Goal: Complete application form: Complete application form

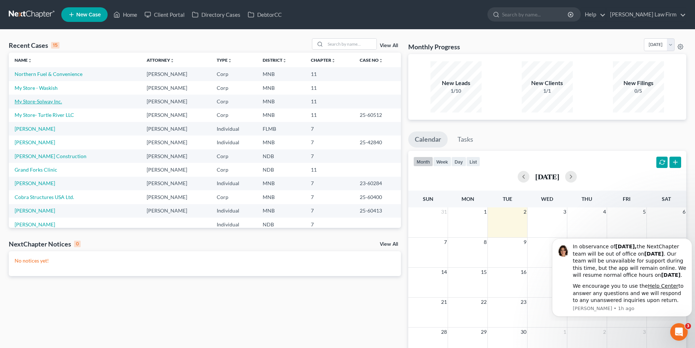
drag, startPoint x: 50, startPoint y: 102, endPoint x: 55, endPoint y: 100, distance: 5.0
click at [50, 102] on link "My Store-Solway Inc." at bounding box center [38, 101] width 47 height 6
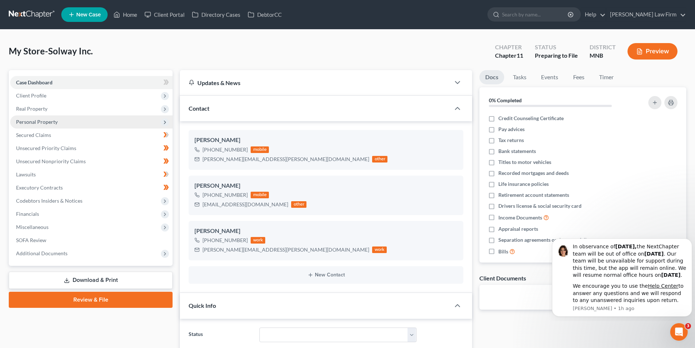
click at [57, 121] on span "Personal Property" at bounding box center [91, 121] width 162 height 13
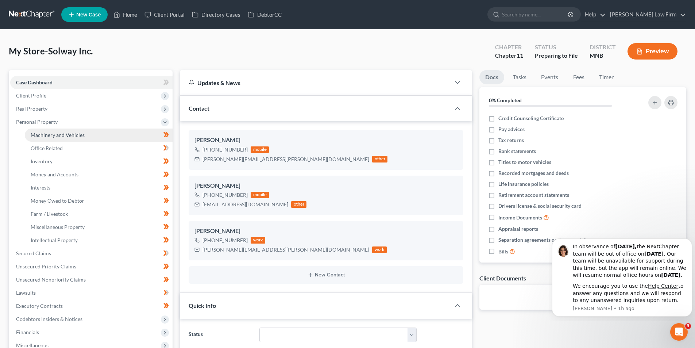
click at [77, 133] on span "Machinery and Vehicles" at bounding box center [58, 135] width 54 height 6
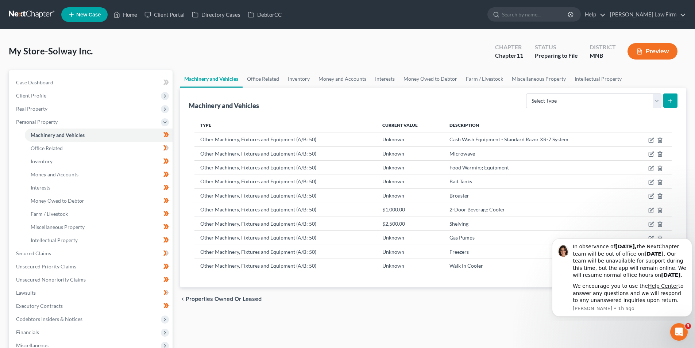
click at [49, 14] on link at bounding box center [32, 14] width 47 height 13
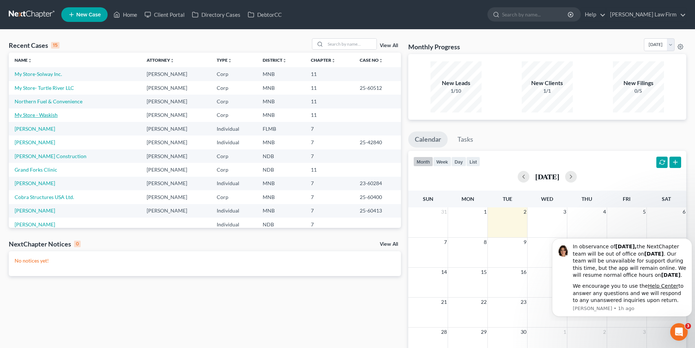
click at [54, 114] on link "My Store - Waskish" at bounding box center [36, 115] width 43 height 6
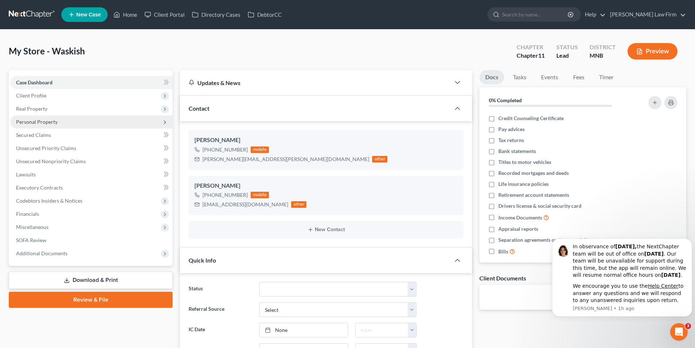
click at [45, 119] on span "Personal Property" at bounding box center [37, 122] width 42 height 6
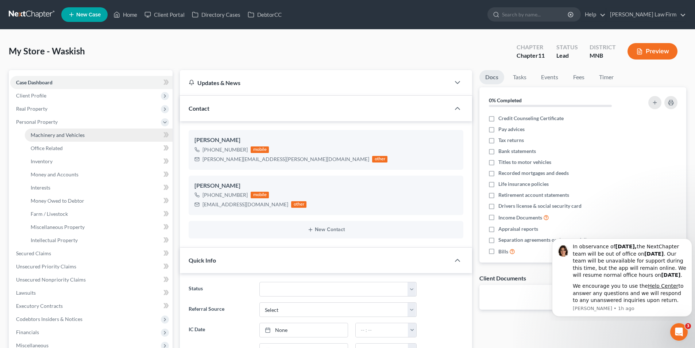
click at [84, 138] on link "Machinery and Vehicles" at bounding box center [99, 134] width 148 height 13
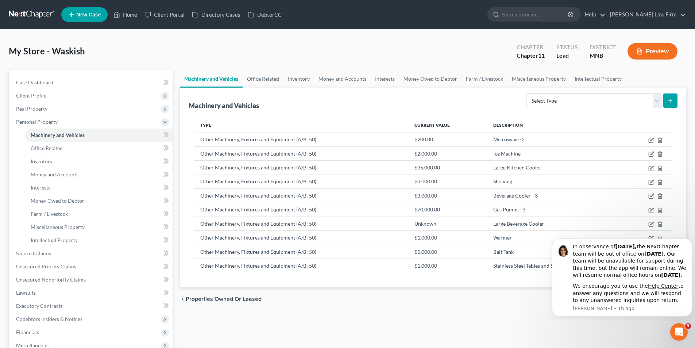
click at [36, 15] on link at bounding box center [32, 14] width 47 height 13
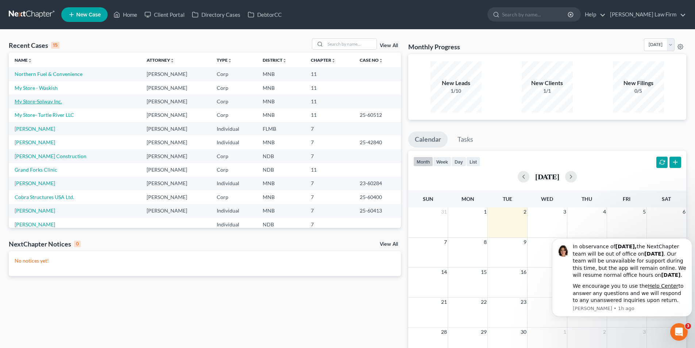
click at [56, 103] on link "My Store-Solway Inc." at bounding box center [38, 101] width 47 height 6
select select "17"
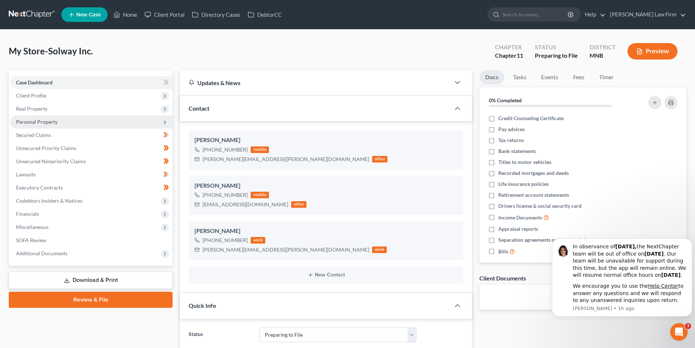
click at [55, 120] on span "Personal Property" at bounding box center [37, 122] width 42 height 6
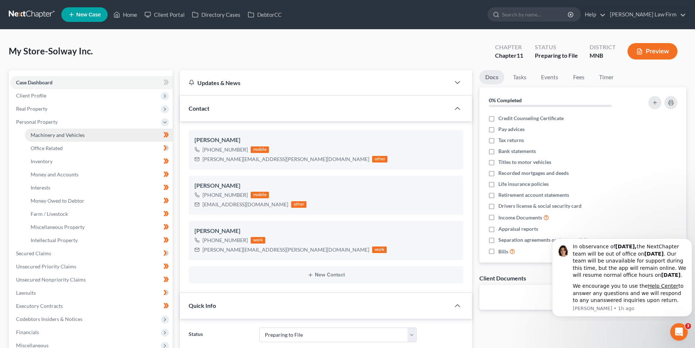
click at [81, 132] on span "Machinery and Vehicles" at bounding box center [58, 135] width 54 height 6
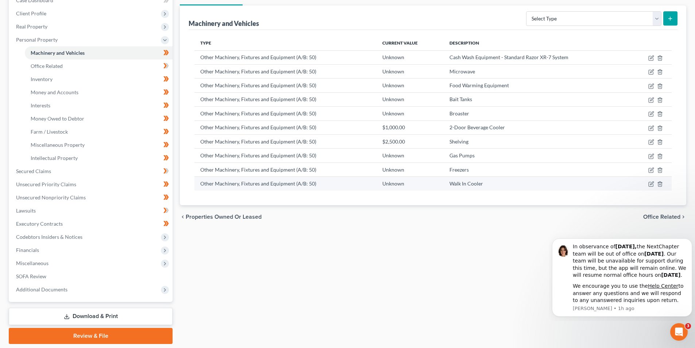
scroll to position [69, 0]
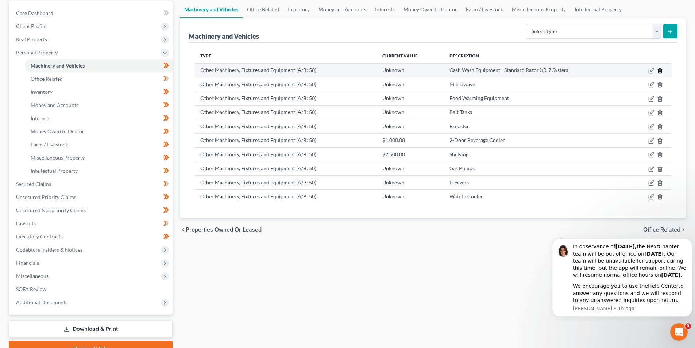
click at [659, 72] on icon "button" at bounding box center [659, 70] width 3 height 5
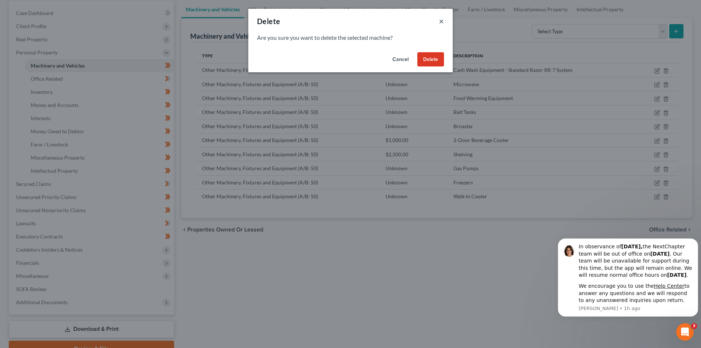
click at [443, 22] on button "×" at bounding box center [441, 21] width 5 height 9
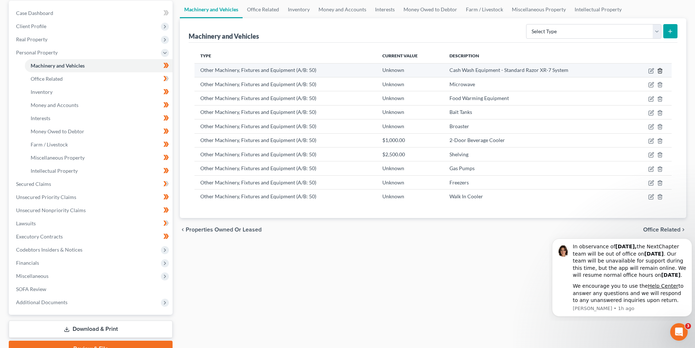
click at [660, 69] on polyline "button" at bounding box center [660, 69] width 4 height 0
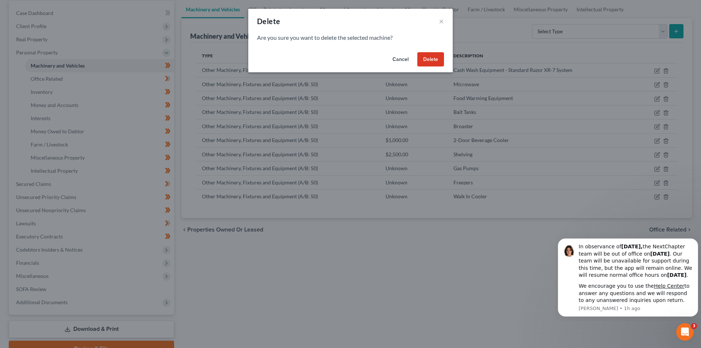
click at [433, 54] on button "Delete" at bounding box center [430, 59] width 27 height 15
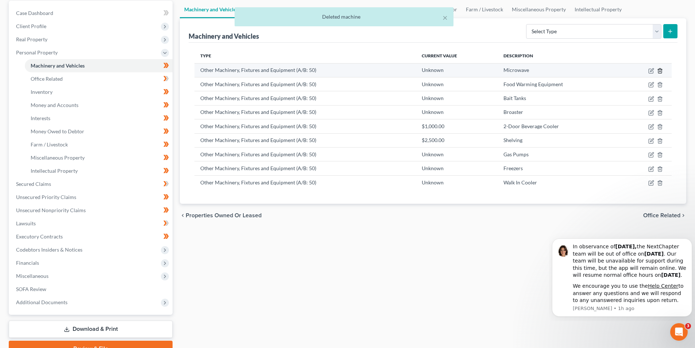
click at [661, 72] on icon "button" at bounding box center [660, 71] width 6 height 6
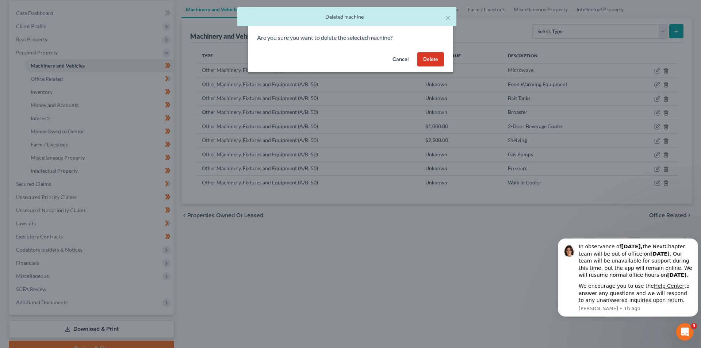
click at [431, 65] on button "Delete" at bounding box center [430, 59] width 27 height 15
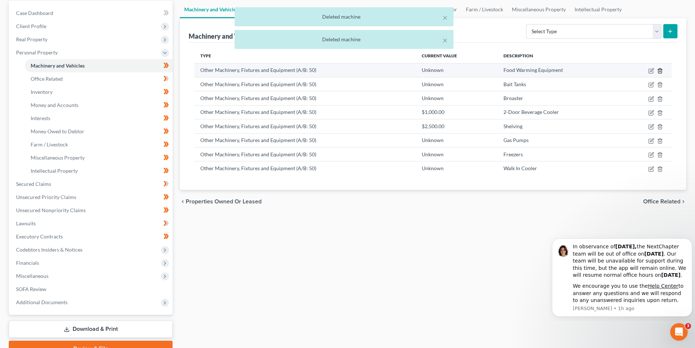
click at [661, 70] on line "button" at bounding box center [661, 70] width 0 height 1
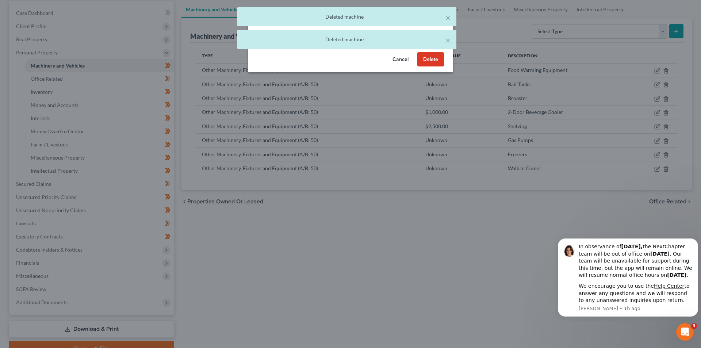
click at [434, 62] on button "Delete" at bounding box center [430, 59] width 27 height 15
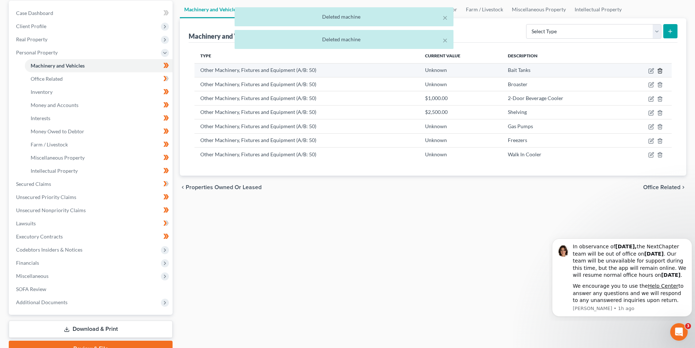
click at [659, 69] on icon "button" at bounding box center [659, 70] width 3 height 5
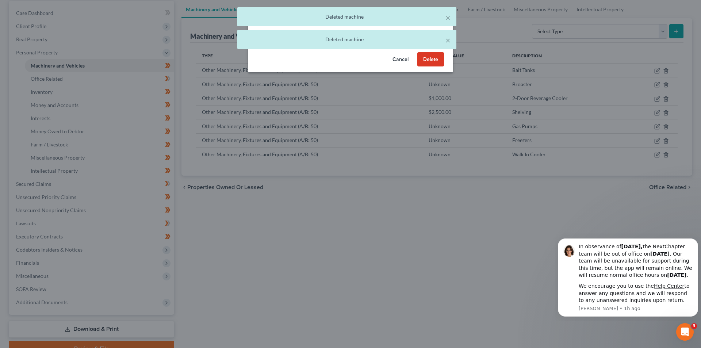
click at [432, 64] on button "Delete" at bounding box center [430, 59] width 27 height 15
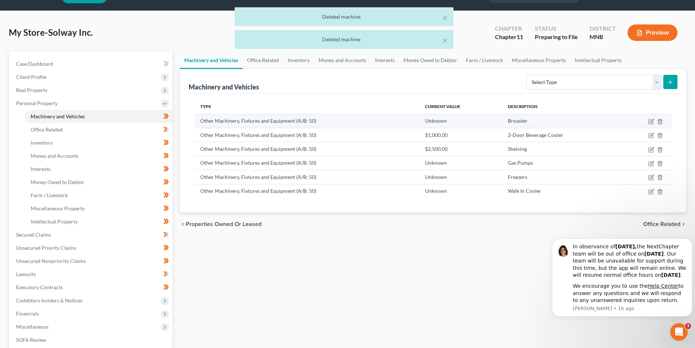
scroll to position [36, 0]
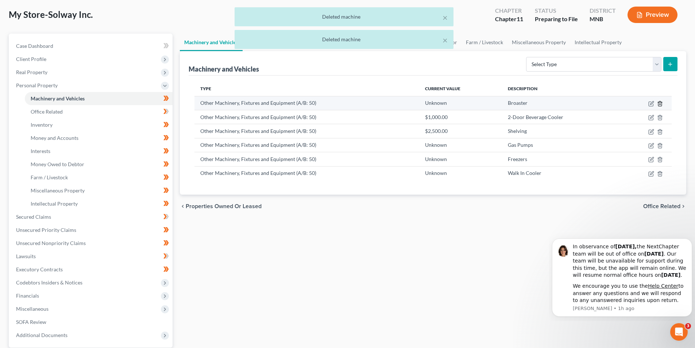
click at [660, 104] on line "button" at bounding box center [660, 103] width 0 height 1
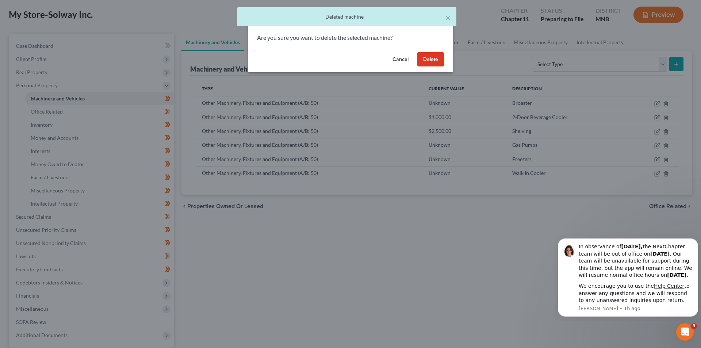
click at [432, 62] on button "Delete" at bounding box center [430, 59] width 27 height 15
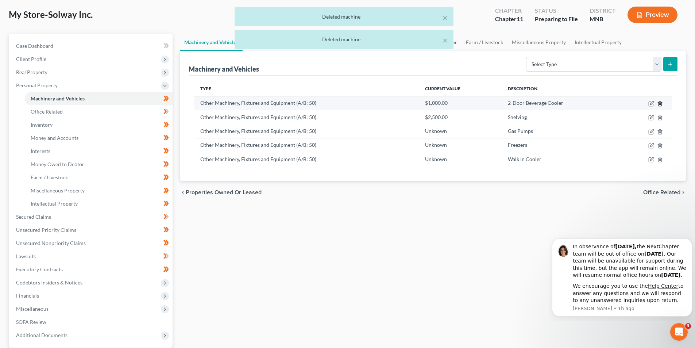
click at [661, 102] on polyline "button" at bounding box center [660, 102] width 4 height 0
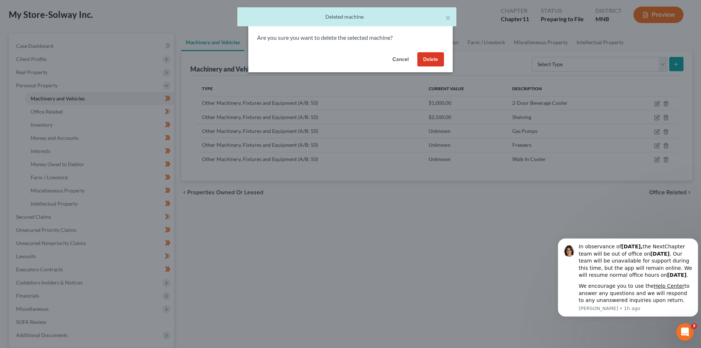
click at [440, 62] on button "Delete" at bounding box center [430, 59] width 27 height 15
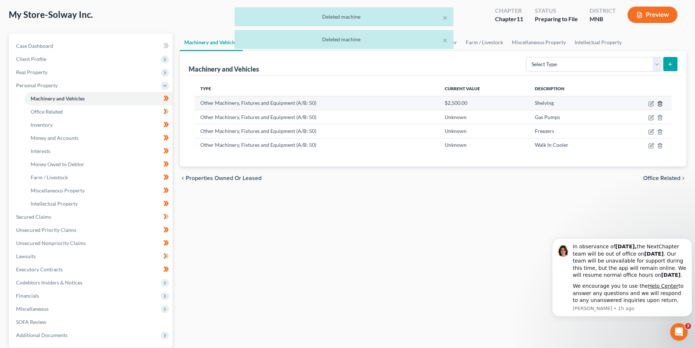
click at [661, 104] on line "button" at bounding box center [661, 103] width 0 height 1
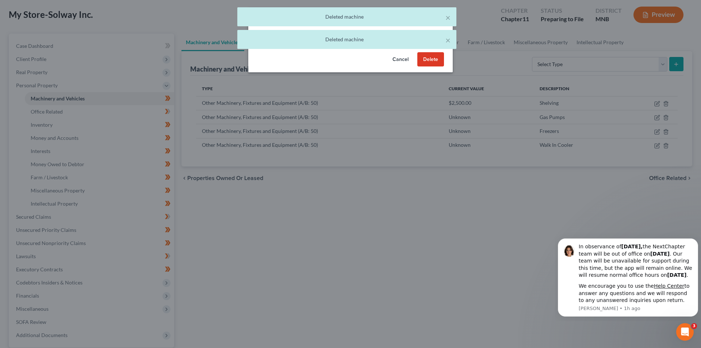
click at [438, 62] on button "Delete" at bounding box center [430, 59] width 27 height 15
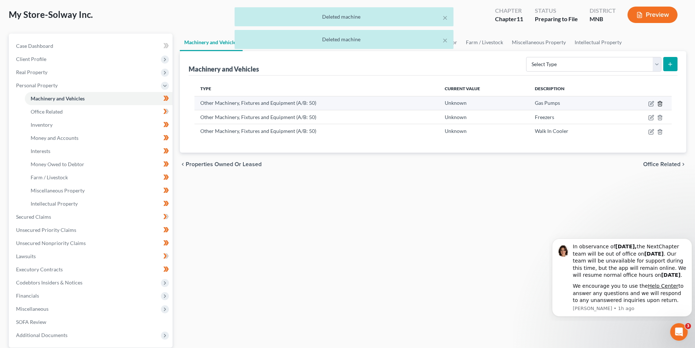
click at [658, 102] on icon "button" at bounding box center [659, 103] width 3 height 5
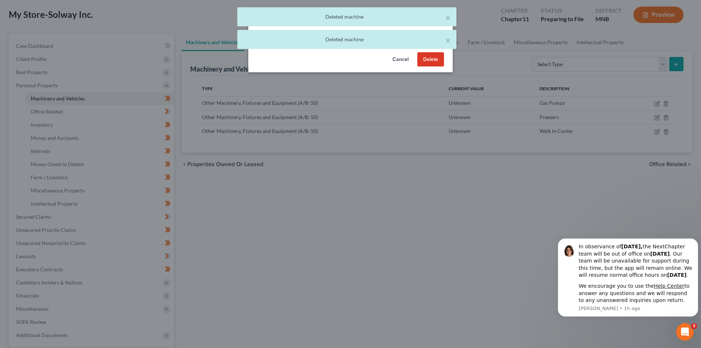
click at [433, 61] on button "Delete" at bounding box center [430, 59] width 27 height 15
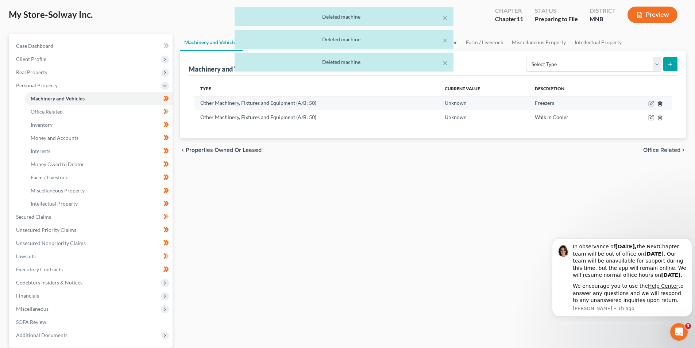
click at [662, 103] on icon "button" at bounding box center [659, 103] width 3 height 5
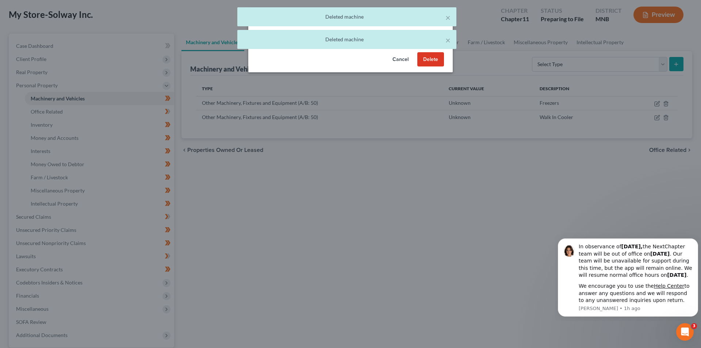
click at [439, 60] on button "Delete" at bounding box center [430, 59] width 27 height 15
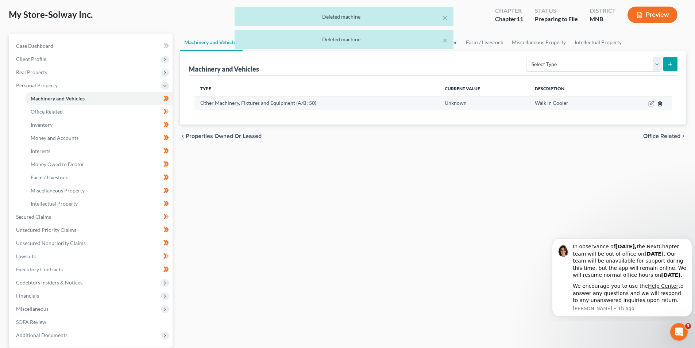
click at [660, 104] on line "button" at bounding box center [660, 103] width 0 height 1
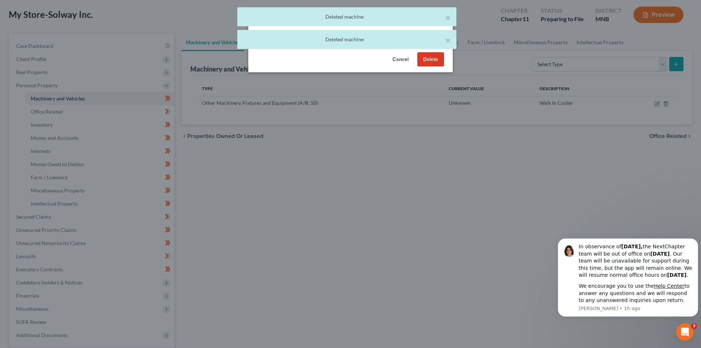
click at [438, 62] on button "Delete" at bounding box center [430, 59] width 27 height 15
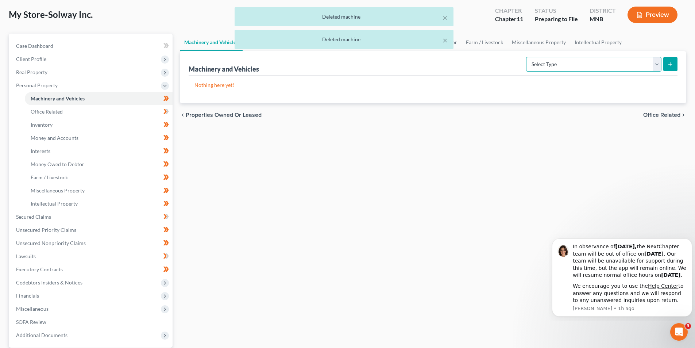
click at [647, 68] on select "Select Type Aircraft (A/B: 49) Other Machinery, Fixtures and Equipment (A/B: 50…" at bounding box center [593, 64] width 135 height 15
select select "other"
click at [527, 57] on select "Select Type Aircraft (A/B: 49) Other Machinery, Fixtures and Equipment (A/B: 50…" at bounding box center [593, 64] width 135 height 15
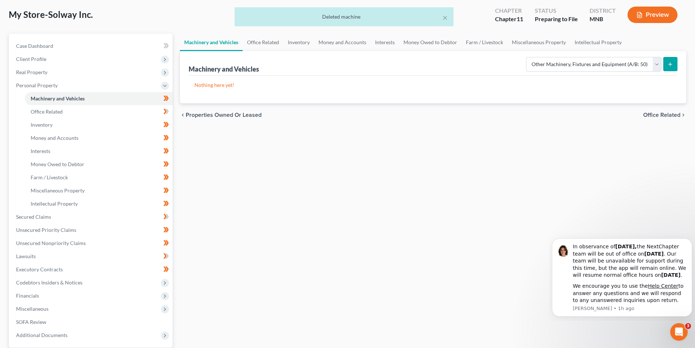
click at [672, 68] on button "submit" at bounding box center [671, 64] width 14 height 14
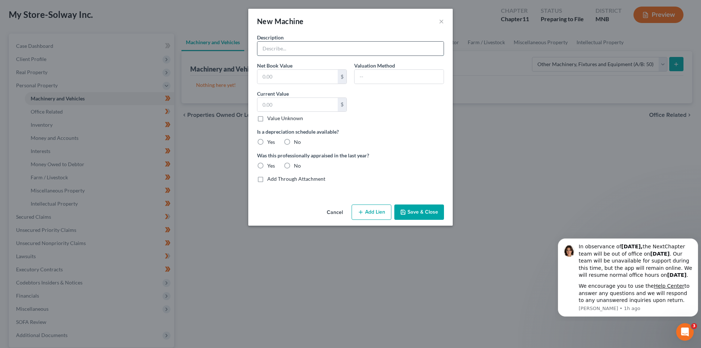
click at [333, 54] on input "text" at bounding box center [350, 49] width 186 height 14
type input "General Merchandise Shelves"
type input "3,200"
click at [294, 138] on div "Is a depreciation schedule available? Yes No" at bounding box center [350, 137] width 194 height 18
click at [294, 140] on label "No" at bounding box center [297, 141] width 7 height 7
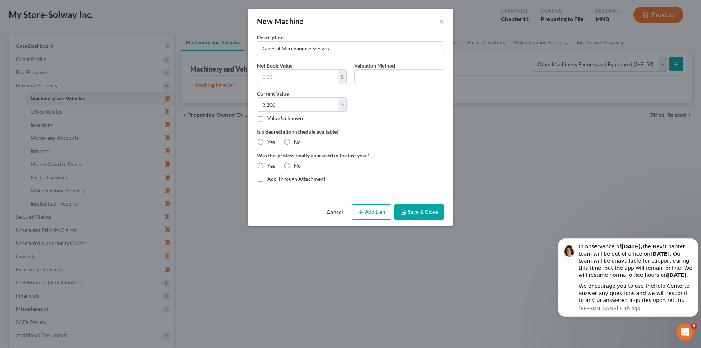
click at [297, 140] on input "No" at bounding box center [299, 140] width 5 height 5
radio input "true"
click at [267, 166] on label "Yes" at bounding box center [271, 165] width 8 height 7
click at [270, 166] on input "Yes" at bounding box center [272, 164] width 5 height 5
radio input "true"
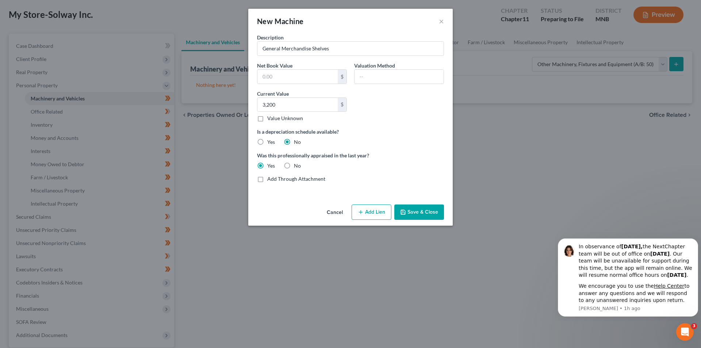
click at [416, 211] on button "Save & Close" at bounding box center [419, 211] width 50 height 15
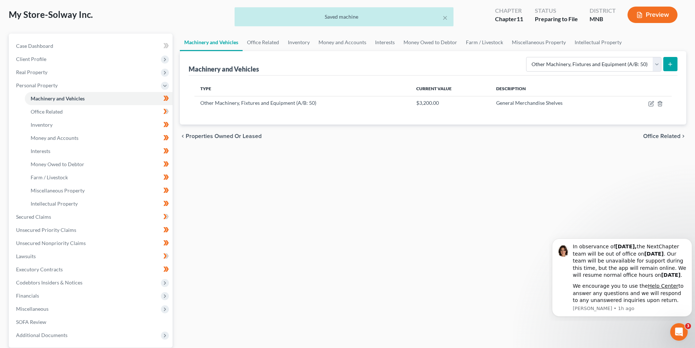
click at [673, 63] on icon "submit" at bounding box center [671, 64] width 6 height 6
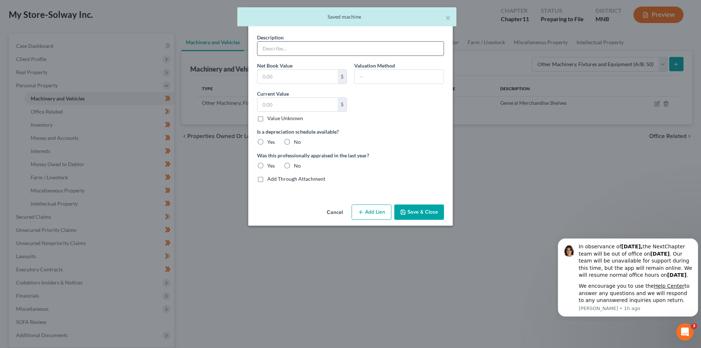
click at [314, 51] on input "text" at bounding box center [350, 49] width 186 height 14
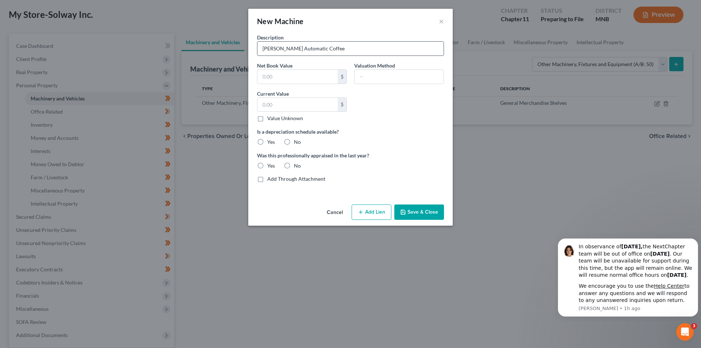
type input "Bunn Automatic Coffee"
type input "12,000"
click at [294, 142] on label "No" at bounding box center [297, 141] width 7 height 7
click at [297, 142] on input "No" at bounding box center [299, 140] width 5 height 5
radio input "true"
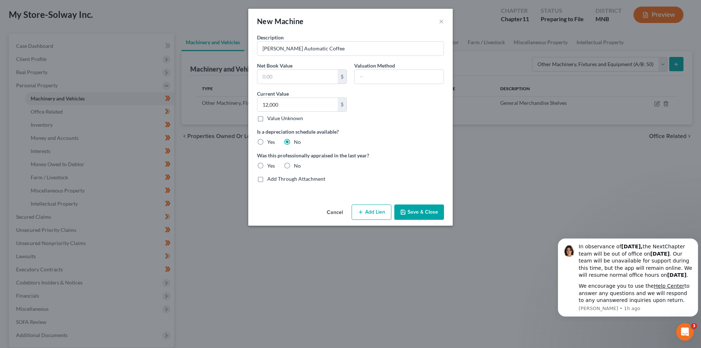
click at [267, 168] on label "Yes" at bounding box center [271, 165] width 8 height 7
click at [270, 167] on input "Yes" at bounding box center [272, 164] width 5 height 5
radio input "true"
drag, startPoint x: 411, startPoint y: 210, endPoint x: 463, endPoint y: 220, distance: 52.8
click at [413, 210] on button "Save & Close" at bounding box center [419, 211] width 50 height 15
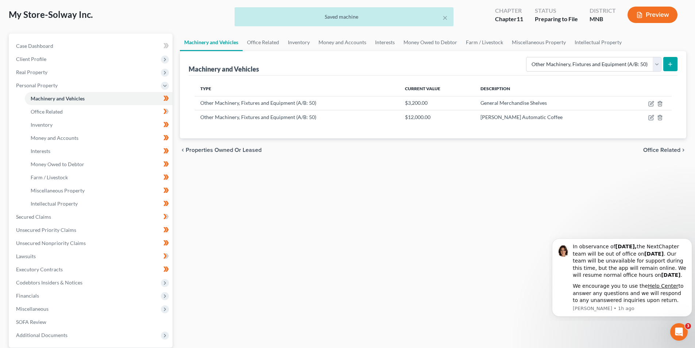
click at [674, 66] on button "submit" at bounding box center [671, 64] width 14 height 14
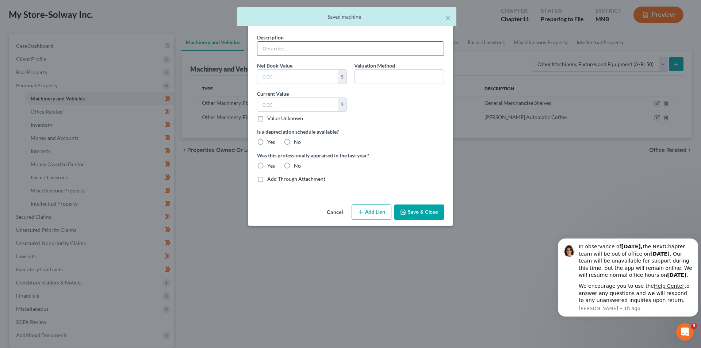
click at [388, 50] on input "text" at bounding box center [350, 49] width 186 height 14
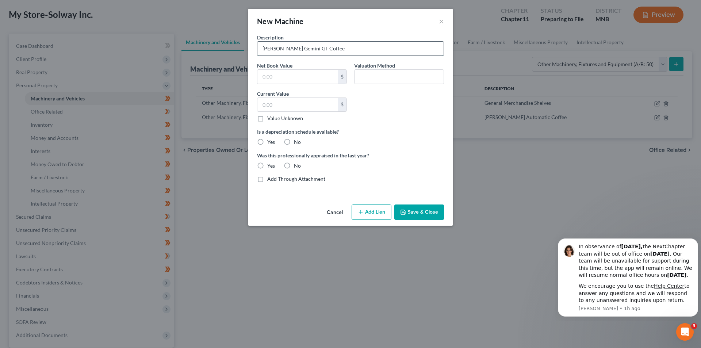
type input "Curtis Gemini GT Coffee"
type input "950"
click at [295, 144] on label "No" at bounding box center [297, 141] width 7 height 7
click at [297, 143] on input "No" at bounding box center [299, 140] width 5 height 5
radio input "true"
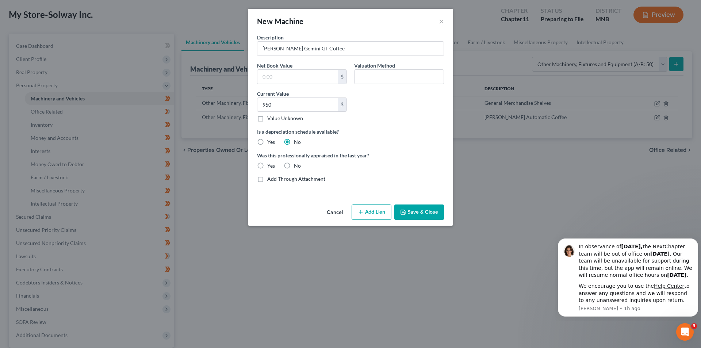
click at [267, 166] on label "Yes" at bounding box center [271, 165] width 8 height 7
click at [270, 166] on input "Yes" at bounding box center [272, 164] width 5 height 5
radio input "true"
drag, startPoint x: 403, startPoint y: 210, endPoint x: 408, endPoint y: 211, distance: 5.2
click at [404, 210] on icon "button" at bounding box center [403, 212] width 6 height 6
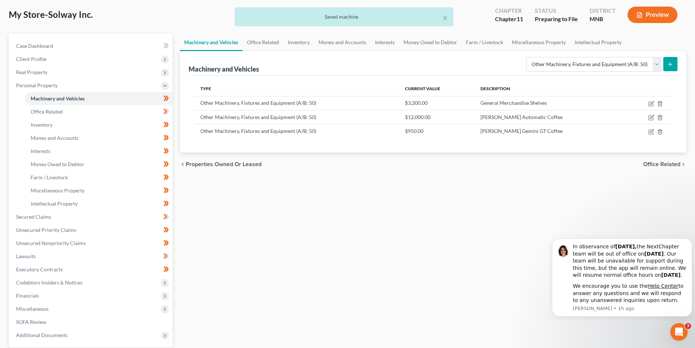
click at [670, 65] on icon "submit" at bounding box center [671, 64] width 6 height 6
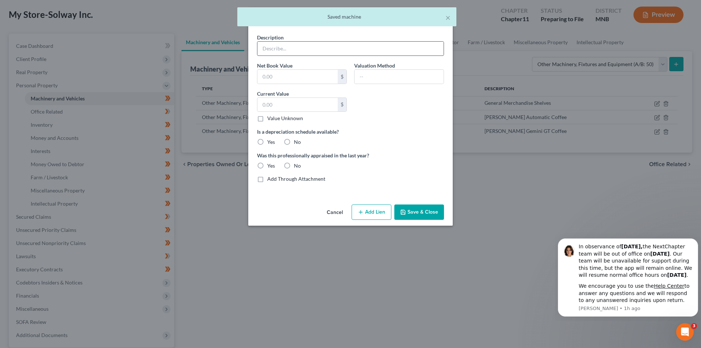
click at [374, 46] on input "text" at bounding box center [350, 49] width 186 height 14
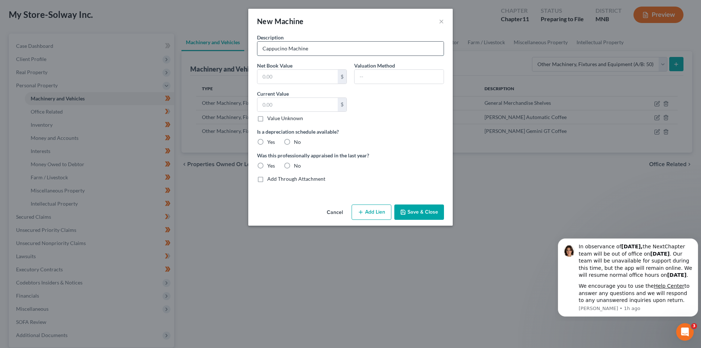
type input "Cappucino Machine"
type input "1,400"
click at [296, 141] on label "No" at bounding box center [297, 141] width 7 height 7
click at [267, 165] on label "Yes" at bounding box center [271, 165] width 8 height 7
click at [270, 165] on input "Yes" at bounding box center [272, 164] width 5 height 5
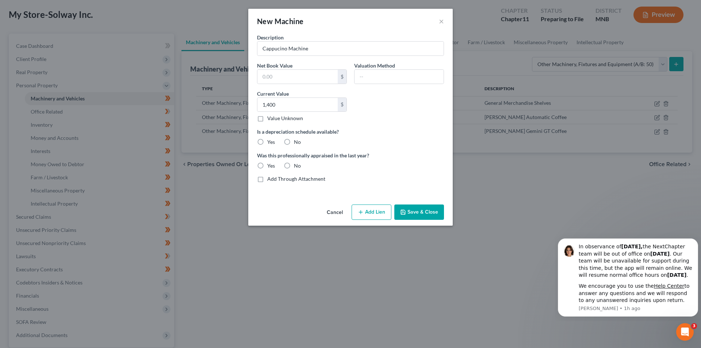
radio input "true"
click at [294, 143] on label "No" at bounding box center [297, 141] width 7 height 7
click at [297, 143] on input "No" at bounding box center [299, 140] width 5 height 5
radio input "true"
click at [414, 207] on button "Save & Close" at bounding box center [419, 211] width 50 height 15
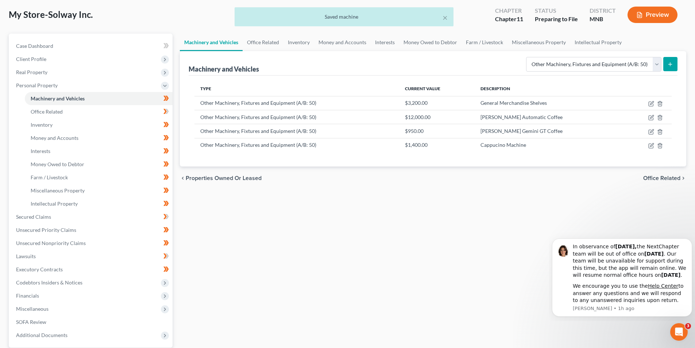
click at [669, 60] on button "submit" at bounding box center [671, 64] width 14 height 14
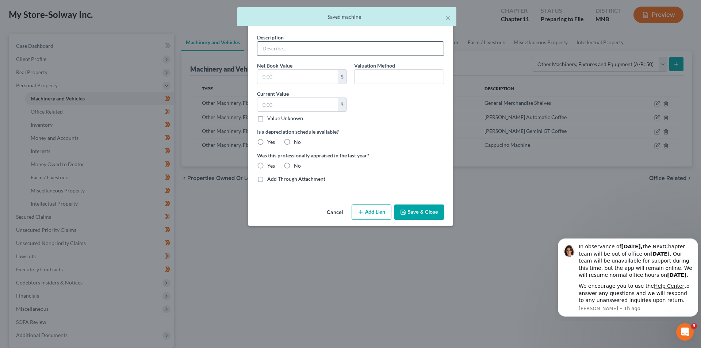
click at [409, 50] on input "text" at bounding box center [350, 49] width 186 height 14
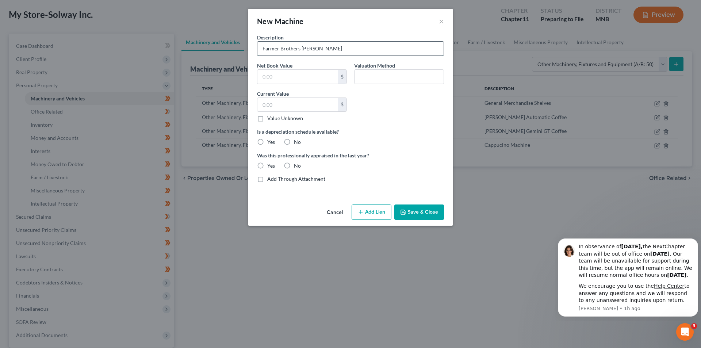
type input "Farmer Brothers Creamer"
type input "450"
drag, startPoint x: 286, startPoint y: 141, endPoint x: 275, endPoint y: 147, distance: 12.6
click at [294, 141] on label "No" at bounding box center [297, 141] width 7 height 7
click at [297, 141] on input "No" at bounding box center [299, 140] width 5 height 5
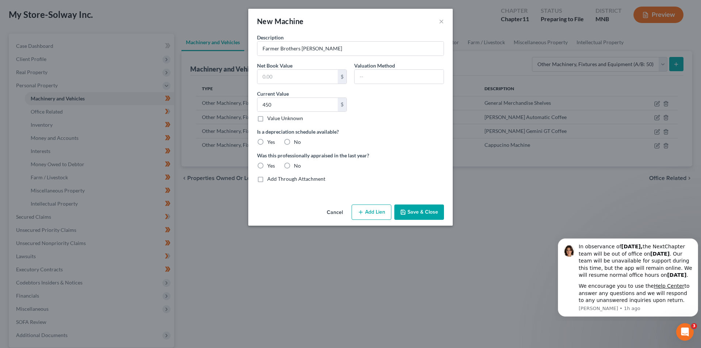
radio input "true"
drag, startPoint x: 261, startPoint y: 165, endPoint x: 265, endPoint y: 169, distance: 5.4
click at [267, 166] on label "Yes" at bounding box center [271, 165] width 8 height 7
click at [270, 166] on input "Yes" at bounding box center [272, 164] width 5 height 5
radio input "true"
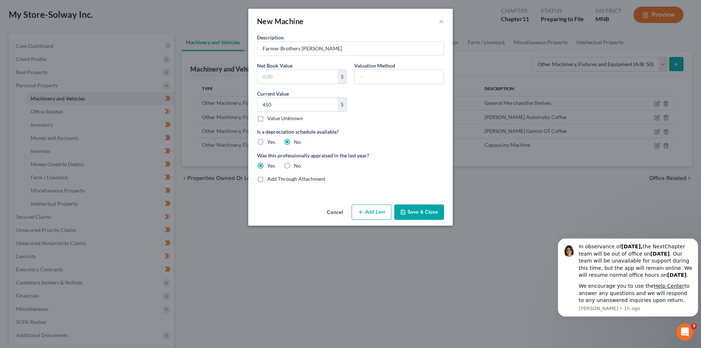
drag, startPoint x: 416, startPoint y: 210, endPoint x: 441, endPoint y: 216, distance: 25.1
click at [418, 210] on button "Save & Close" at bounding box center [419, 211] width 50 height 15
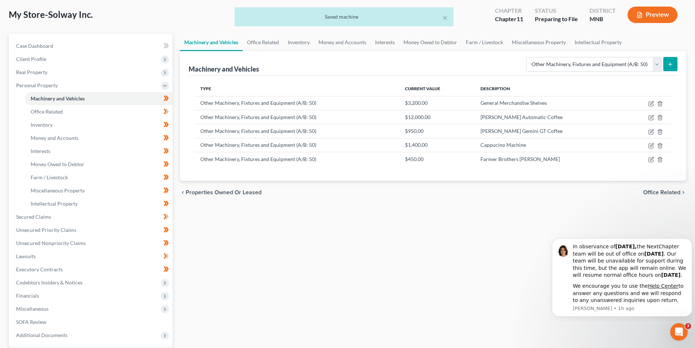
click at [667, 64] on button "submit" at bounding box center [671, 64] width 14 height 14
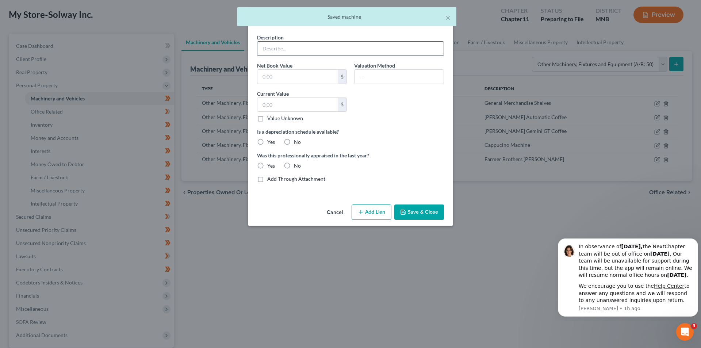
drag, startPoint x: 609, startPoint y: 24, endPoint x: 396, endPoint y: 49, distance: 214.2
click at [396, 49] on input "text" at bounding box center [350, 49] width 186 height 14
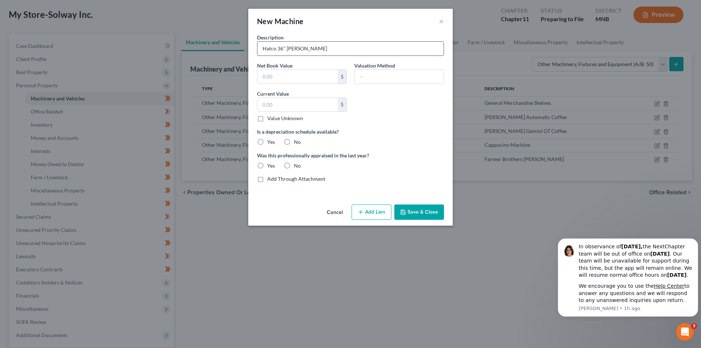
type input "Hatco 36" Merch Warmer"
type input "1,900"
click at [295, 145] on label "No" at bounding box center [297, 141] width 7 height 7
click at [297, 143] on input "No" at bounding box center [299, 140] width 5 height 5
radio input "true"
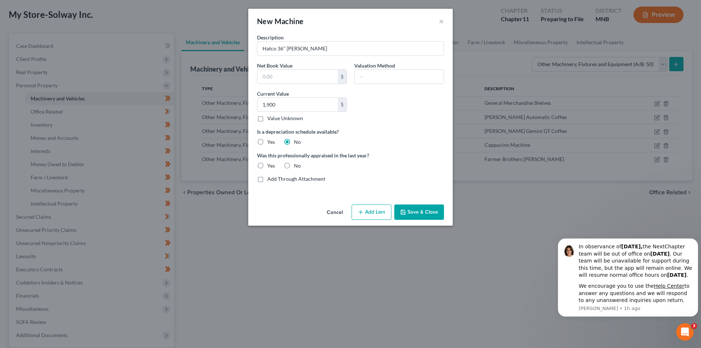
click at [267, 166] on label "Yes" at bounding box center [271, 165] width 8 height 7
click at [270, 166] on input "Yes" at bounding box center [272, 164] width 5 height 5
radio input "true"
click at [428, 213] on button "Save & Close" at bounding box center [419, 211] width 50 height 15
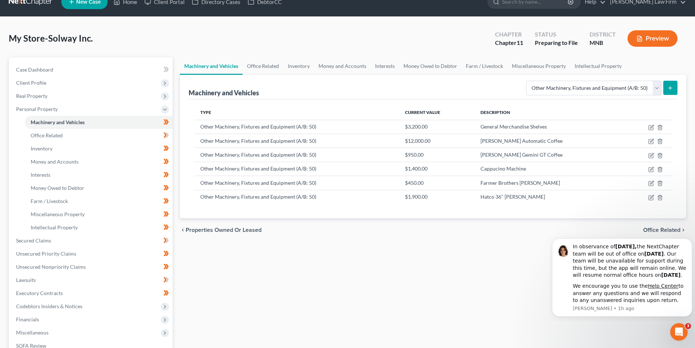
scroll to position [0, 0]
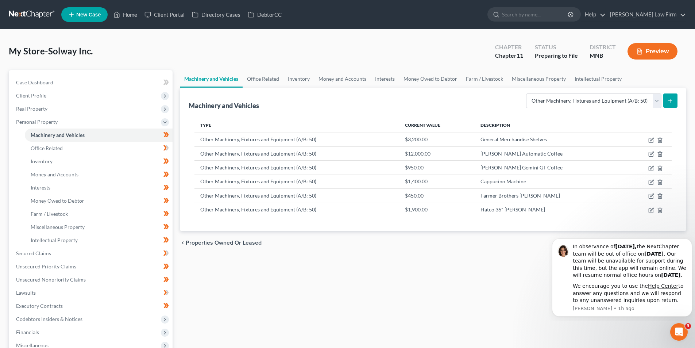
click at [35, 15] on link at bounding box center [32, 14] width 47 height 13
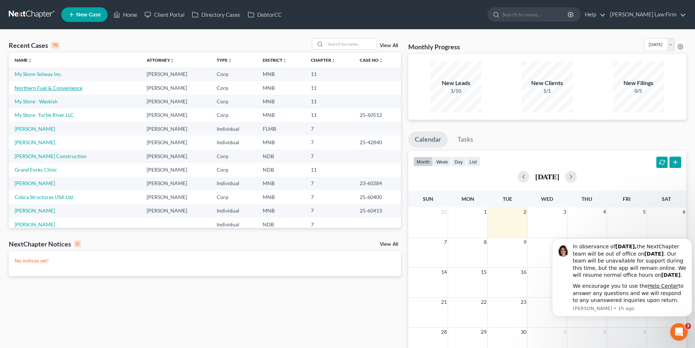
drag, startPoint x: 76, startPoint y: 86, endPoint x: 71, endPoint y: 88, distance: 5.4
click at [75, 86] on link "Northern Fuel & Convenience" at bounding box center [49, 88] width 68 height 6
select select "17"
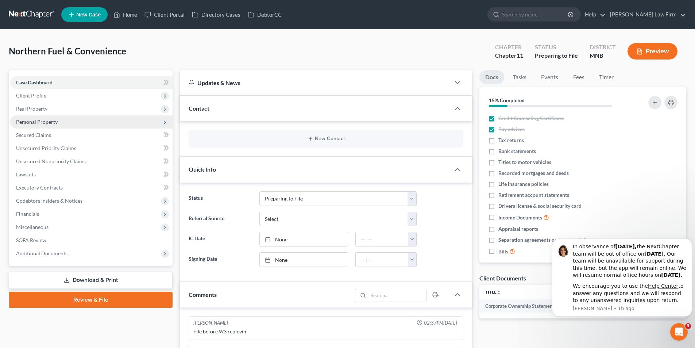
click at [77, 121] on span "Personal Property" at bounding box center [91, 121] width 162 height 13
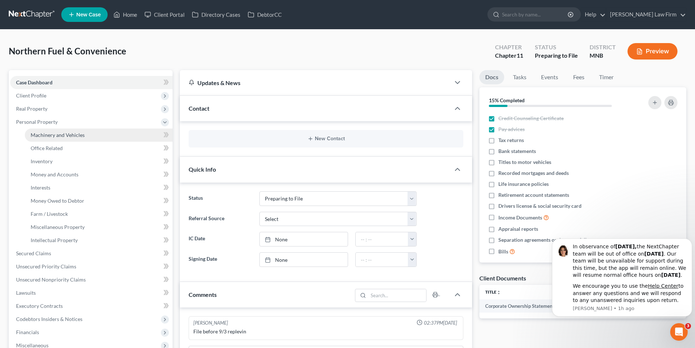
click at [121, 138] on link "Machinery and Vehicles" at bounding box center [99, 134] width 148 height 13
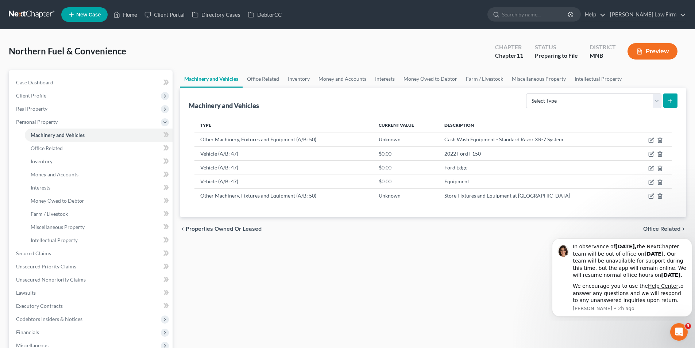
drag, startPoint x: 30, startPoint y: 12, endPoint x: 26, endPoint y: 17, distance: 6.2
click at [30, 12] on link at bounding box center [32, 14] width 47 height 13
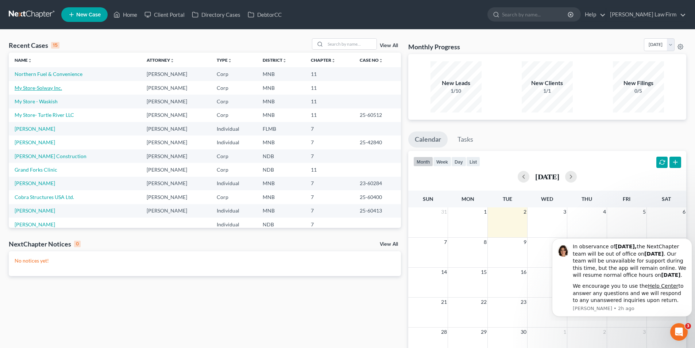
click at [56, 88] on link "My Store-Solway Inc." at bounding box center [38, 88] width 47 height 6
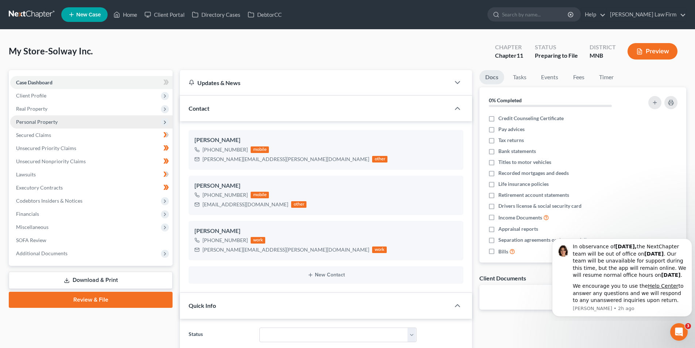
click at [23, 122] on span "Personal Property" at bounding box center [37, 122] width 42 height 6
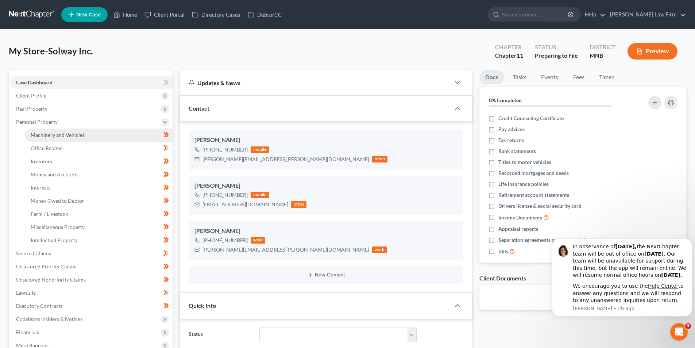
click at [113, 139] on link "Machinery and Vehicles" at bounding box center [99, 134] width 148 height 13
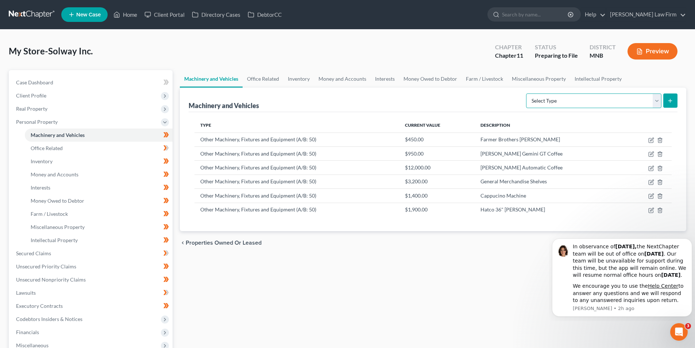
click at [657, 100] on select "Select Type Aircraft (A/B: 49) Other Machinery, Fixtures and Equipment (A/B: 50…" at bounding box center [593, 100] width 135 height 15
select select "other"
click at [527, 93] on select "Select Type Aircraft (A/B: 49) Other Machinery, Fixtures and Equipment (A/B: 50…" at bounding box center [593, 100] width 135 height 15
click at [666, 100] on button "submit" at bounding box center [671, 100] width 14 height 14
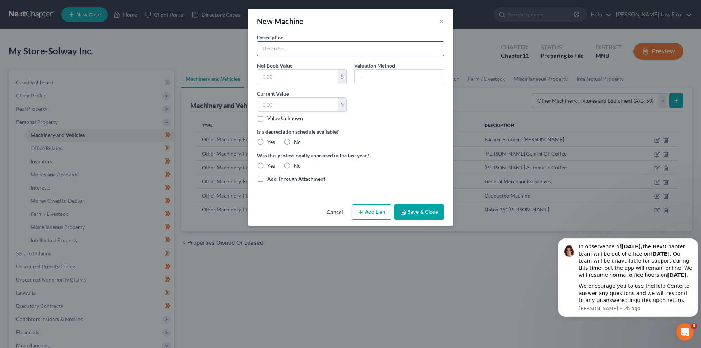
click at [307, 49] on input "text" at bounding box center [350, 49] width 186 height 14
type input "Star HFD-2A Humidity Cabinet"
type input "900"
click at [299, 145] on label "No" at bounding box center [297, 141] width 7 height 7
click at [299, 143] on input "No" at bounding box center [299, 140] width 5 height 5
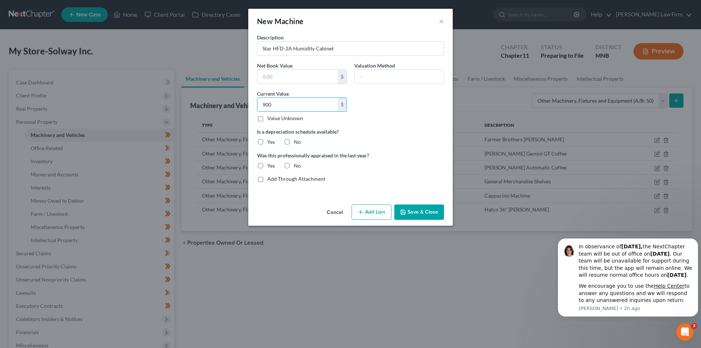
radio input "true"
click at [267, 168] on label "Yes" at bounding box center [271, 165] width 8 height 7
click at [270, 167] on input "Yes" at bounding box center [272, 164] width 5 height 5
radio input "true"
click at [406, 209] on button "Save & Close" at bounding box center [419, 211] width 50 height 15
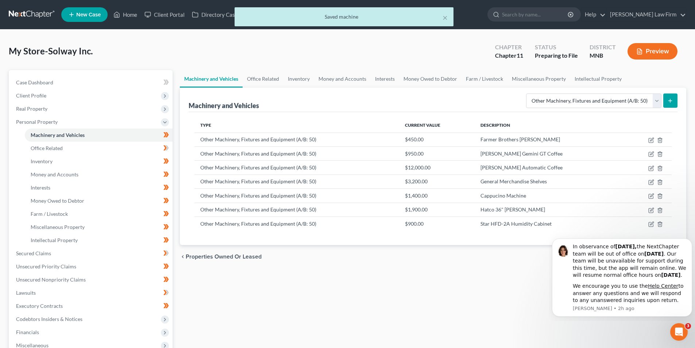
click at [674, 101] on button "submit" at bounding box center [671, 100] width 14 height 14
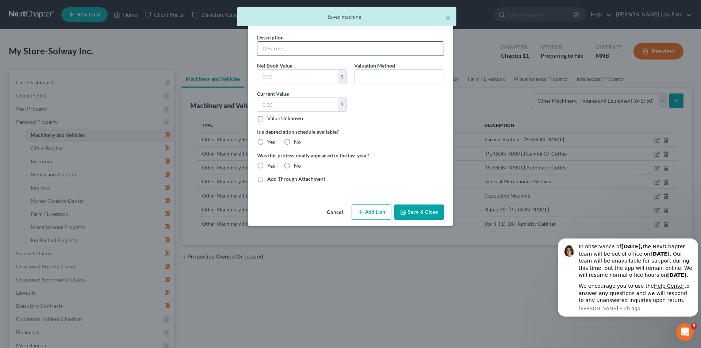
click at [328, 47] on input "text" at bounding box center [350, 49] width 186 height 14
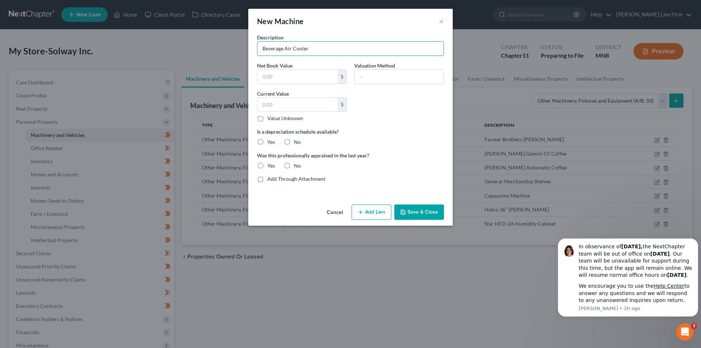
type input "Beverage Air Cooler"
click at [322, 115] on div "Value Unknown" at bounding box center [302, 118] width 90 height 7
click at [320, 108] on input "text" at bounding box center [297, 105] width 80 height 14
type input "250"
click at [294, 145] on label "No" at bounding box center [297, 141] width 7 height 7
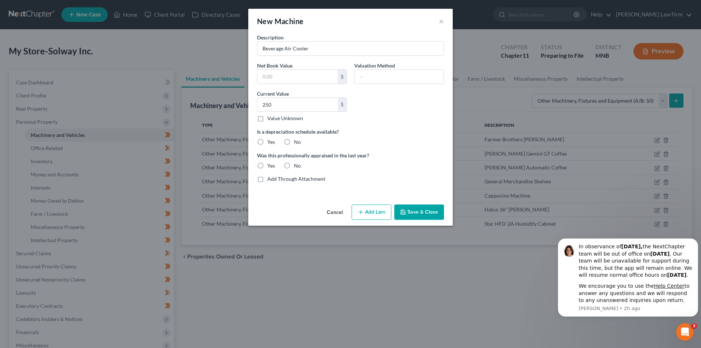
click at [297, 143] on input "No" at bounding box center [299, 140] width 5 height 5
radio input "true"
click at [267, 166] on label "Yes" at bounding box center [271, 165] width 8 height 7
click at [270, 166] on input "Yes" at bounding box center [272, 164] width 5 height 5
radio input "true"
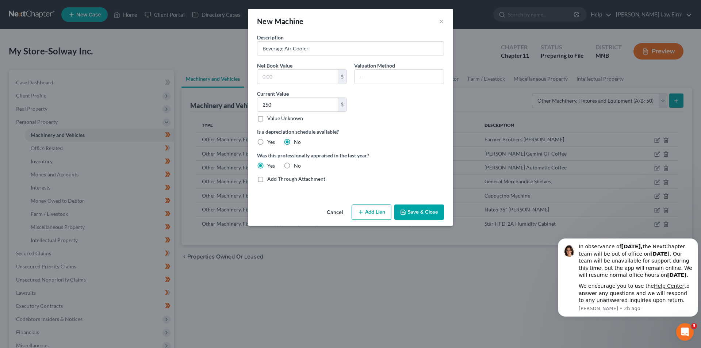
click at [435, 209] on button "Save & Close" at bounding box center [419, 211] width 50 height 15
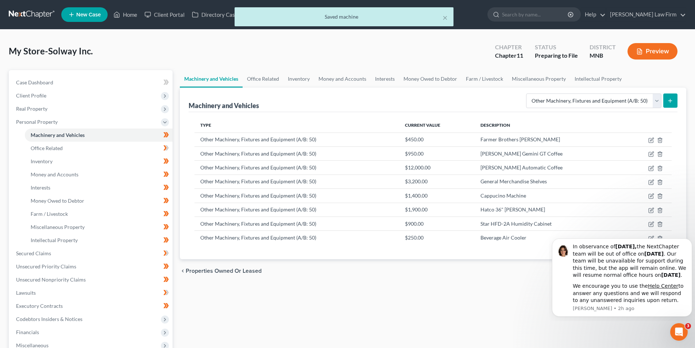
click at [651, 47] on button "Preview" at bounding box center [653, 51] width 50 height 16
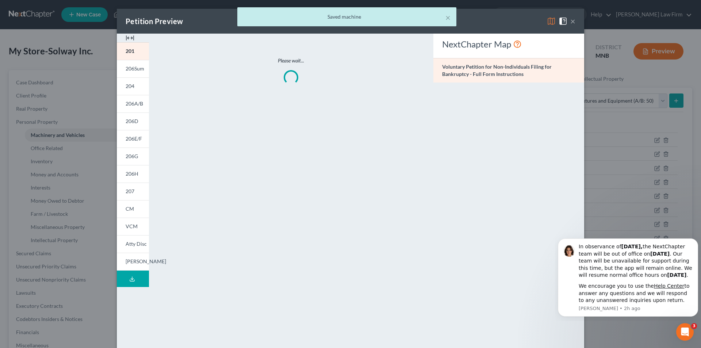
click at [568, 18] on div "× Saved machine" at bounding box center [346, 18] width 701 height 23
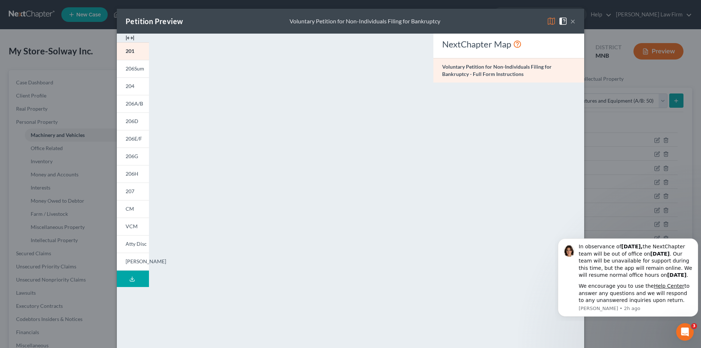
click at [570, 19] on button "×" at bounding box center [572, 21] width 5 height 9
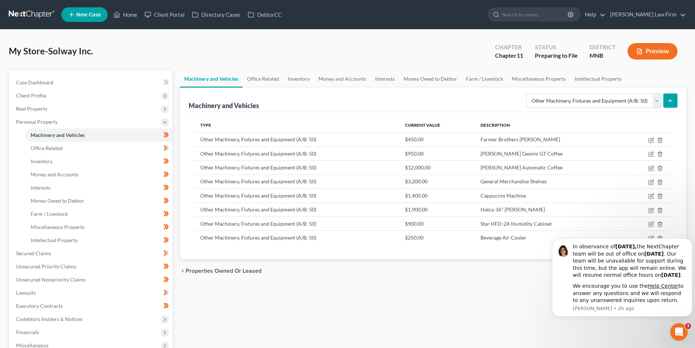
click at [682, 99] on div "Machinery and Vehicles Select Type Aircraft (A/B: 49) Other Machinery, Fixtures…" at bounding box center [433, 174] width 507 height 172
click at [676, 101] on button "submit" at bounding box center [671, 100] width 14 height 14
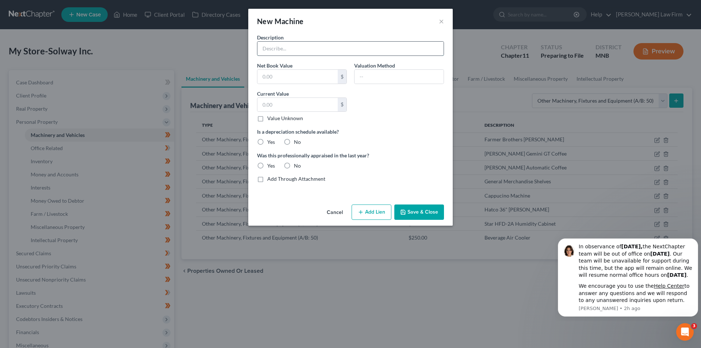
click at [337, 49] on input "text" at bounding box center [350, 49] width 186 height 14
type input "Georgia Pacific Dixie Utensil"
type input "100"
click at [297, 144] on label "No" at bounding box center [297, 141] width 7 height 7
click at [297, 143] on input "No" at bounding box center [299, 140] width 5 height 5
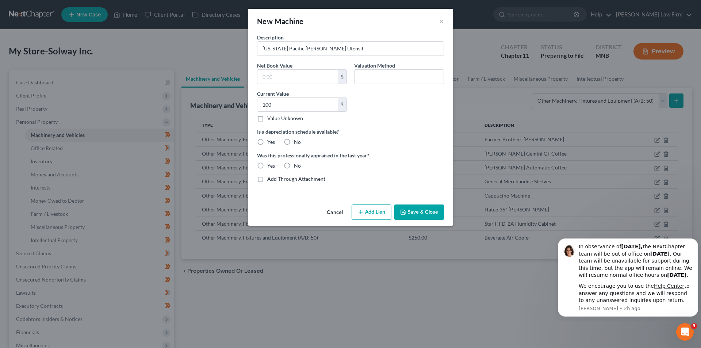
radio input "true"
click at [267, 167] on label "Yes" at bounding box center [271, 165] width 8 height 7
click at [270, 167] on input "Yes" at bounding box center [272, 164] width 5 height 5
radio input "true"
click at [417, 211] on button "Save & Close" at bounding box center [419, 211] width 50 height 15
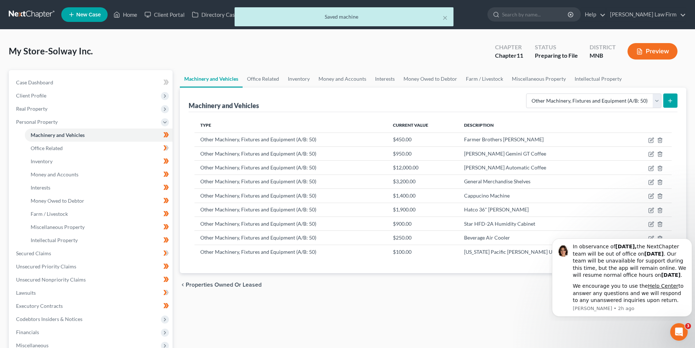
click at [675, 100] on button "submit" at bounding box center [671, 100] width 14 height 14
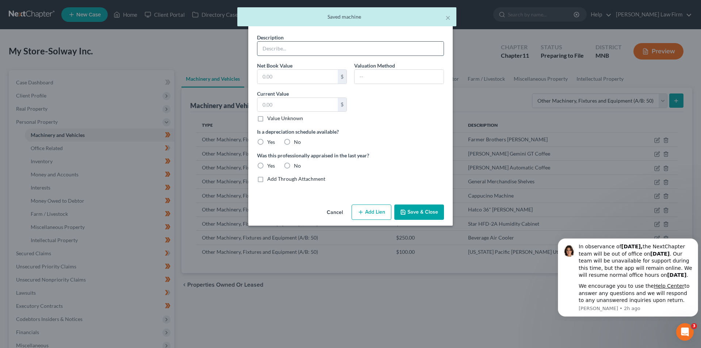
click at [336, 45] on input "text" at bounding box center [350, 49] width 186 height 14
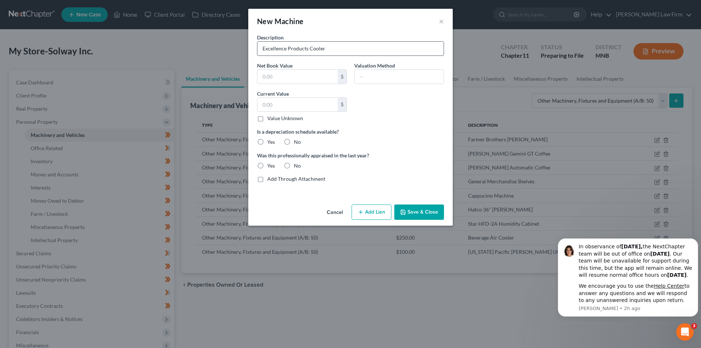
type input "Excellence Products Cooler"
type input "200"
click at [295, 148] on div "Description Excellence Products Cooler Net Book Value $ Valuation Method Curren…" at bounding box center [350, 111] width 194 height 155
click at [298, 141] on label "No" at bounding box center [297, 141] width 7 height 7
click at [298, 141] on input "No" at bounding box center [299, 140] width 5 height 5
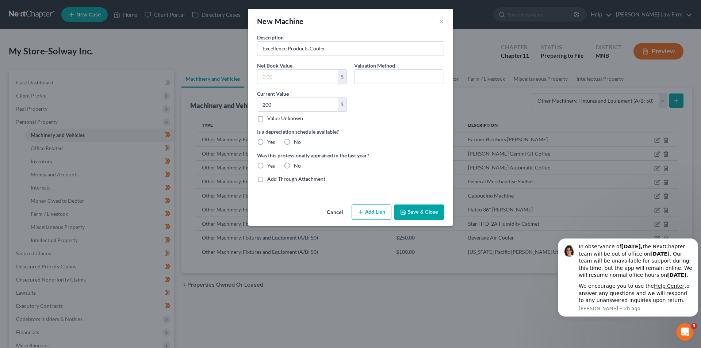
radio input "true"
drag, startPoint x: 261, startPoint y: 165, endPoint x: 309, endPoint y: 182, distance: 50.8
click at [267, 165] on label "Yes" at bounding box center [271, 165] width 8 height 7
click at [270, 165] on input "Yes" at bounding box center [272, 164] width 5 height 5
radio input "true"
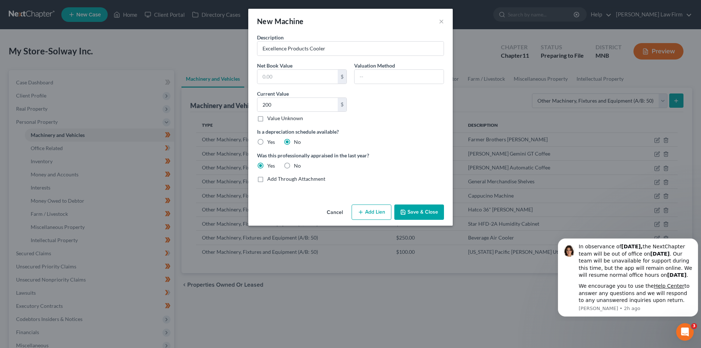
click at [416, 210] on button "Save & Close" at bounding box center [419, 211] width 50 height 15
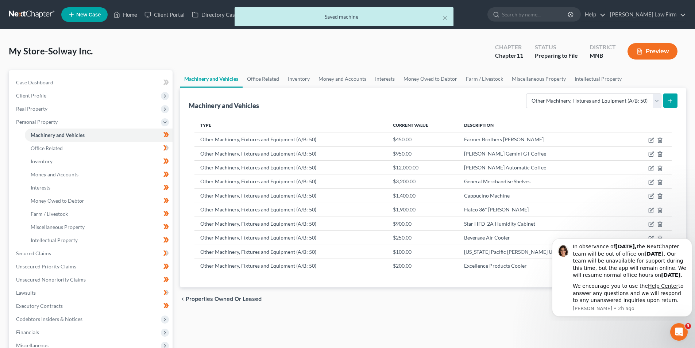
click at [673, 103] on icon "submit" at bounding box center [671, 101] width 6 height 6
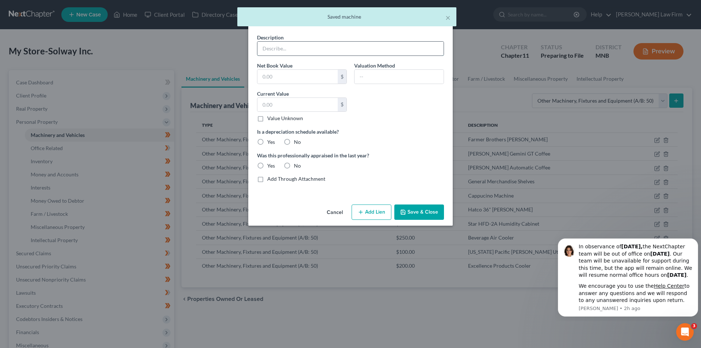
click at [376, 48] on input "text" at bounding box center [350, 49] width 186 height 14
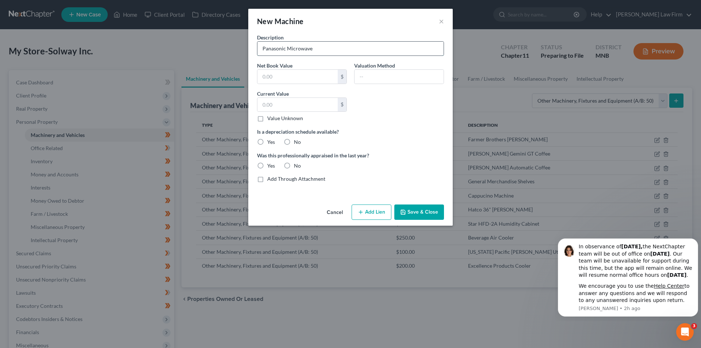
type input "Panasonic Microwave"
type input "50"
click at [301, 141] on div "Is a depreciation schedule available? Yes No" at bounding box center [350, 137] width 194 height 18
click at [295, 143] on label "No" at bounding box center [297, 141] width 7 height 7
click at [297, 143] on input "No" at bounding box center [299, 140] width 5 height 5
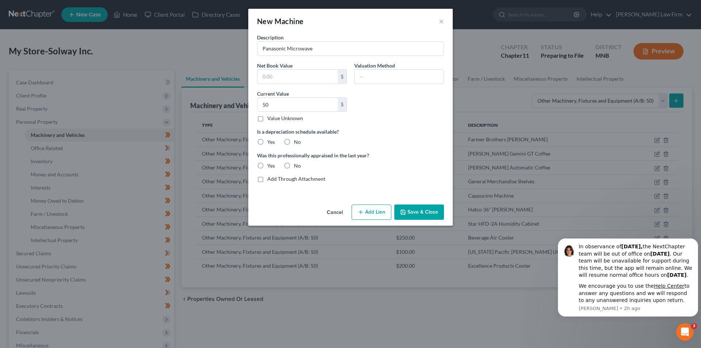
radio input "true"
click at [268, 166] on label "Yes" at bounding box center [271, 165] width 8 height 7
click at [270, 166] on input "Yes" at bounding box center [272, 164] width 5 height 5
radio input "true"
click at [420, 214] on button "Save & Close" at bounding box center [419, 211] width 50 height 15
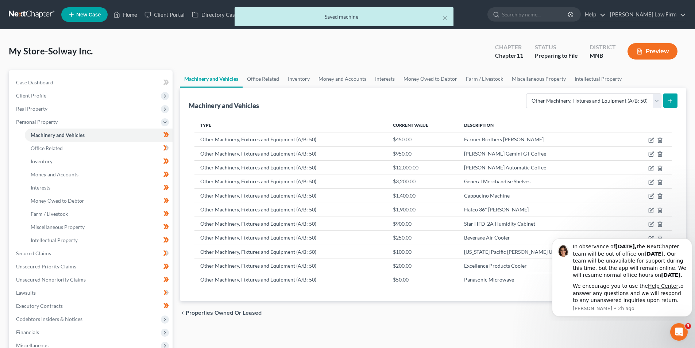
click at [668, 101] on icon "submit" at bounding box center [671, 101] width 6 height 6
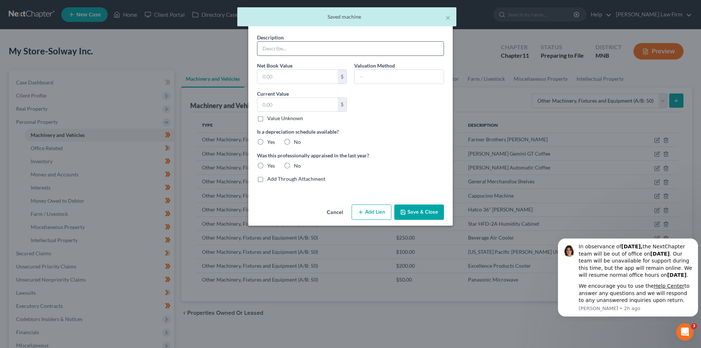
click at [338, 47] on input "text" at bounding box center [350, 49] width 186 height 14
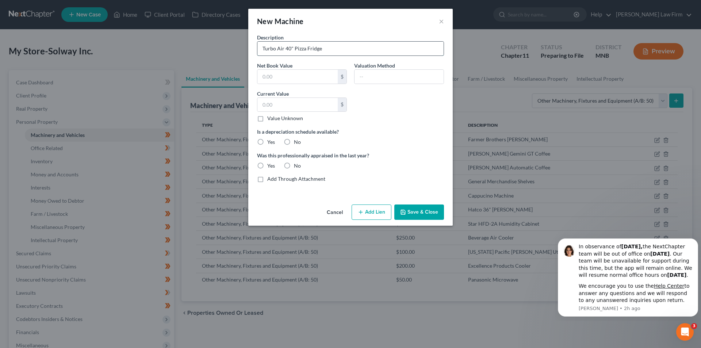
type input "Turbo Air 40" Pizza Fridge"
type input "1,500"
click at [294, 141] on label "No" at bounding box center [297, 141] width 7 height 7
click at [297, 141] on input "No" at bounding box center [299, 140] width 5 height 5
radio input "true"
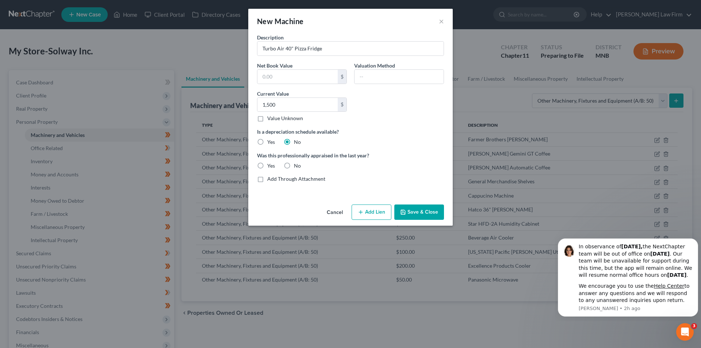
click at [267, 166] on label "Yes" at bounding box center [271, 165] width 8 height 7
click at [270, 166] on input "Yes" at bounding box center [272, 164] width 5 height 5
radio input "true"
drag, startPoint x: 422, startPoint y: 210, endPoint x: 431, endPoint y: 213, distance: 9.0
click at [423, 210] on button "Save & Close" at bounding box center [419, 211] width 50 height 15
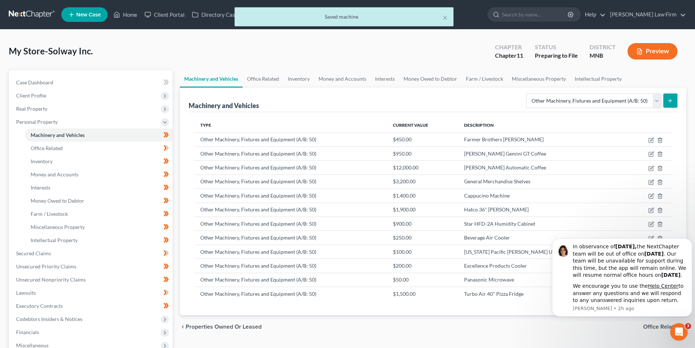
click at [672, 100] on icon "submit" at bounding box center [671, 101] width 6 height 6
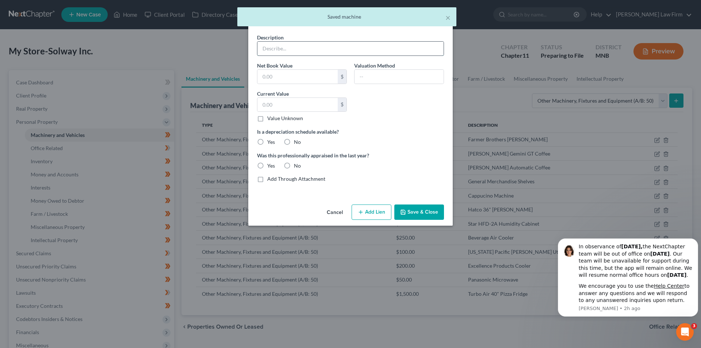
click at [281, 51] on input "text" at bounding box center [350, 49] width 186 height 14
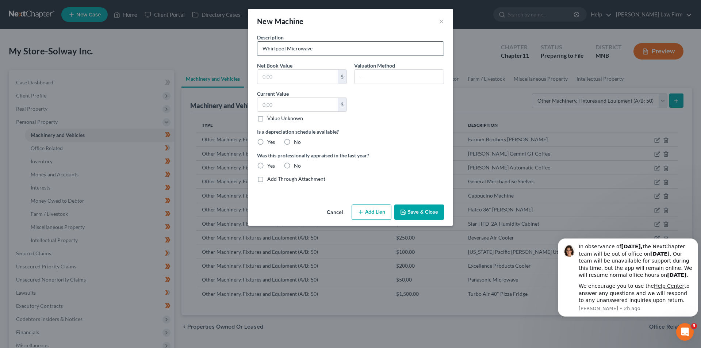
type input "Whirlpool Microwave"
type input "50"
drag, startPoint x: 290, startPoint y: 140, endPoint x: 284, endPoint y: 146, distance: 8.5
click at [294, 141] on label "No" at bounding box center [297, 141] width 7 height 7
click at [297, 141] on input "No" at bounding box center [299, 140] width 5 height 5
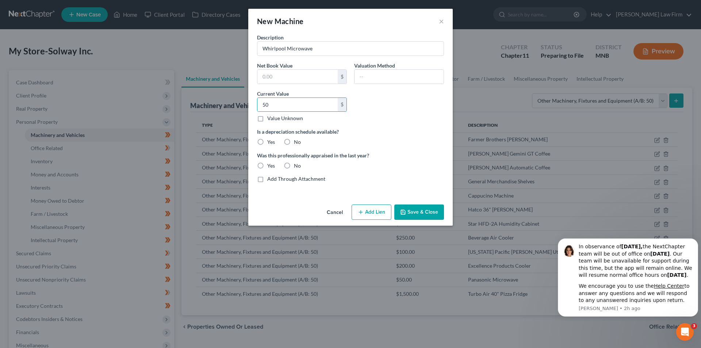
radio input "true"
click at [267, 165] on label "Yes" at bounding box center [271, 165] width 8 height 7
click at [270, 165] on input "Yes" at bounding box center [272, 164] width 5 height 5
radio input "true"
click at [410, 205] on button "Save & Close" at bounding box center [419, 211] width 50 height 15
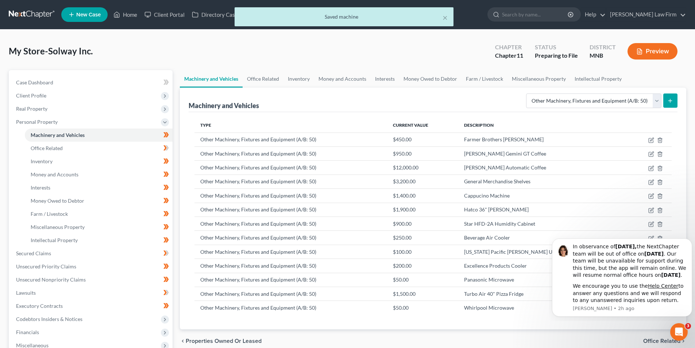
click at [677, 101] on button "submit" at bounding box center [671, 100] width 14 height 14
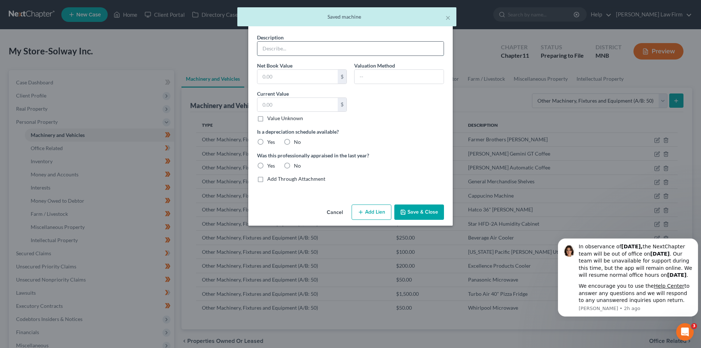
click at [379, 43] on input "text" at bounding box center [350, 49] width 186 height 14
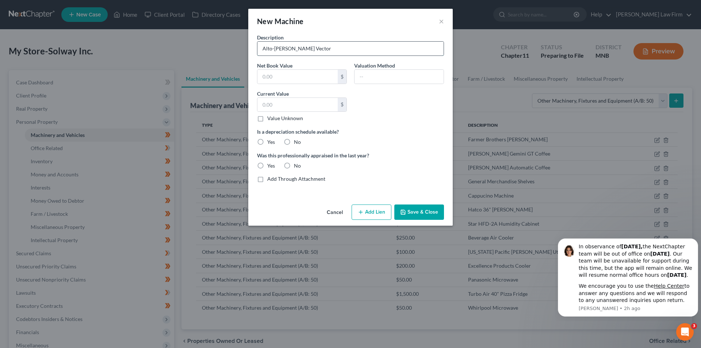
click at [287, 47] on input "Alto-Shaan Vector" at bounding box center [350, 49] width 186 height 14
type input "Alto-Shaam Vector"
type input "10,000"
click at [295, 142] on label "No" at bounding box center [297, 141] width 7 height 7
click at [297, 142] on input "No" at bounding box center [299, 140] width 5 height 5
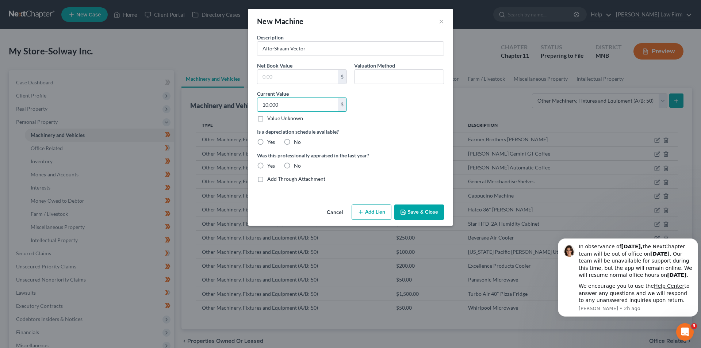
radio input "true"
click at [267, 167] on label "Yes" at bounding box center [271, 165] width 8 height 7
click at [270, 167] on input "Yes" at bounding box center [272, 164] width 5 height 5
radio input "true"
click at [415, 212] on button "Save & Close" at bounding box center [419, 211] width 50 height 15
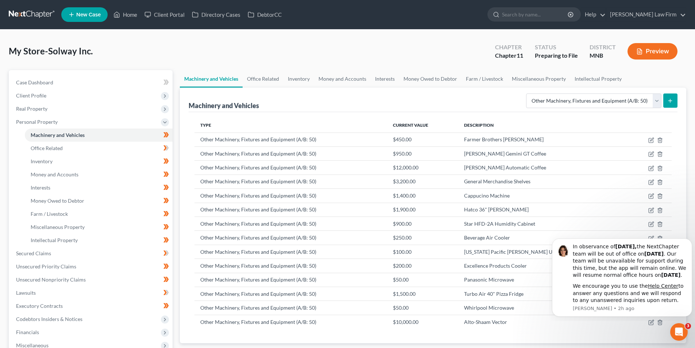
click at [670, 96] on button "submit" at bounding box center [671, 100] width 14 height 14
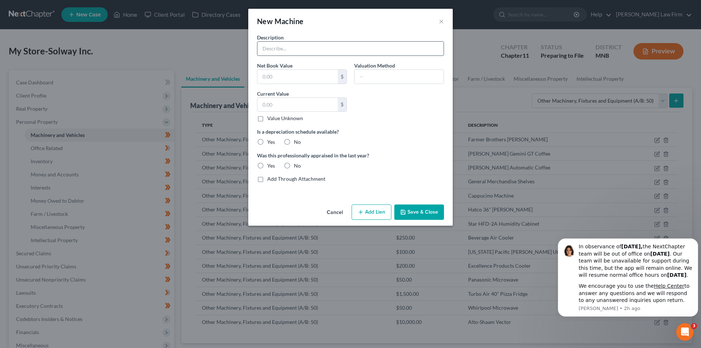
click at [303, 46] on input "text" at bounding box center [350, 49] width 186 height 14
type input "The Broaster Co Perfect Hold"
type input "2,000"
drag, startPoint x: 298, startPoint y: 143, endPoint x: 277, endPoint y: 155, distance: 24.5
click at [296, 144] on label "No" at bounding box center [297, 141] width 7 height 7
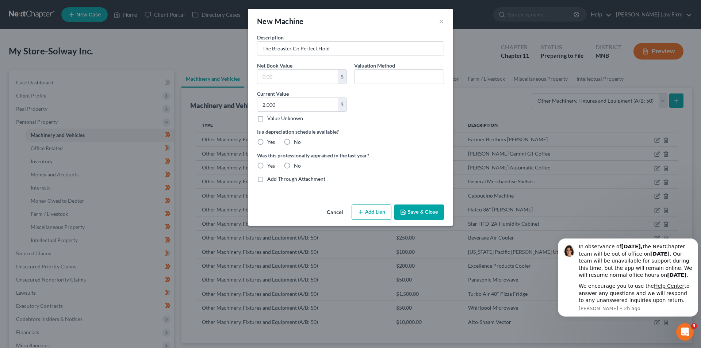
drag, startPoint x: 286, startPoint y: 143, endPoint x: 272, endPoint y: 158, distance: 20.9
click at [294, 143] on label "No" at bounding box center [297, 141] width 7 height 7
click at [297, 143] on input "No" at bounding box center [299, 140] width 5 height 5
radio input "true"
click at [267, 164] on label "Yes" at bounding box center [271, 165] width 8 height 7
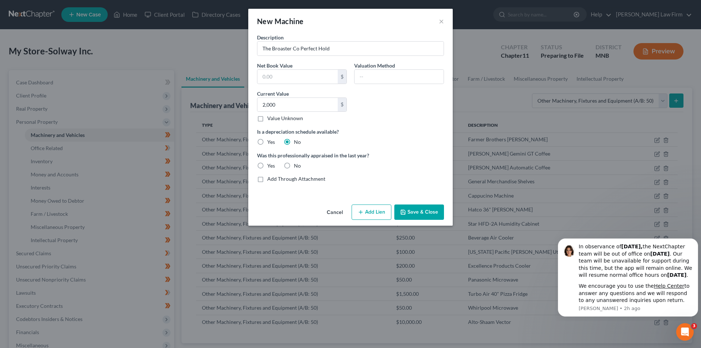
click at [270, 164] on input "Yes" at bounding box center [272, 164] width 5 height 5
radio input "true"
click at [428, 208] on button "Save & Close" at bounding box center [419, 211] width 50 height 15
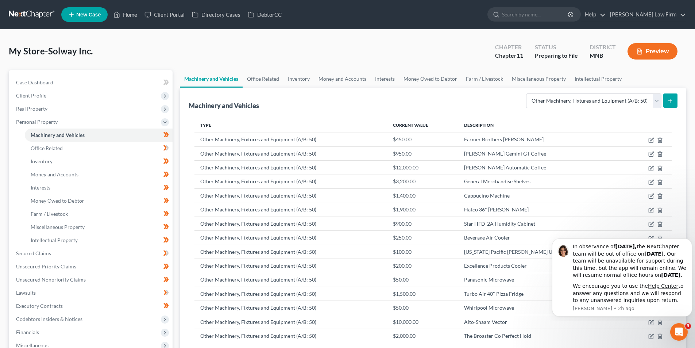
click at [670, 101] on icon "submit" at bounding box center [671, 101] width 6 height 6
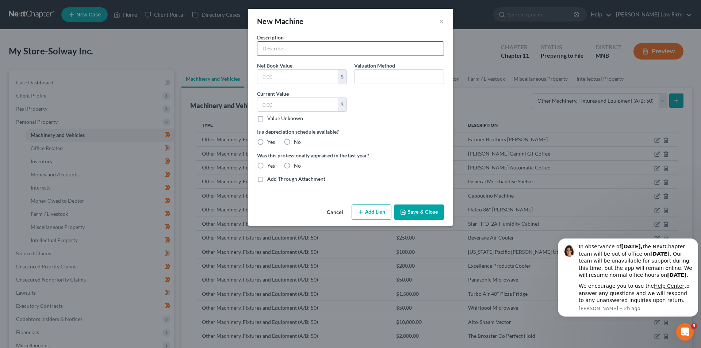
click at [281, 53] on input "text" at bounding box center [350, 49] width 186 height 14
type input "The Broaster Co 1800 EST Fryer"
type input "11,000"
click at [300, 142] on label "No" at bounding box center [297, 141] width 7 height 7
click at [300, 142] on input "No" at bounding box center [299, 140] width 5 height 5
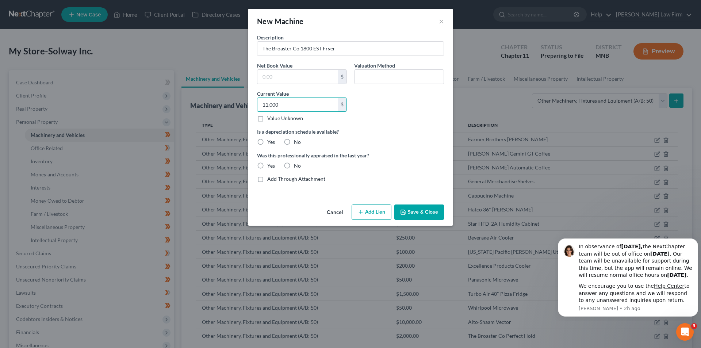
radio input "true"
drag, startPoint x: 259, startPoint y: 165, endPoint x: 265, endPoint y: 168, distance: 6.4
click at [267, 165] on label "Yes" at bounding box center [271, 165] width 8 height 7
click at [270, 165] on input "Yes" at bounding box center [272, 164] width 5 height 5
radio input "true"
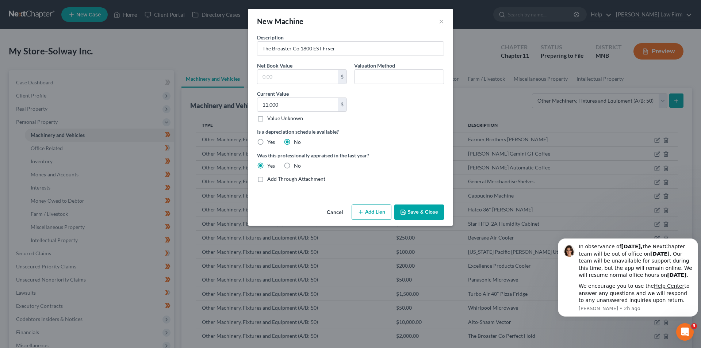
drag, startPoint x: 418, startPoint y: 212, endPoint x: 439, endPoint y: 211, distance: 21.9
click at [422, 212] on button "Save & Close" at bounding box center [419, 211] width 50 height 15
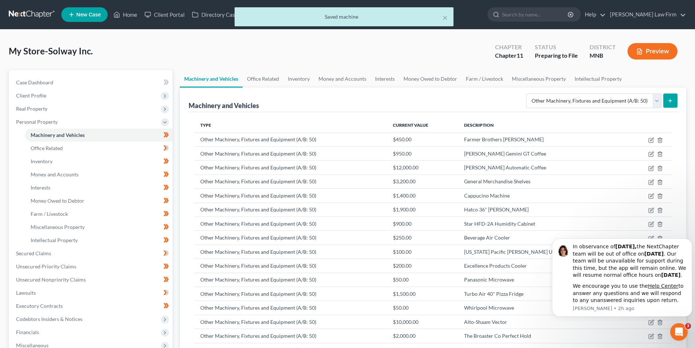
click at [676, 100] on button "submit" at bounding box center [671, 100] width 14 height 14
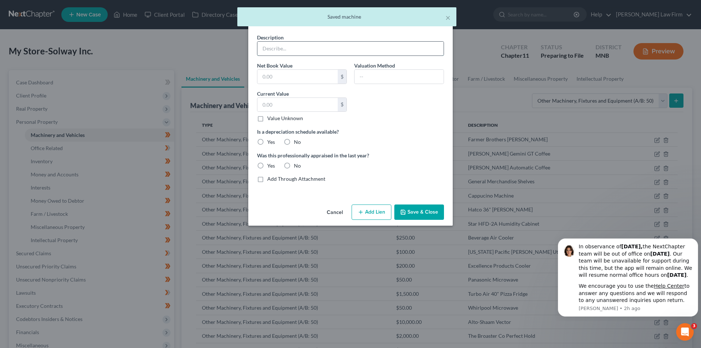
click at [438, 53] on input "text" at bounding box center [350, 49] width 186 height 14
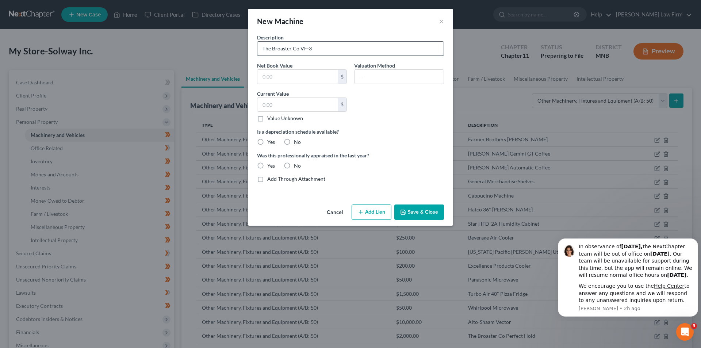
type input "The Broaster Co VF-3"
type input "8,000"
click at [295, 143] on label "No" at bounding box center [297, 141] width 7 height 7
click at [297, 143] on input "No" at bounding box center [299, 140] width 5 height 5
radio input "true"
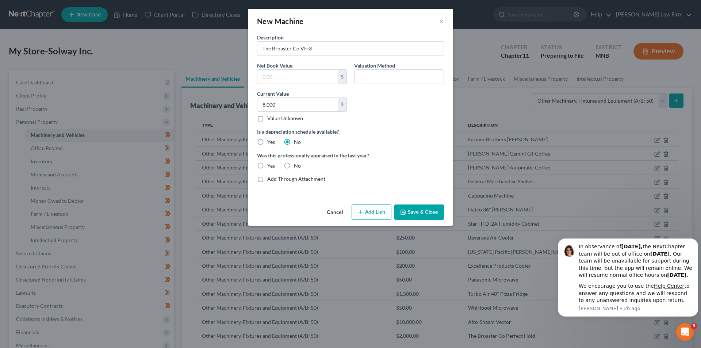
click at [267, 168] on label "Yes" at bounding box center [271, 165] width 8 height 7
click at [270, 167] on input "Yes" at bounding box center [272, 164] width 5 height 5
radio input "true"
click at [419, 213] on button "Save & Close" at bounding box center [419, 211] width 50 height 15
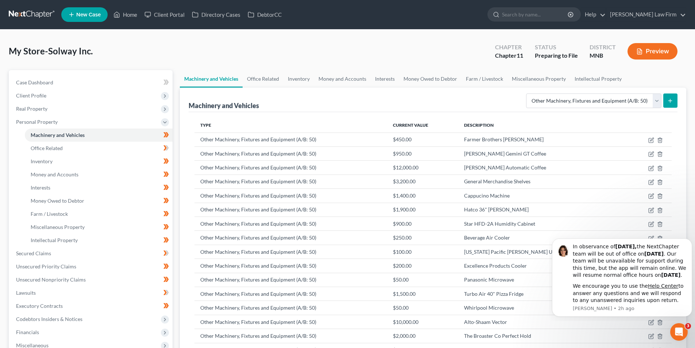
click at [673, 103] on icon "submit" at bounding box center [671, 101] width 6 height 6
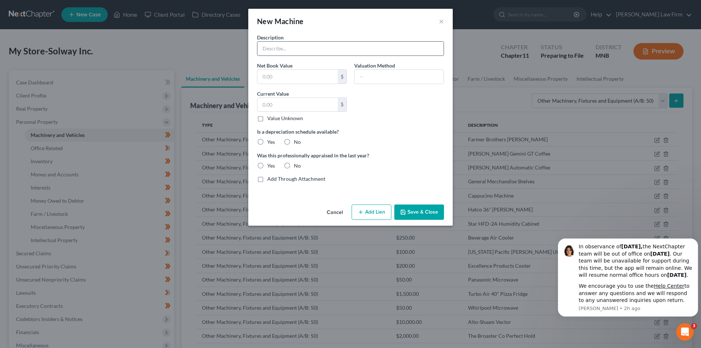
click at [360, 51] on input "text" at bounding box center [350, 49] width 186 height 14
type input "Stainless Steel 30" x 60" Table"
type input "250"
click at [294, 140] on label "No" at bounding box center [297, 141] width 7 height 7
click at [297, 140] on input "No" at bounding box center [299, 140] width 5 height 5
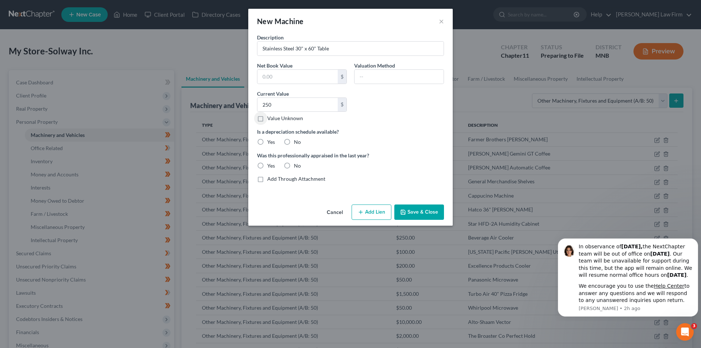
radio input "true"
click at [267, 165] on label "Yes" at bounding box center [271, 165] width 8 height 7
click at [270, 165] on input "Yes" at bounding box center [272, 164] width 5 height 5
radio input "true"
click at [427, 212] on button "Save & Close" at bounding box center [419, 211] width 50 height 15
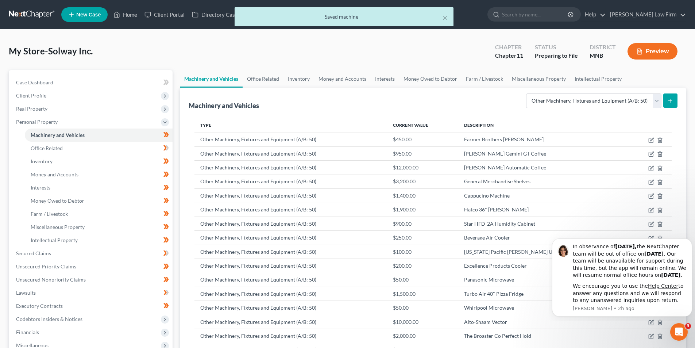
click at [662, 103] on form "Select Type Aircraft (A/B: 49) Other Machinery, Fixtures and Equipment (A/B: 50…" at bounding box center [601, 100] width 151 height 15
click at [667, 105] on button "submit" at bounding box center [671, 100] width 14 height 14
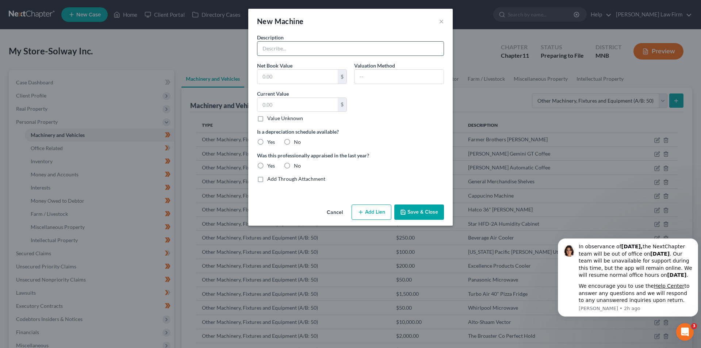
click at [303, 46] on input "text" at bounding box center [350, 49] width 186 height 14
type input "Datecode Genie Label"
type input "4,000"
click at [297, 143] on label "No" at bounding box center [297, 141] width 7 height 7
click at [297, 143] on input "No" at bounding box center [299, 140] width 5 height 5
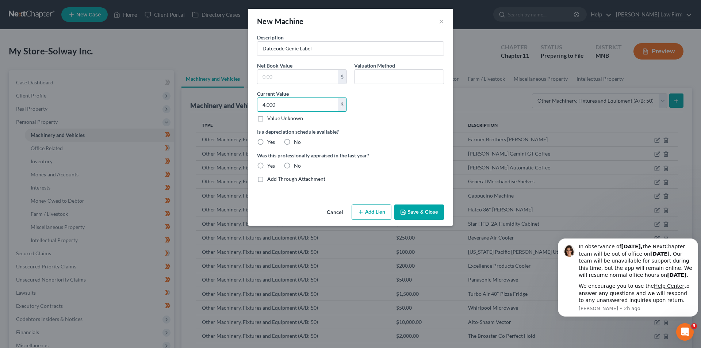
radio input "true"
click at [267, 164] on label "Yes" at bounding box center [271, 165] width 8 height 7
click at [270, 164] on input "Yes" at bounding box center [272, 164] width 5 height 5
radio input "true"
click at [420, 215] on button "Save & Close" at bounding box center [419, 211] width 50 height 15
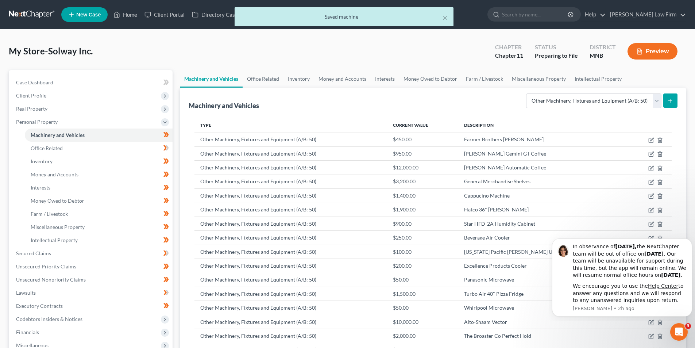
click at [667, 99] on button "submit" at bounding box center [671, 100] width 14 height 14
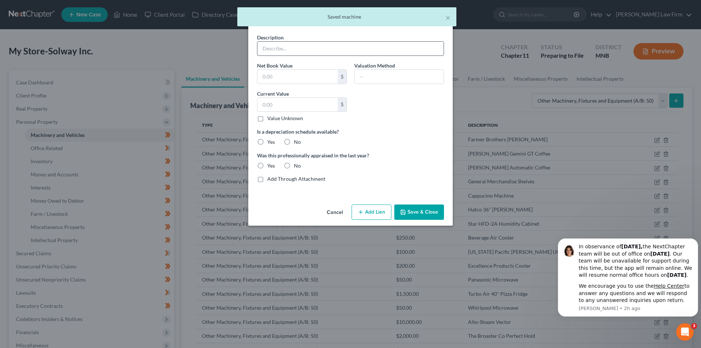
click at [328, 45] on input "text" at bounding box center [350, 49] width 186 height 14
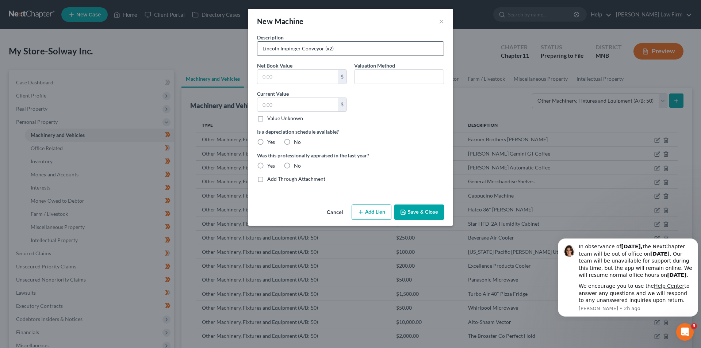
type input "Lincoln Impinger Conveyor (x2)"
type input "8,000"
drag, startPoint x: 299, startPoint y: 143, endPoint x: 286, endPoint y: 151, distance: 15.4
click at [299, 142] on label "No" at bounding box center [297, 141] width 7 height 7
click at [299, 142] on input "No" at bounding box center [299, 140] width 5 height 5
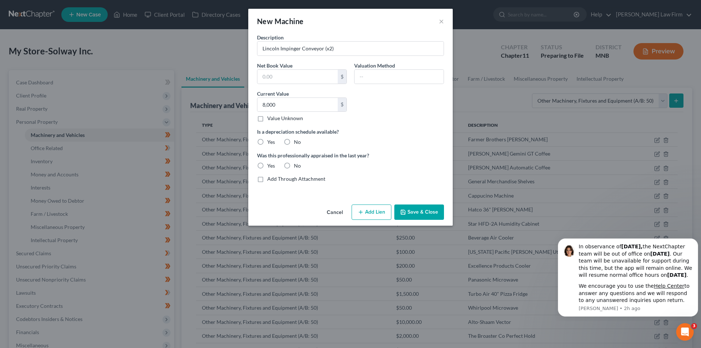
radio input "true"
click at [267, 168] on label "Yes" at bounding box center [271, 165] width 8 height 7
click at [270, 167] on input "Yes" at bounding box center [272, 164] width 5 height 5
radio input "true"
click at [416, 211] on button "Save & Close" at bounding box center [419, 211] width 50 height 15
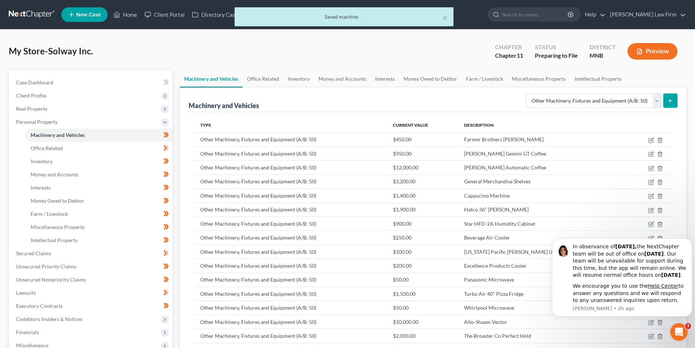
click at [673, 101] on icon "submit" at bounding box center [671, 101] width 6 height 6
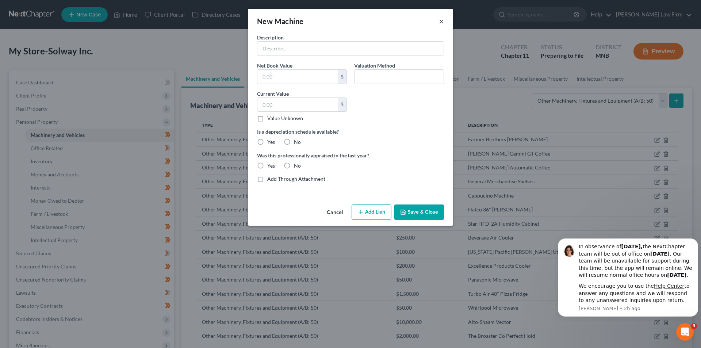
click at [441, 25] on button "×" at bounding box center [441, 21] width 5 height 9
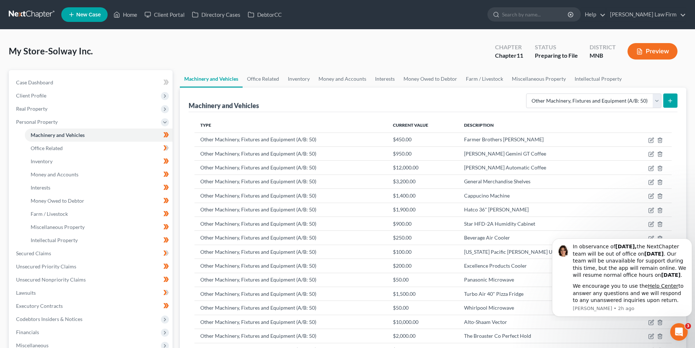
click at [668, 101] on icon "submit" at bounding box center [671, 101] width 6 height 6
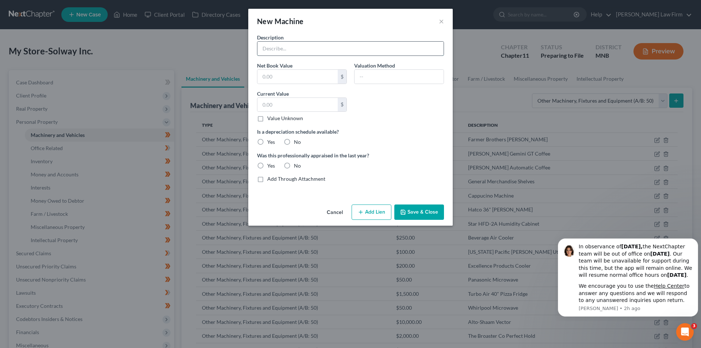
click at [346, 51] on input "text" at bounding box center [350, 49] width 186 height 14
type input "Turbo Air 67" Pizza Prep"
type input "2,400"
click at [294, 142] on label "No" at bounding box center [297, 141] width 7 height 7
click at [297, 142] on input "No" at bounding box center [299, 140] width 5 height 5
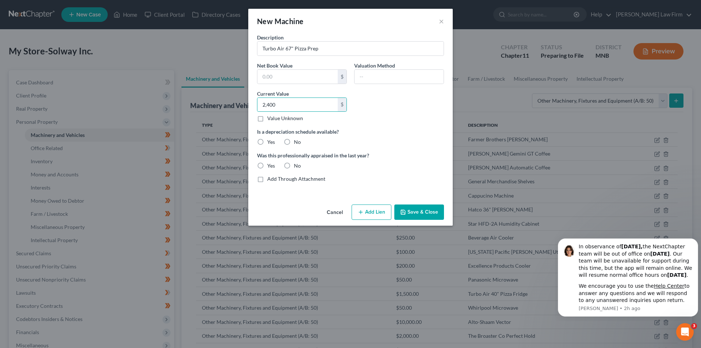
radio input "true"
click at [268, 166] on label "Yes" at bounding box center [271, 165] width 8 height 7
click at [270, 166] on input "Yes" at bounding box center [272, 164] width 5 height 5
radio input "true"
drag, startPoint x: 414, startPoint y: 210, endPoint x: 419, endPoint y: 214, distance: 6.4
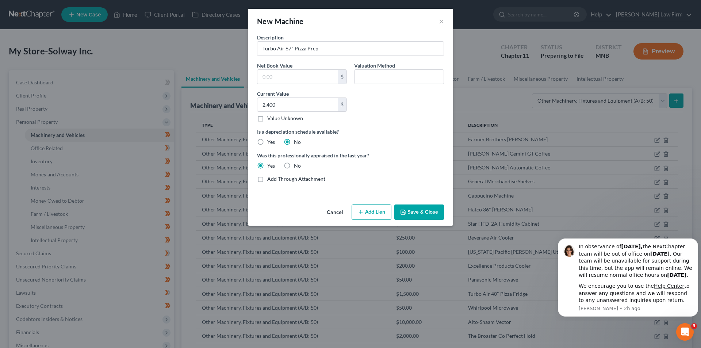
click at [414, 210] on button "Save & Close" at bounding box center [419, 211] width 50 height 15
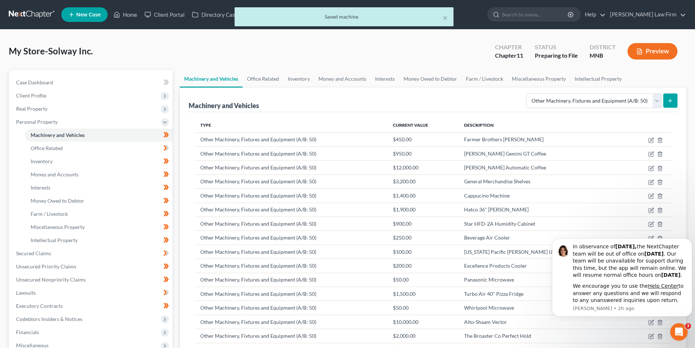
click at [674, 101] on button "submit" at bounding box center [671, 100] width 14 height 14
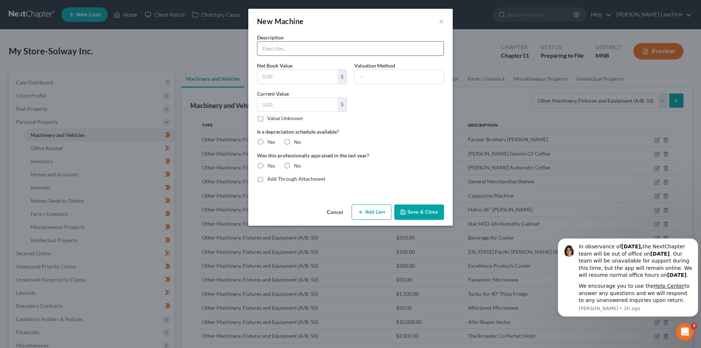
click at [349, 50] on input "text" at bounding box center [350, 49] width 186 height 14
type input "Scotsman Ice CM3"
type input "3,200"
drag, startPoint x: 295, startPoint y: 141, endPoint x: 267, endPoint y: 158, distance: 33.0
click at [295, 140] on label "No" at bounding box center [297, 141] width 7 height 7
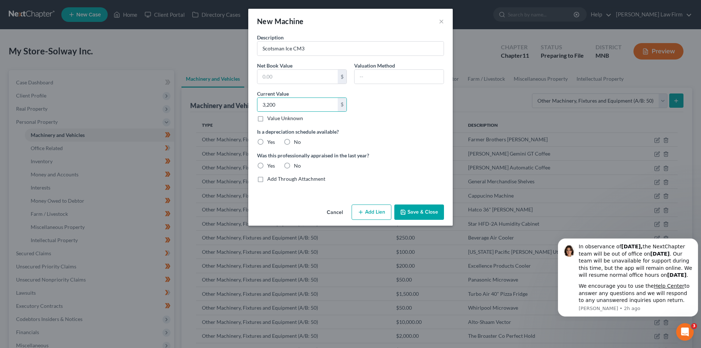
click at [297, 140] on input "No" at bounding box center [299, 140] width 5 height 5
radio input "true"
click at [267, 165] on label "Yes" at bounding box center [271, 165] width 8 height 7
click at [270, 165] on input "Yes" at bounding box center [272, 164] width 5 height 5
radio input "true"
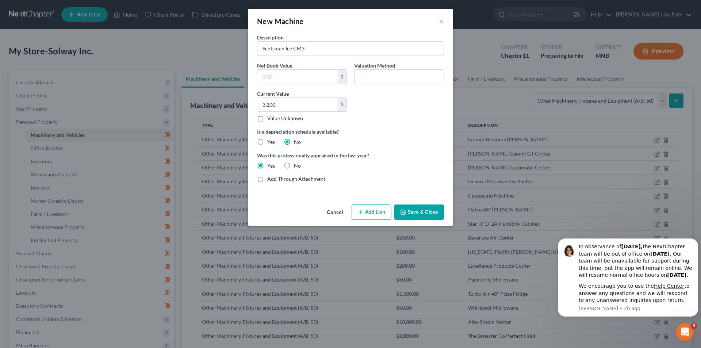
click at [419, 214] on button "Save & Close" at bounding box center [419, 211] width 50 height 15
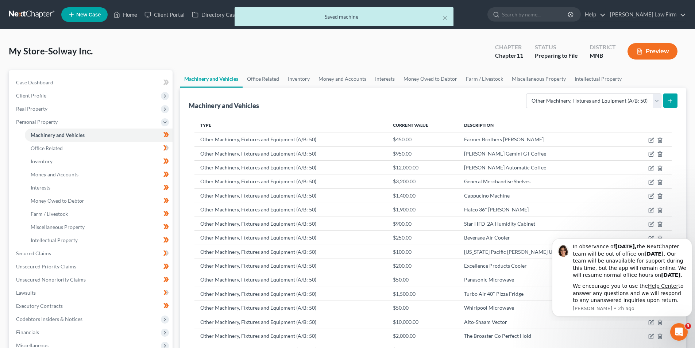
click at [673, 95] on button "submit" at bounding box center [671, 100] width 14 height 14
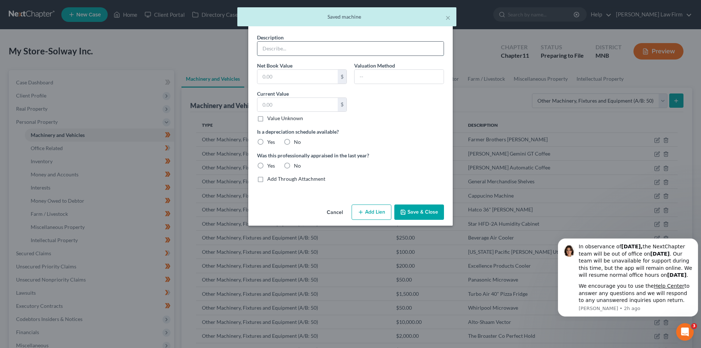
click at [390, 53] on input "text" at bounding box center [350, 49] width 186 height 14
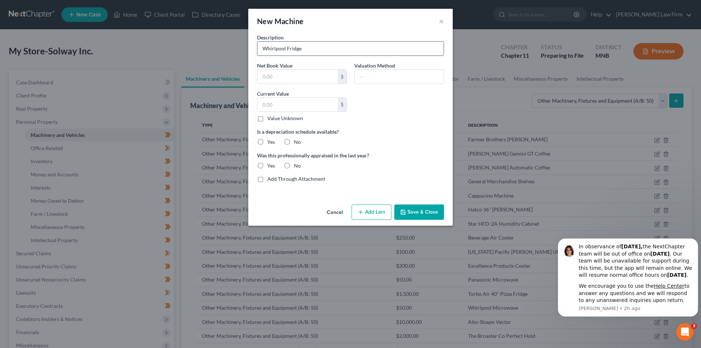
type input "Whirlpool Fridge"
type input "200"
click at [294, 140] on label "No" at bounding box center [297, 141] width 7 height 7
click at [297, 140] on input "No" at bounding box center [299, 140] width 5 height 5
radio input "true"
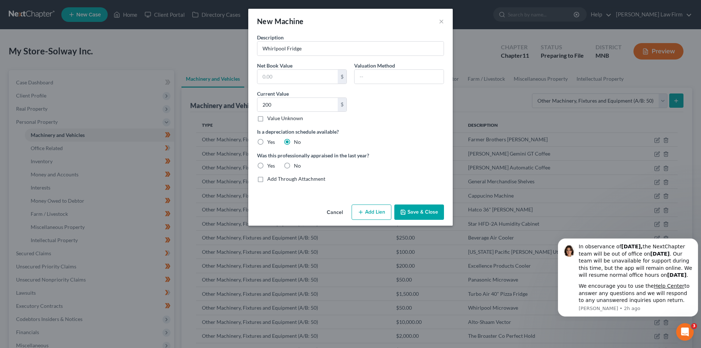
drag, startPoint x: 264, startPoint y: 165, endPoint x: 267, endPoint y: 168, distance: 3.9
click at [267, 166] on label "Yes" at bounding box center [271, 165] width 8 height 7
click at [270, 166] on input "Yes" at bounding box center [272, 164] width 5 height 5
radio input "true"
drag, startPoint x: 419, startPoint y: 204, endPoint x: 427, endPoint y: 214, distance: 11.9
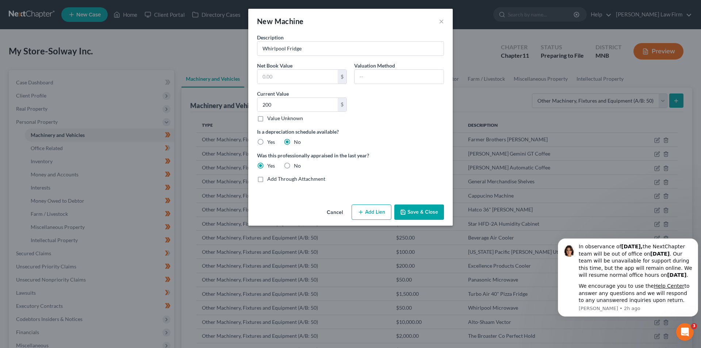
click at [419, 205] on div "Cancel Add Lien Add Lease Add Exemption Save & Close" at bounding box center [350, 213] width 204 height 24
click at [428, 212] on button "Save & Close" at bounding box center [419, 211] width 50 height 15
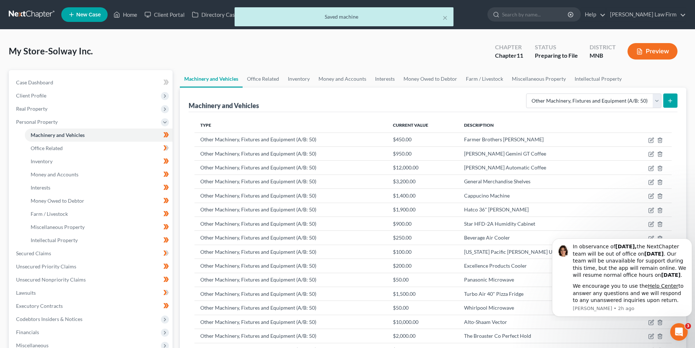
click at [674, 104] on button "submit" at bounding box center [671, 100] width 14 height 14
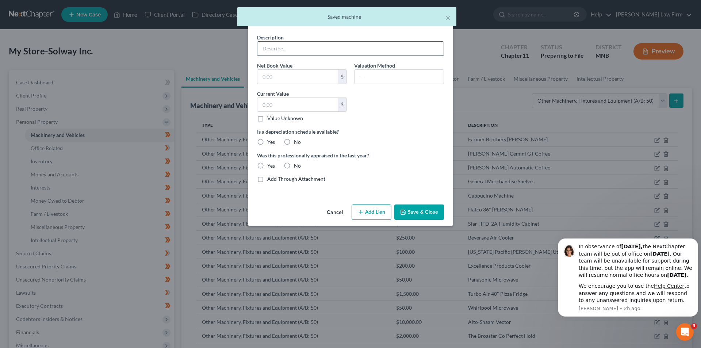
click at [364, 50] on input "text" at bounding box center [350, 49] width 186 height 14
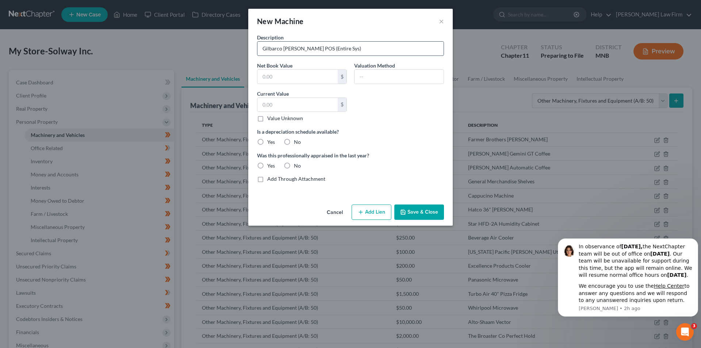
type input "Gilbarco Veeder-Root POS (Entire Sys)"
type input "25,000"
click at [296, 143] on label "No" at bounding box center [297, 141] width 7 height 7
click at [297, 143] on input "No" at bounding box center [299, 140] width 5 height 5
radio input "true"
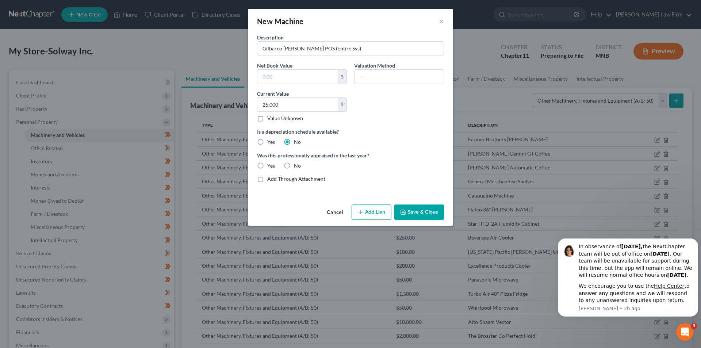
click at [267, 165] on label "Yes" at bounding box center [271, 165] width 8 height 7
click at [270, 165] on input "Yes" at bounding box center [272, 164] width 5 height 5
radio input "true"
drag, startPoint x: 416, startPoint y: 205, endPoint x: 427, endPoint y: 207, distance: 11.1
click at [420, 206] on button "Save & Close" at bounding box center [419, 211] width 50 height 15
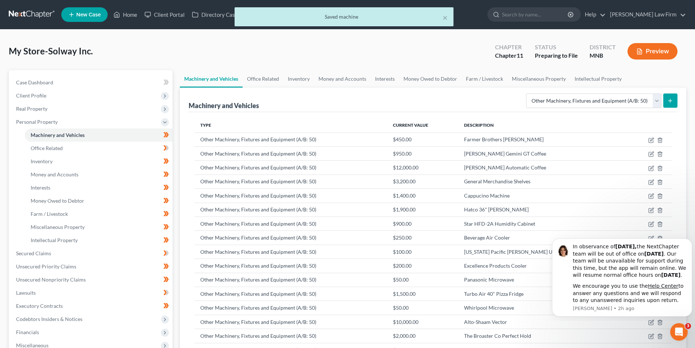
click at [676, 99] on button "submit" at bounding box center [671, 100] width 14 height 14
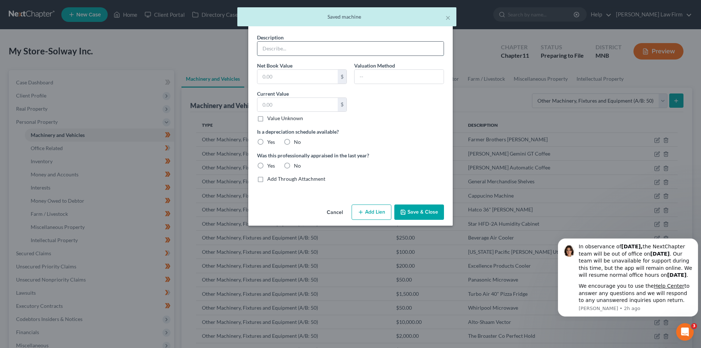
click at [372, 54] on input "text" at bounding box center [350, 49] width 186 height 14
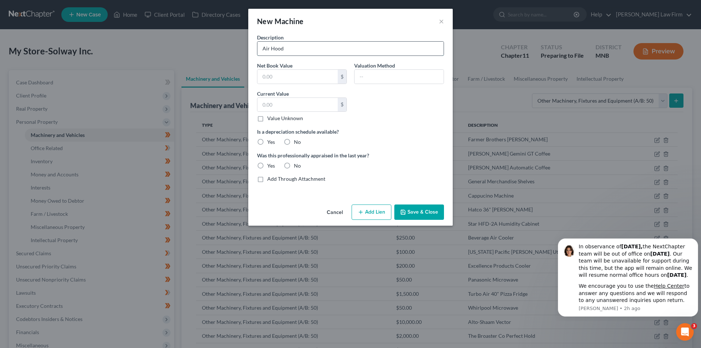
type input "Air Hood"
type input "2,500"
drag, startPoint x: 297, startPoint y: 141, endPoint x: 261, endPoint y: 166, distance: 43.7
click at [296, 141] on label "No" at bounding box center [297, 141] width 7 height 7
click at [297, 141] on input "No" at bounding box center [299, 140] width 5 height 5
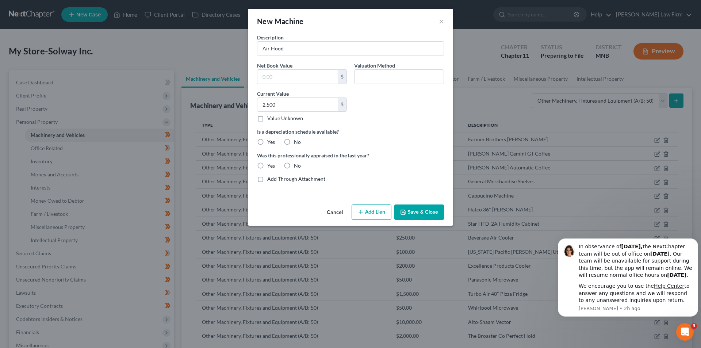
radio input "true"
drag, startPoint x: 258, startPoint y: 166, endPoint x: 266, endPoint y: 170, distance: 9.0
click at [267, 166] on label "Yes" at bounding box center [271, 165] width 8 height 7
click at [270, 166] on input "Yes" at bounding box center [272, 164] width 5 height 5
radio input "true"
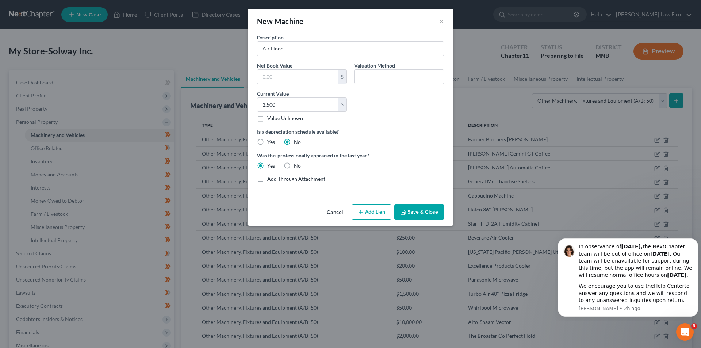
click at [415, 211] on button "Save & Close" at bounding box center [419, 211] width 50 height 15
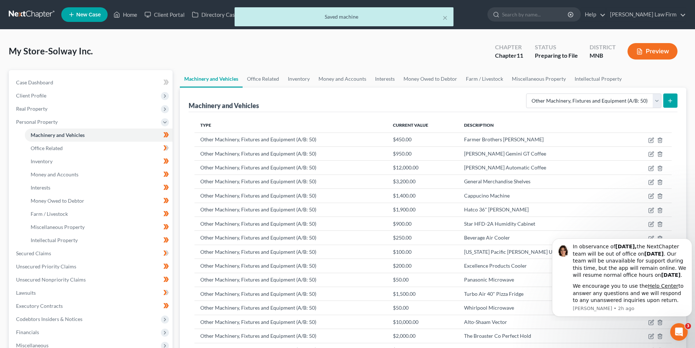
click at [676, 96] on button "submit" at bounding box center [671, 100] width 14 height 14
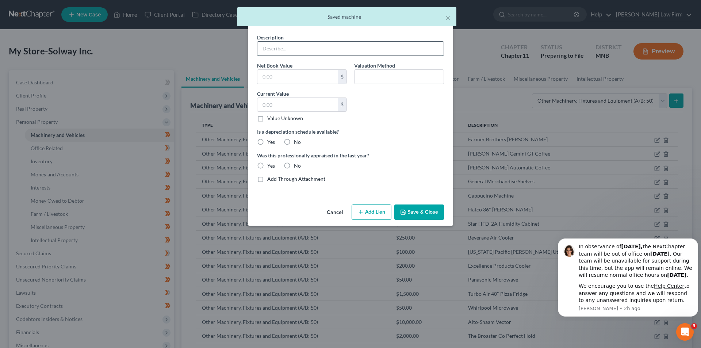
click at [356, 50] on input "text" at bounding box center [350, 49] width 186 height 14
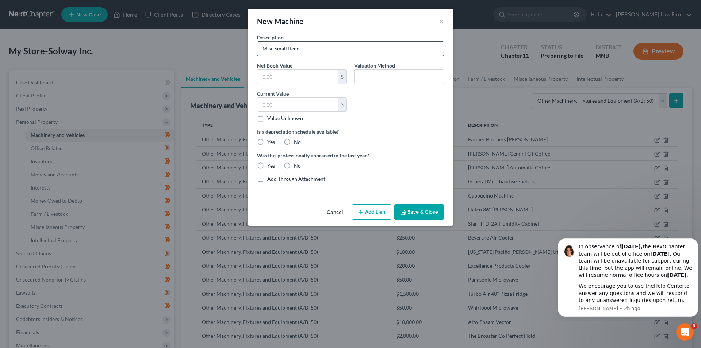
type input "Misc Small Items"
type input "2,500"
click at [294, 139] on label "No" at bounding box center [297, 141] width 7 height 7
click at [297, 139] on input "No" at bounding box center [299, 140] width 5 height 5
radio input "true"
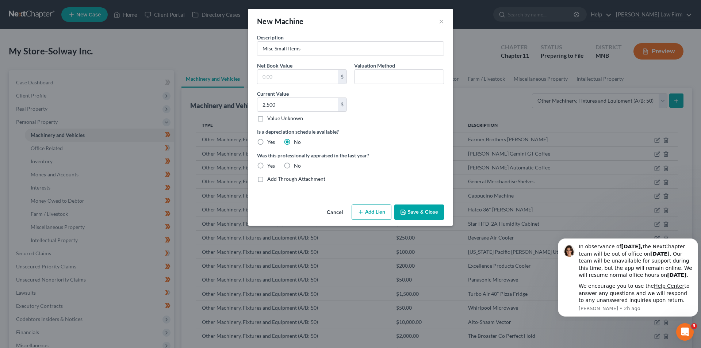
drag, startPoint x: 264, startPoint y: 165, endPoint x: 261, endPoint y: 168, distance: 3.9
click at [267, 165] on label "Yes" at bounding box center [271, 165] width 8 height 7
click at [270, 165] on input "Yes" at bounding box center [272, 164] width 5 height 5
radio input "true"
drag, startPoint x: 420, startPoint y: 212, endPoint x: 430, endPoint y: 211, distance: 9.2
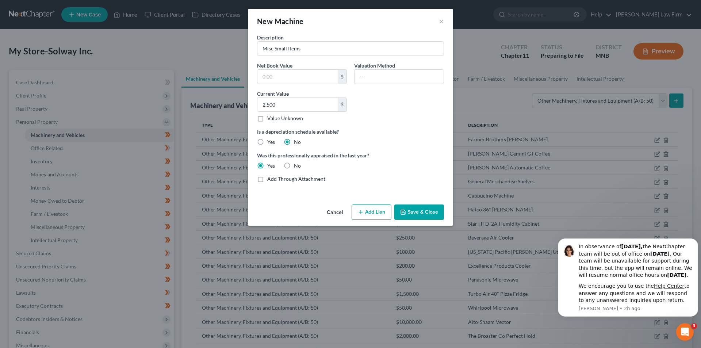
click at [421, 212] on button "Save & Close" at bounding box center [419, 211] width 50 height 15
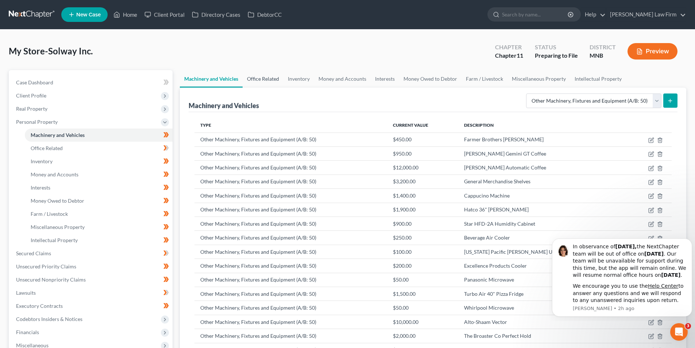
click at [262, 78] on link "Office Related" at bounding box center [263, 79] width 41 height 18
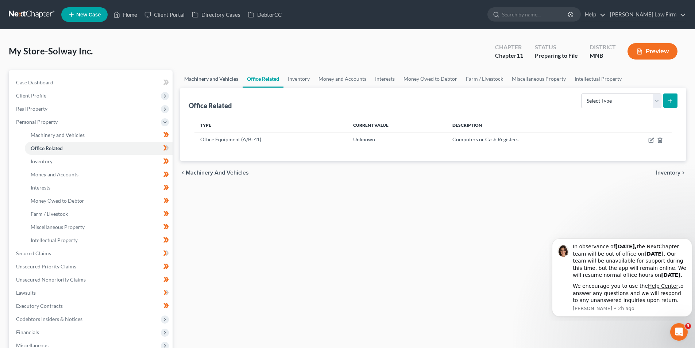
click at [229, 77] on link "Machinery and Vehicles" at bounding box center [211, 79] width 63 height 18
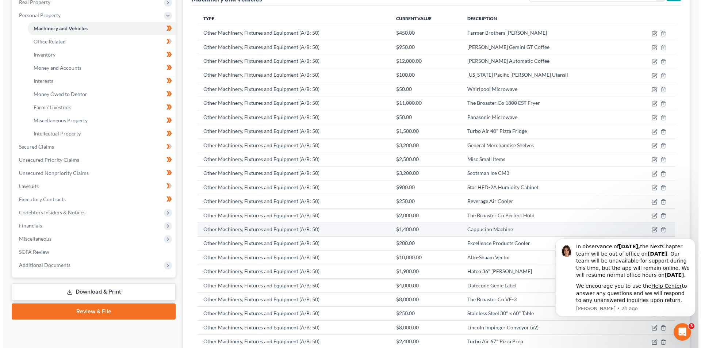
scroll to position [215, 0]
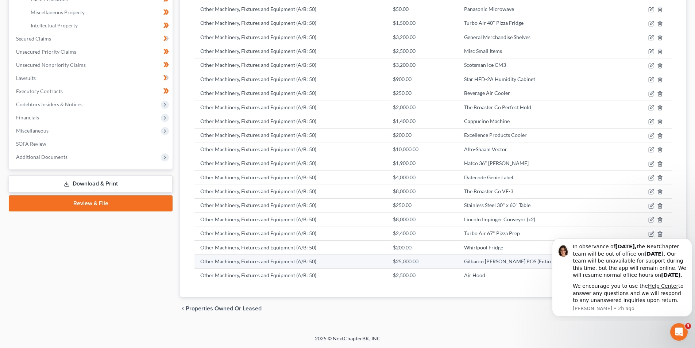
click at [458, 262] on td "$25,000.00" at bounding box center [422, 261] width 71 height 14
click at [689, 239] on icon "Dismiss notification" at bounding box center [690, 241] width 4 height 4
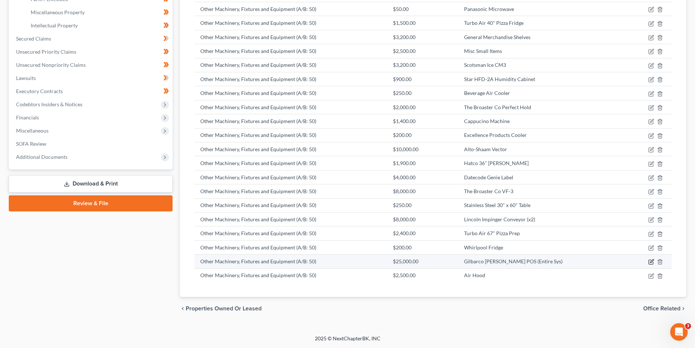
click at [652, 262] on icon "button" at bounding box center [652, 262] width 6 height 6
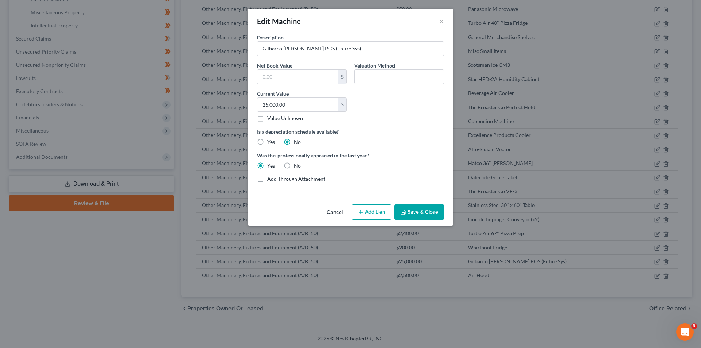
click at [343, 206] on button "Cancel" at bounding box center [335, 212] width 28 height 15
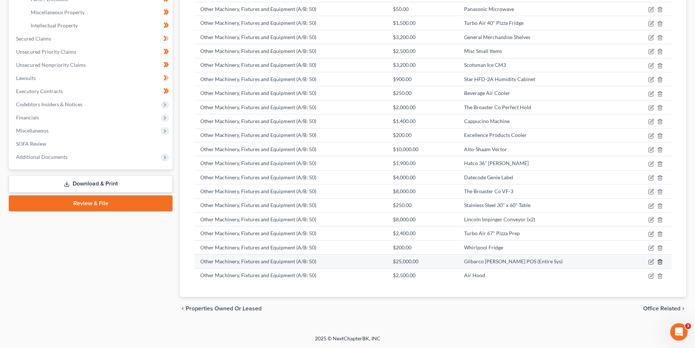
click at [660, 262] on line "button" at bounding box center [660, 262] width 0 height 1
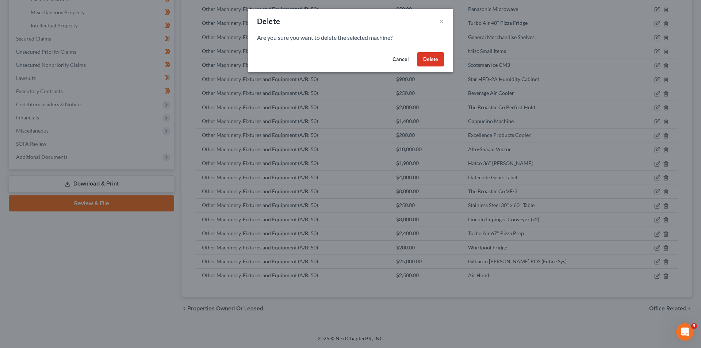
click at [435, 60] on button "Delete" at bounding box center [430, 59] width 27 height 15
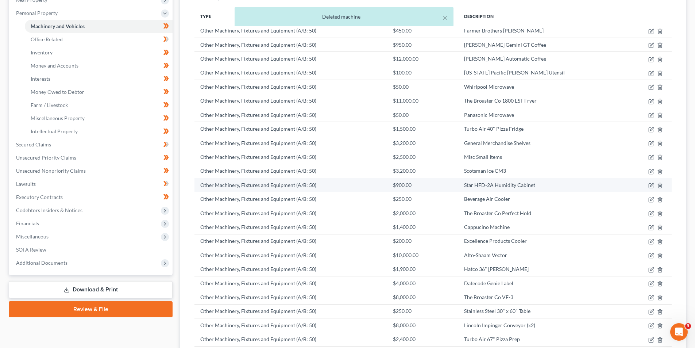
scroll to position [0, 0]
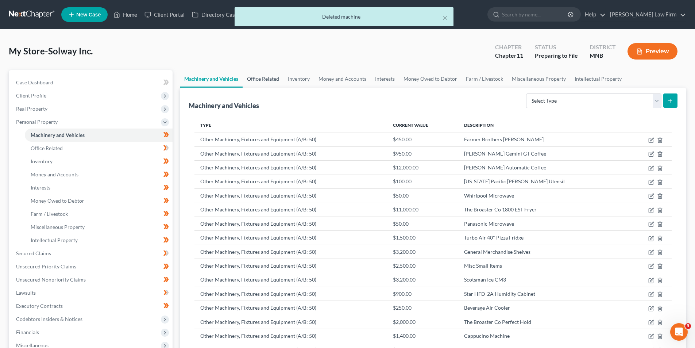
drag, startPoint x: 252, startPoint y: 79, endPoint x: 265, endPoint y: 84, distance: 14.3
click at [252, 79] on link "Office Related" at bounding box center [263, 79] width 41 height 18
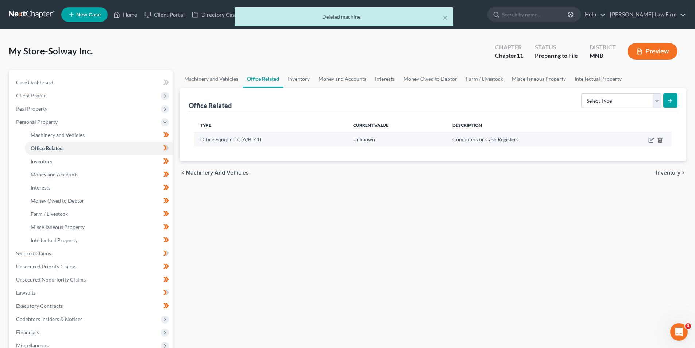
click at [648, 140] on td at bounding box center [641, 139] width 61 height 14
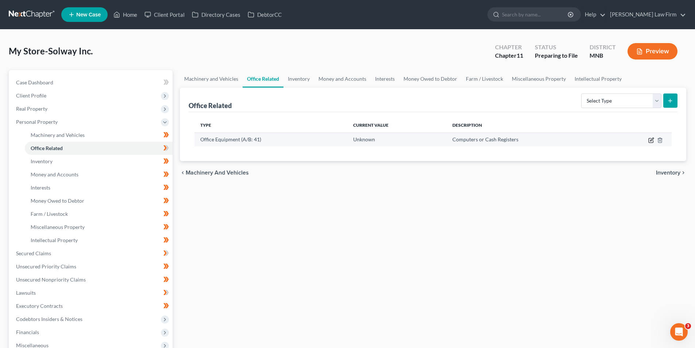
click at [649, 139] on icon "button" at bounding box center [651, 140] width 4 height 4
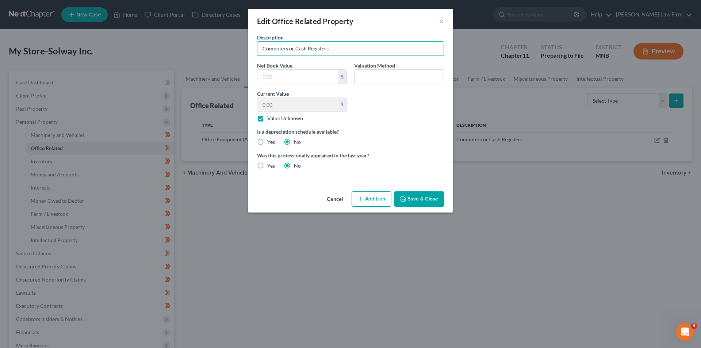
drag, startPoint x: 366, startPoint y: 50, endPoint x: 228, endPoint y: 68, distance: 139.1
click at [228, 68] on div "Edit Office Related Property × Description Computers or Cash Registers Net Book…" at bounding box center [350, 174] width 701 height 348
type input "Gilbarco Veeder-Root POS (Entire Sys)"
click at [267, 116] on label "Value Unknown" at bounding box center [285, 118] width 36 height 7
click at [270, 116] on input "Value Unknown" at bounding box center [272, 117] width 5 height 5
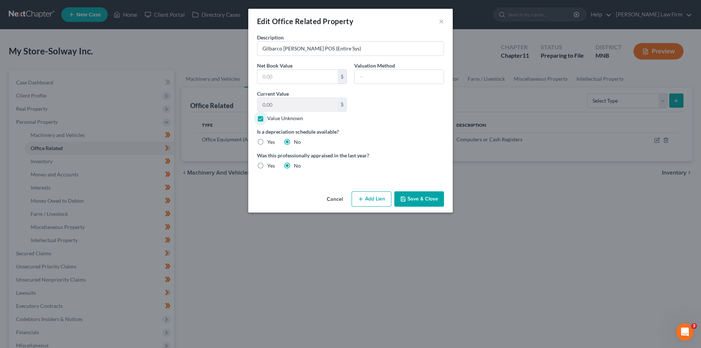
checkbox input "false"
click at [274, 105] on input "0.00" at bounding box center [297, 105] width 80 height 14
type input "25,000"
click at [267, 164] on label "Yes" at bounding box center [271, 165] width 8 height 7
click at [270, 164] on input "Yes" at bounding box center [272, 164] width 5 height 5
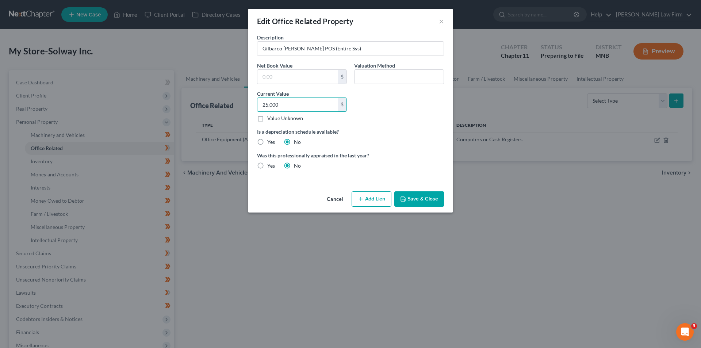
radio input "true"
radio input "false"
drag, startPoint x: 416, startPoint y: 200, endPoint x: 425, endPoint y: 210, distance: 13.4
click at [416, 200] on button "Save & Close" at bounding box center [419, 198] width 50 height 15
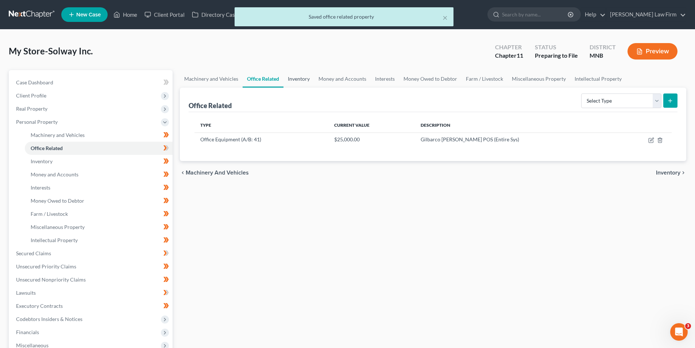
click at [299, 74] on link "Inventory" at bounding box center [299, 79] width 31 height 18
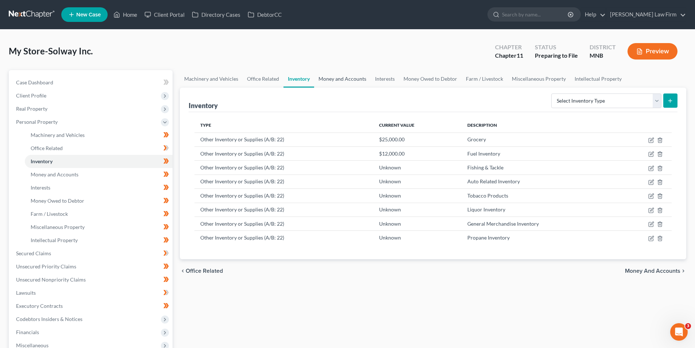
click at [351, 81] on link "Money and Accounts" at bounding box center [342, 79] width 57 height 18
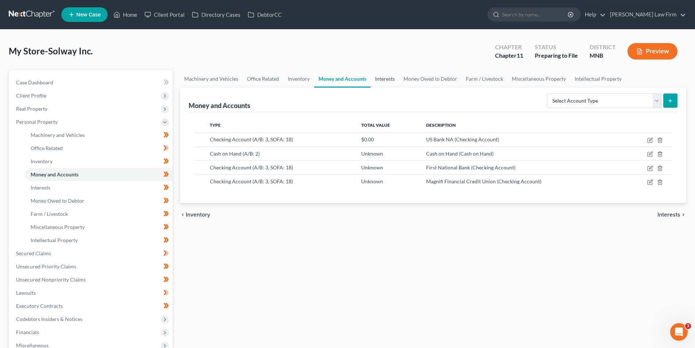
click at [389, 82] on link "Interests" at bounding box center [385, 79] width 28 height 18
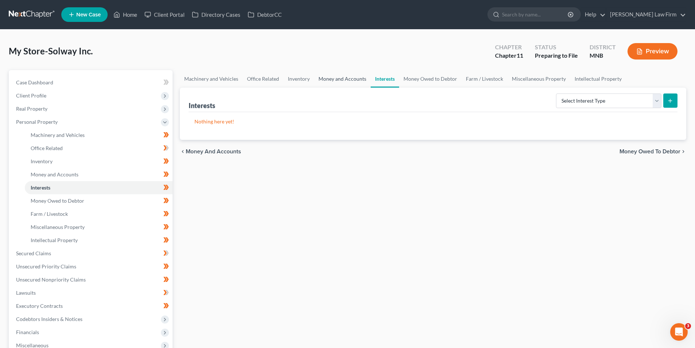
click at [362, 81] on link "Money and Accounts" at bounding box center [342, 79] width 57 height 18
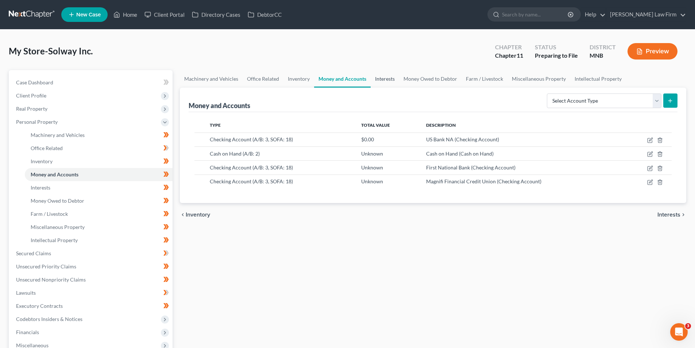
click at [391, 84] on link "Interests" at bounding box center [385, 79] width 28 height 18
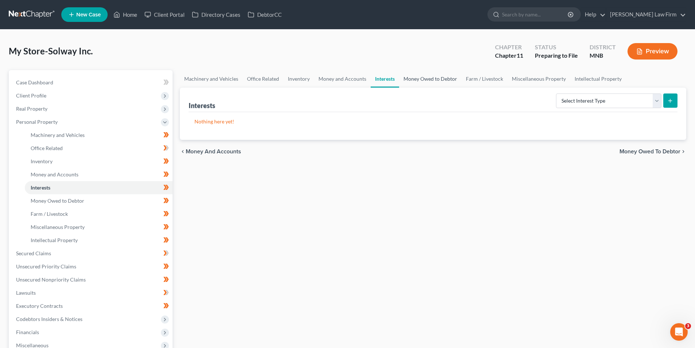
click at [456, 84] on link "Money Owed to Debtor" at bounding box center [430, 79] width 62 height 18
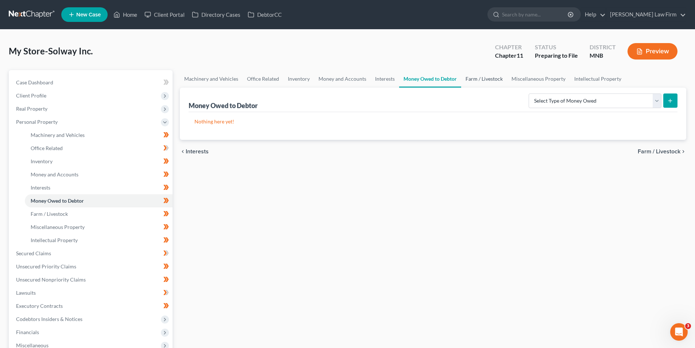
click at [468, 81] on link "Farm / Livestock" at bounding box center [484, 79] width 46 height 18
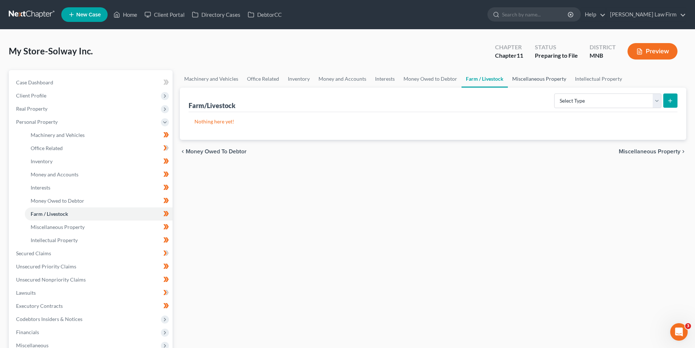
click at [523, 81] on link "Miscellaneous Property" at bounding box center [539, 79] width 63 height 18
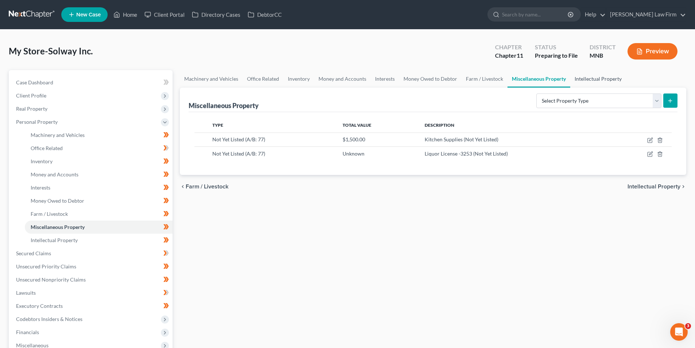
click at [584, 78] on link "Intellectual Property" at bounding box center [598, 79] width 56 height 18
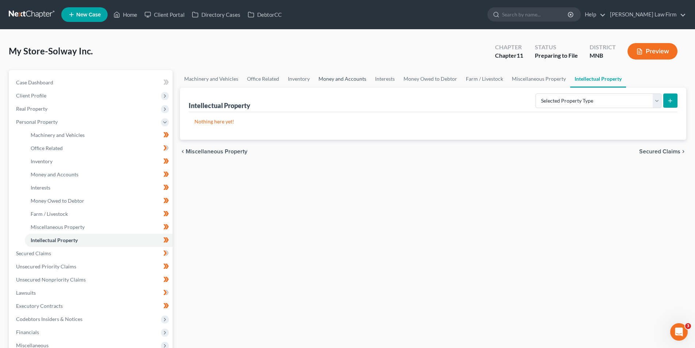
click at [359, 81] on link "Money and Accounts" at bounding box center [342, 79] width 57 height 18
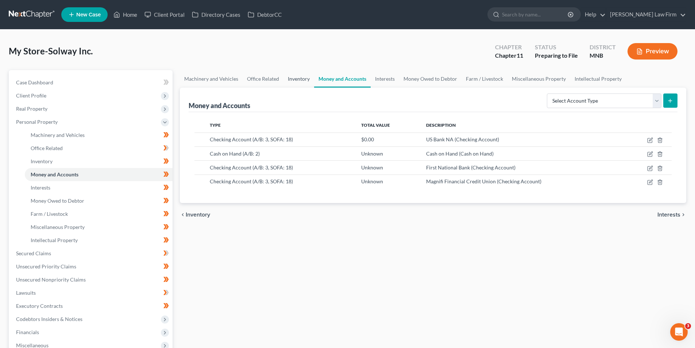
click at [292, 77] on link "Inventory" at bounding box center [299, 79] width 31 height 18
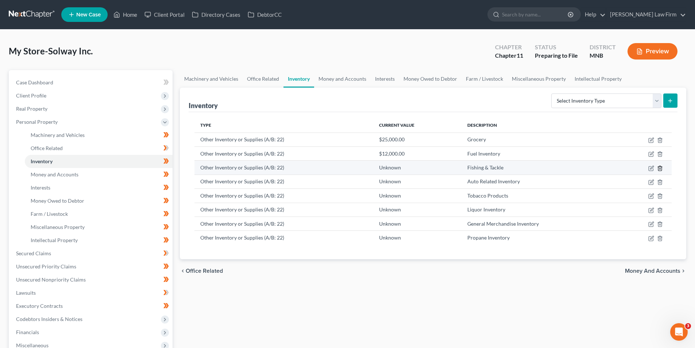
click at [659, 168] on icon "button" at bounding box center [660, 168] width 6 height 6
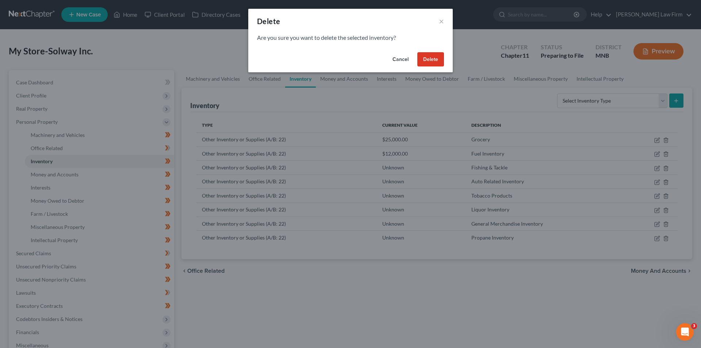
click at [442, 58] on button "Delete" at bounding box center [430, 59] width 27 height 15
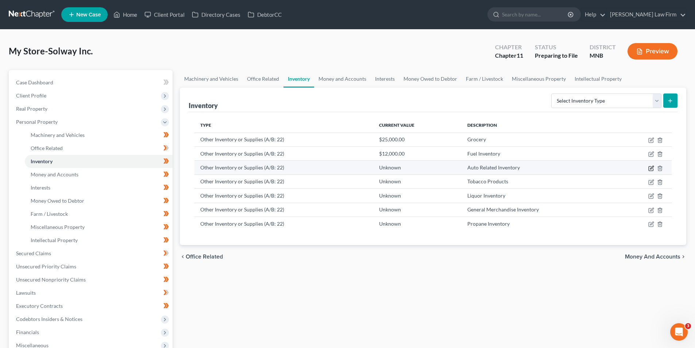
click at [650, 166] on icon "button" at bounding box center [651, 168] width 4 height 4
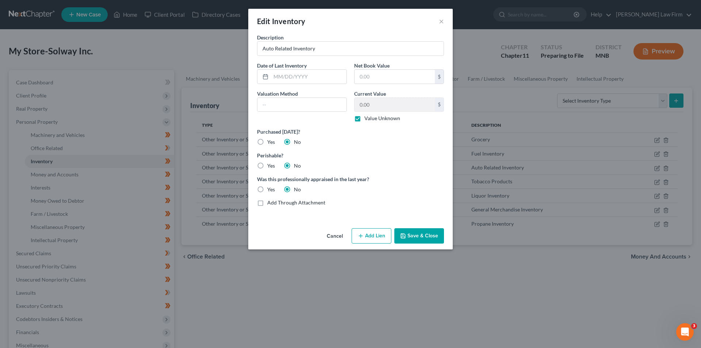
click at [364, 117] on label "Value Unknown" at bounding box center [382, 118] width 36 height 7
click at [367, 117] on input "Value Unknown" at bounding box center [369, 117] width 5 height 5
checkbox input "false"
click at [368, 105] on input "0.00" at bounding box center [394, 105] width 80 height 14
type input "3,000"
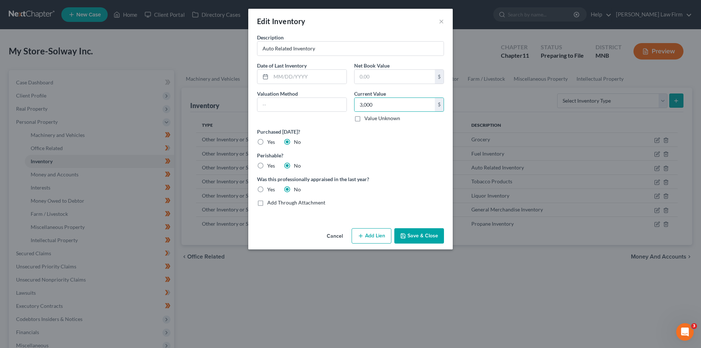
click at [368, 150] on div "Description Auto Related Inventory Date of Last Inventory Net Book Value $ Valu…" at bounding box center [350, 123] width 194 height 178
click at [430, 234] on button "Save & Close" at bounding box center [419, 235] width 50 height 15
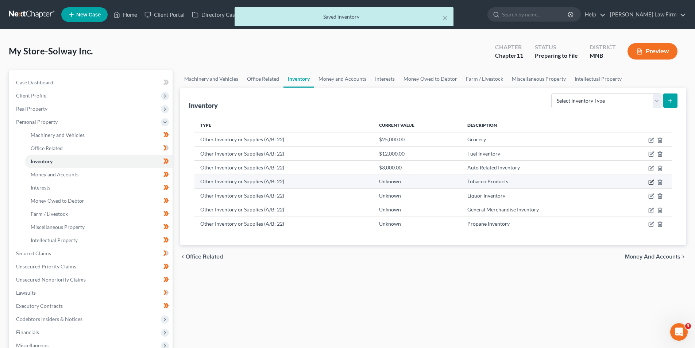
click at [649, 181] on icon "button" at bounding box center [651, 182] width 4 height 4
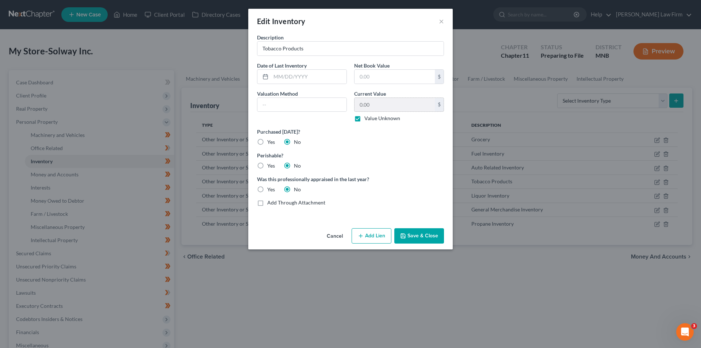
drag, startPoint x: 360, startPoint y: 118, endPoint x: 382, endPoint y: 109, distance: 23.7
click at [364, 117] on label "Value Unknown" at bounding box center [382, 118] width 36 height 7
click at [367, 117] on input "Value Unknown" at bounding box center [369, 117] width 5 height 5
checkbox input "false"
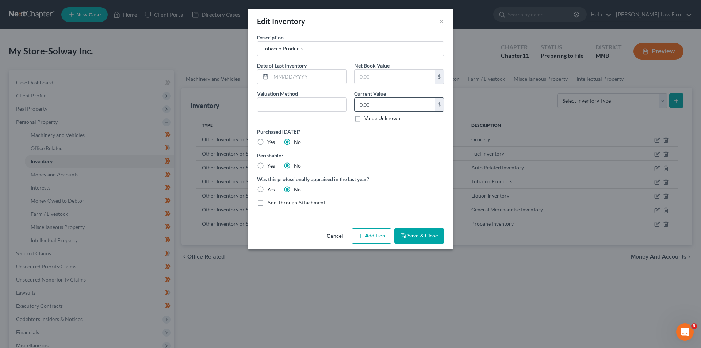
click at [380, 106] on input "0.00" at bounding box center [394, 105] width 80 height 14
type input "7,500"
click at [420, 231] on button "Save & Close" at bounding box center [419, 235] width 50 height 15
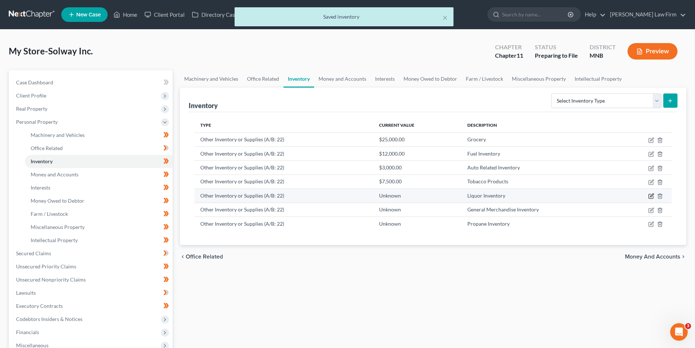
click at [652, 195] on icon "button" at bounding box center [651, 195] width 3 height 3
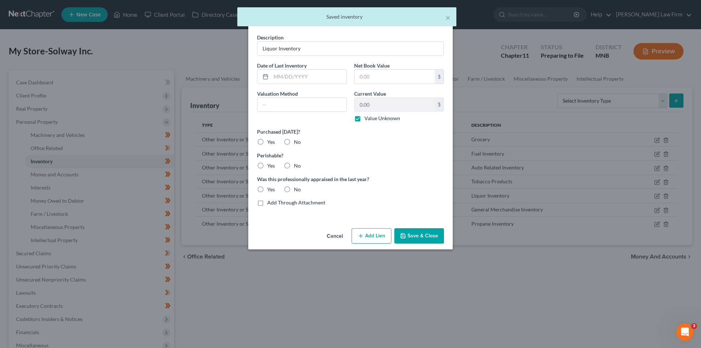
click at [364, 116] on label "Value Unknown" at bounding box center [382, 118] width 36 height 7
click at [367, 116] on input "Value Unknown" at bounding box center [369, 117] width 5 height 5
checkbox input "false"
click at [369, 107] on input "0.00" at bounding box center [394, 105] width 80 height 14
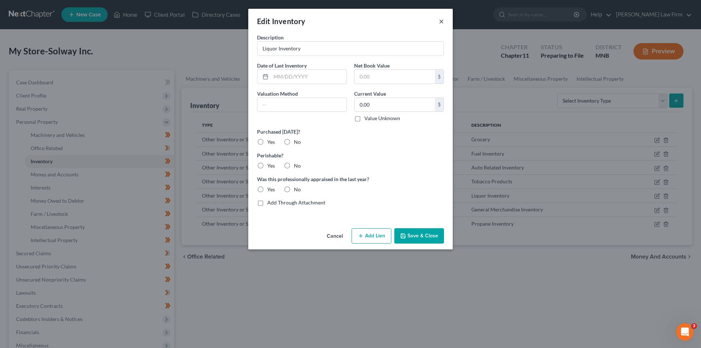
click at [443, 24] on button "×" at bounding box center [441, 21] width 5 height 9
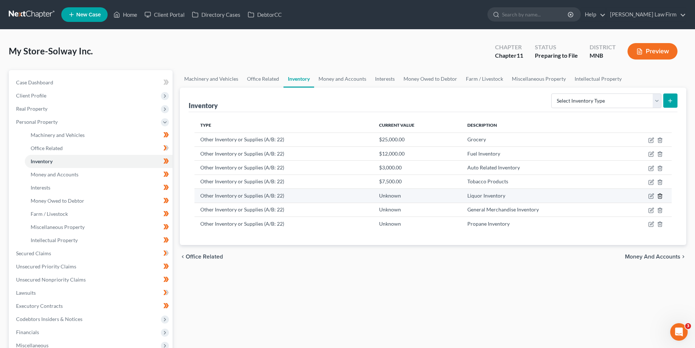
click at [661, 193] on icon "button" at bounding box center [660, 196] width 6 height 6
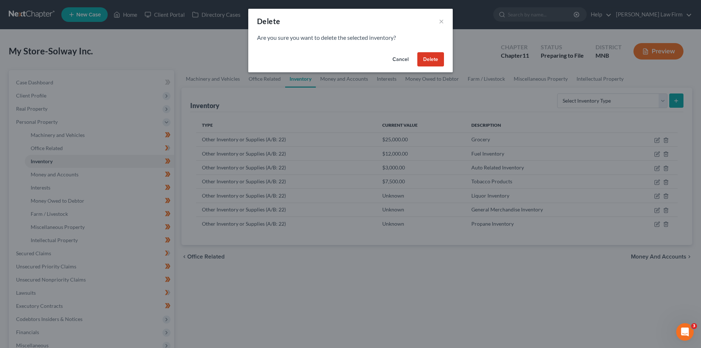
click at [432, 57] on button "Delete" at bounding box center [430, 59] width 27 height 15
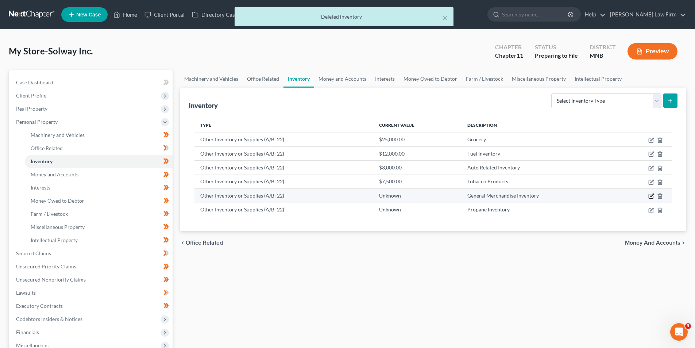
click at [652, 196] on icon "button" at bounding box center [651, 195] width 3 height 3
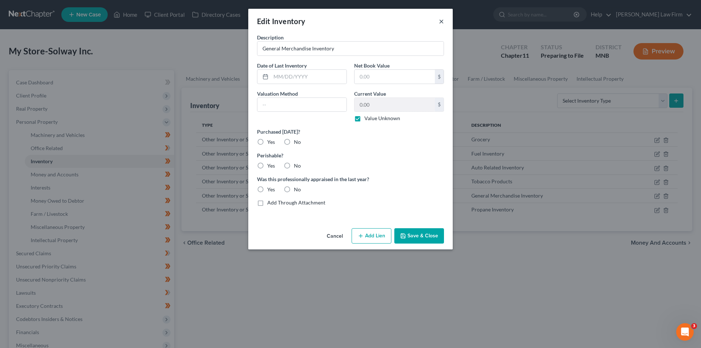
click at [442, 19] on button "×" at bounding box center [441, 21] width 5 height 9
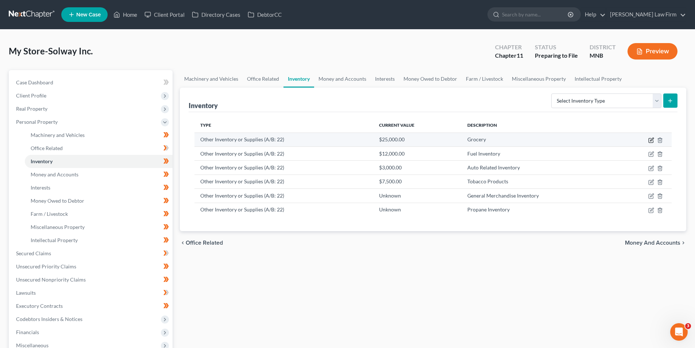
click at [650, 139] on icon "button" at bounding box center [652, 140] width 6 height 6
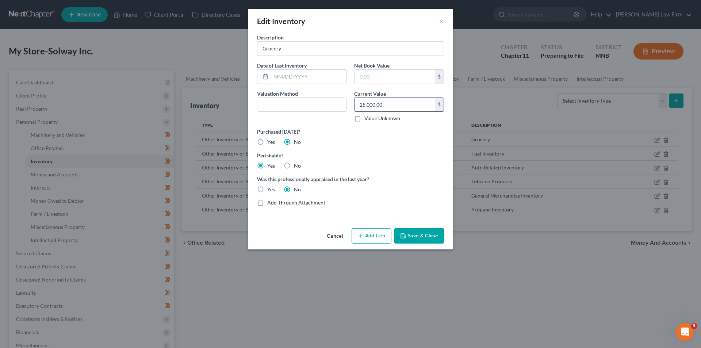
click at [364, 103] on input "25,000.00" at bounding box center [394, 105] width 80 height 14
click at [364, 104] on input "25,000.00" at bounding box center [394, 105] width 80 height 14
drag, startPoint x: 368, startPoint y: 106, endPoint x: 379, endPoint y: 104, distance: 11.4
click at [368, 106] on input "25,000.00" at bounding box center [394, 105] width 80 height 14
drag, startPoint x: 379, startPoint y: 104, endPoint x: 374, endPoint y: 108, distance: 6.3
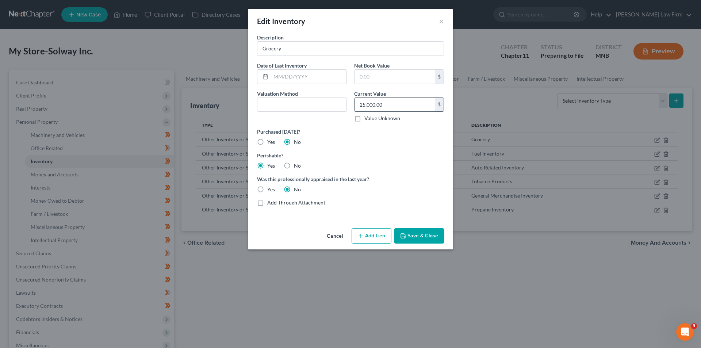
click at [379, 104] on input "25,000.00" at bounding box center [394, 105] width 80 height 14
click at [372, 119] on label "Value Unknown" at bounding box center [382, 118] width 36 height 7
click at [372, 119] on input "Value Unknown" at bounding box center [369, 117] width 5 height 5
checkbox input "true"
type input "0.00"
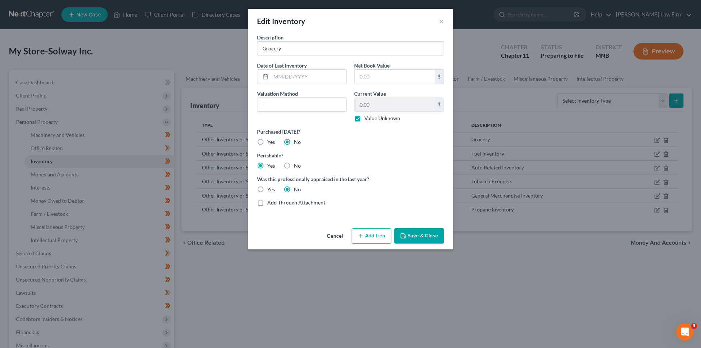
click at [364, 121] on label "Value Unknown" at bounding box center [382, 118] width 36 height 7
click at [367, 119] on input "Value Unknown" at bounding box center [369, 117] width 5 height 5
checkbox input "false"
click at [366, 105] on input "0.00" at bounding box center [394, 105] width 80 height 14
type input "30,000"
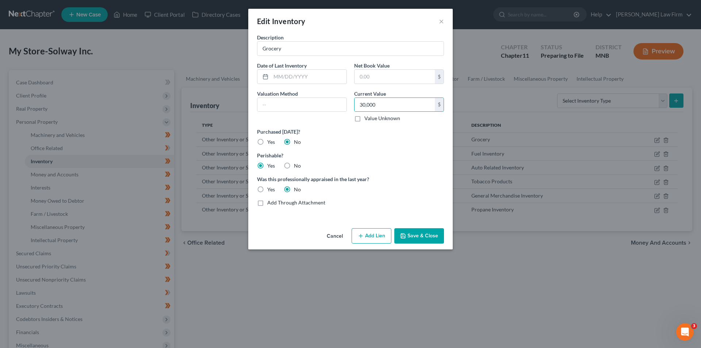
click at [427, 235] on button "Save & Close" at bounding box center [419, 235] width 50 height 15
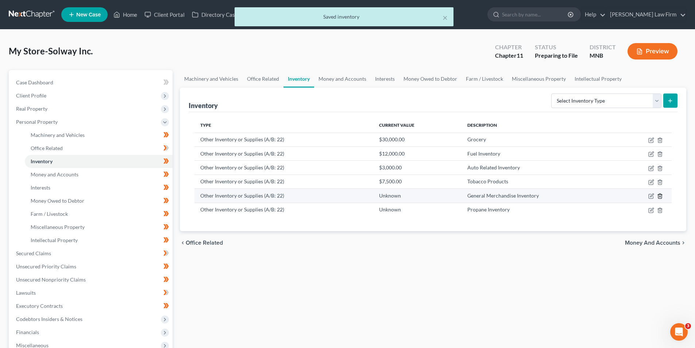
click at [661, 196] on icon "button" at bounding box center [660, 196] width 6 height 6
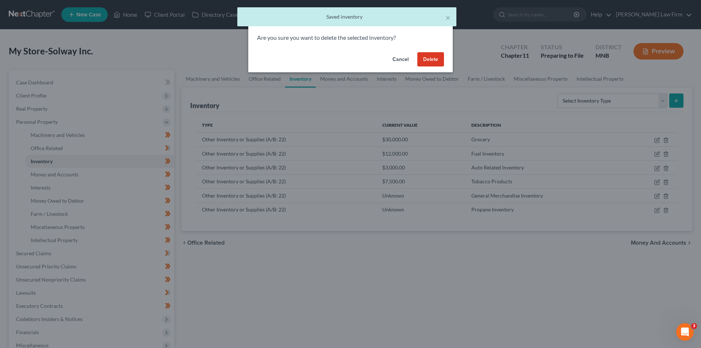
click at [427, 60] on button "Delete" at bounding box center [430, 59] width 27 height 15
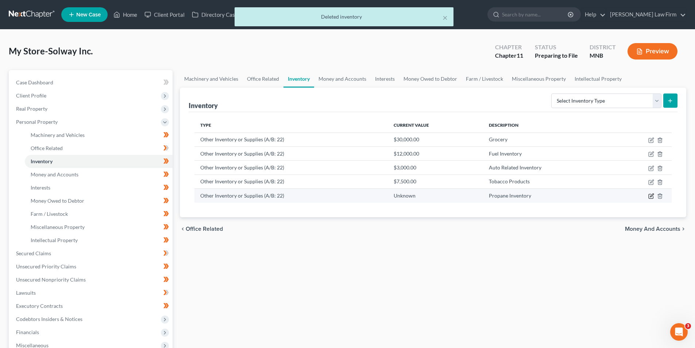
click at [652, 195] on icon "button" at bounding box center [652, 196] width 6 height 6
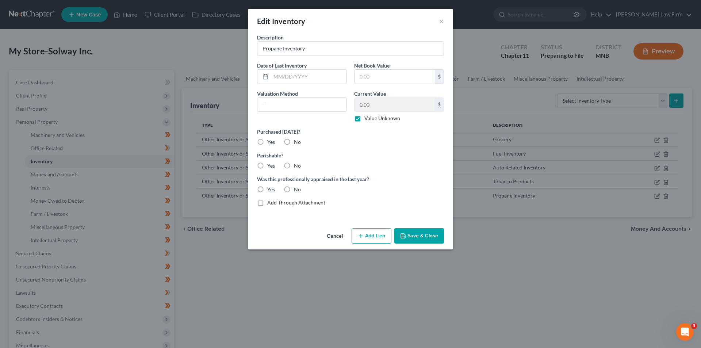
click at [339, 236] on button "Cancel" at bounding box center [335, 236] width 28 height 15
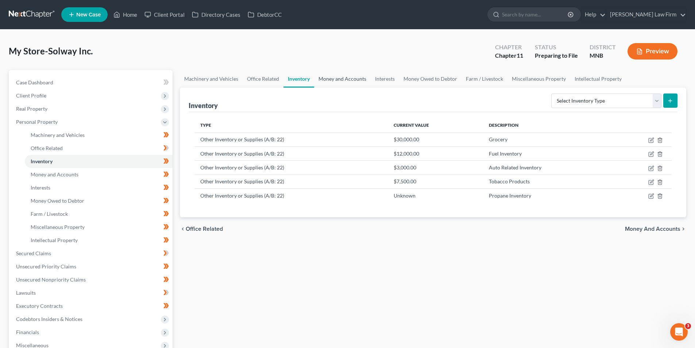
click at [347, 76] on link "Money and Accounts" at bounding box center [342, 79] width 57 height 18
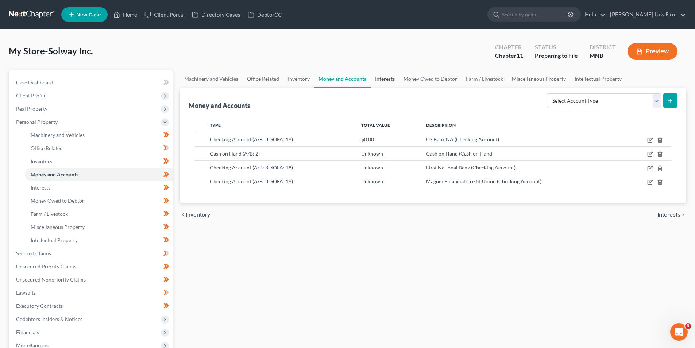
click at [382, 76] on link "Interests" at bounding box center [385, 79] width 28 height 18
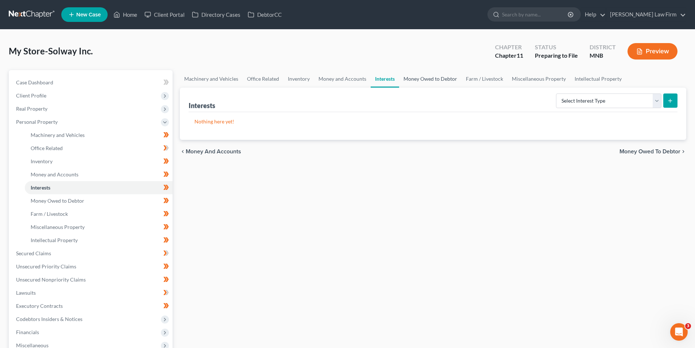
click at [426, 77] on link "Money Owed to Debtor" at bounding box center [430, 79] width 62 height 18
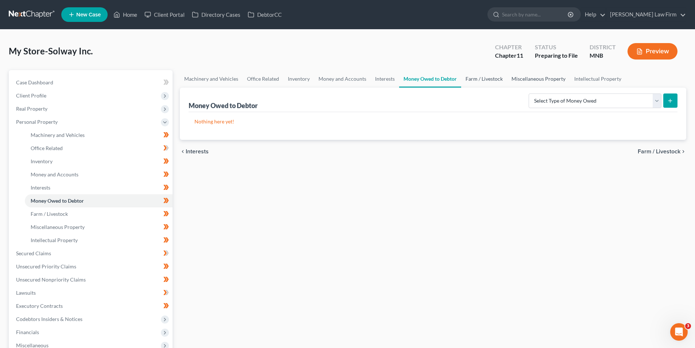
drag, startPoint x: 487, startPoint y: 79, endPoint x: 518, endPoint y: 83, distance: 31.7
click at [487, 78] on link "Farm / Livestock" at bounding box center [484, 79] width 46 height 18
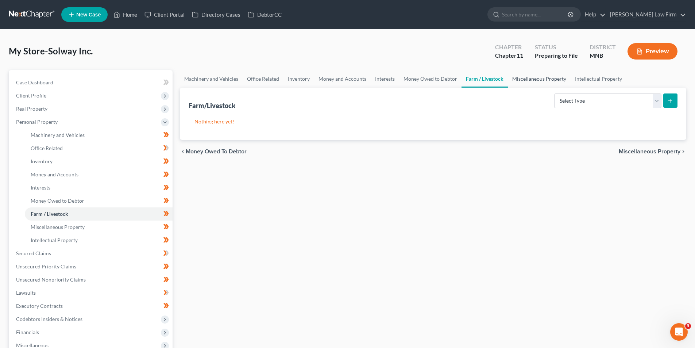
click at [532, 79] on link "Miscellaneous Property" at bounding box center [539, 79] width 63 height 18
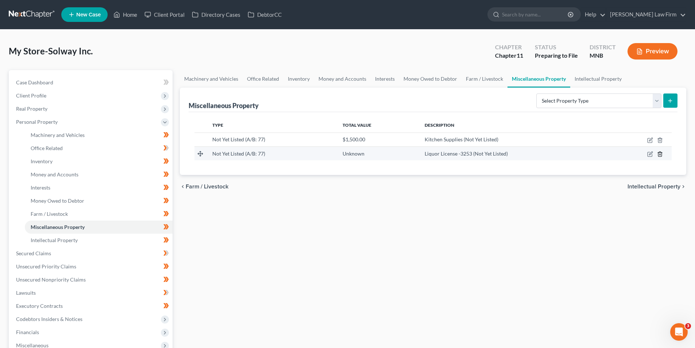
click at [660, 154] on line "button" at bounding box center [660, 154] width 0 height 1
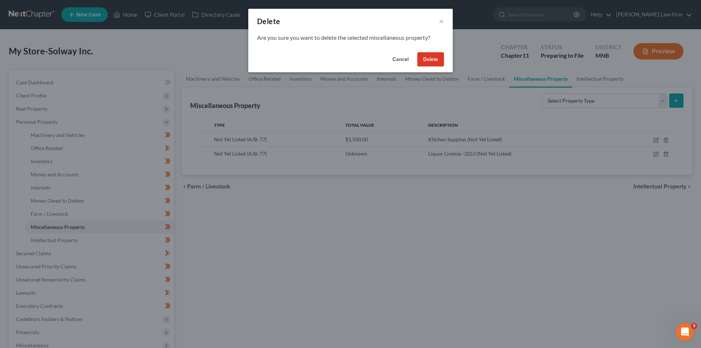
click at [399, 57] on button "Cancel" at bounding box center [401, 59] width 28 height 15
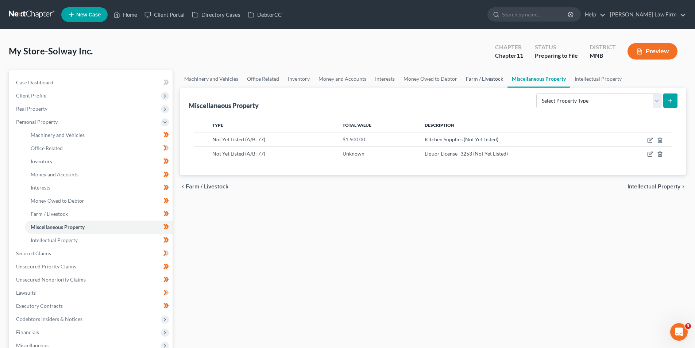
click at [473, 81] on link "Farm / Livestock" at bounding box center [485, 79] width 46 height 18
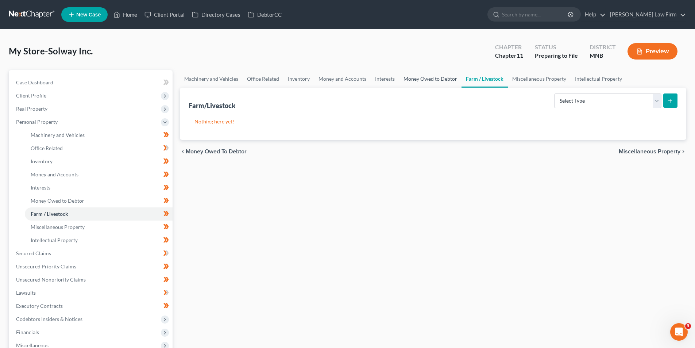
click at [441, 82] on link "Money Owed to Debtor" at bounding box center [430, 79] width 62 height 18
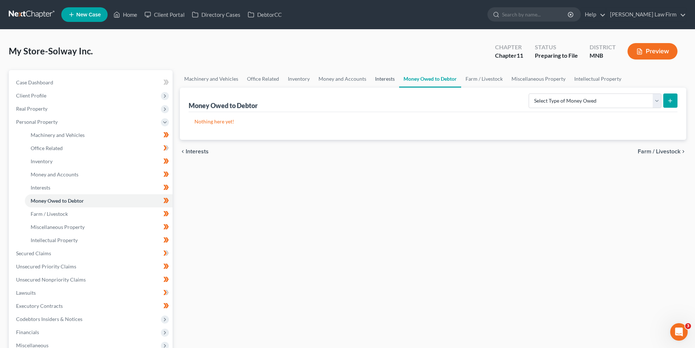
click at [373, 80] on link "Interests" at bounding box center [385, 79] width 28 height 18
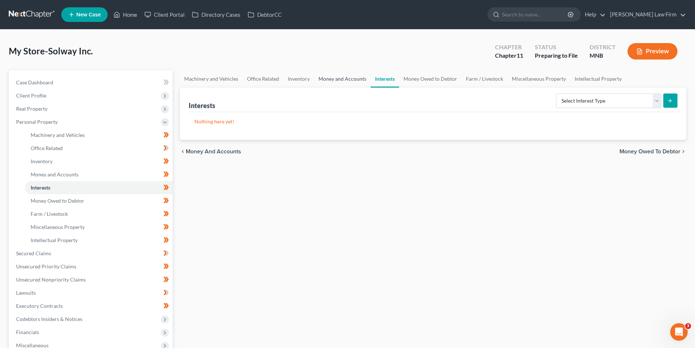
click at [359, 78] on link "Money and Accounts" at bounding box center [342, 79] width 57 height 18
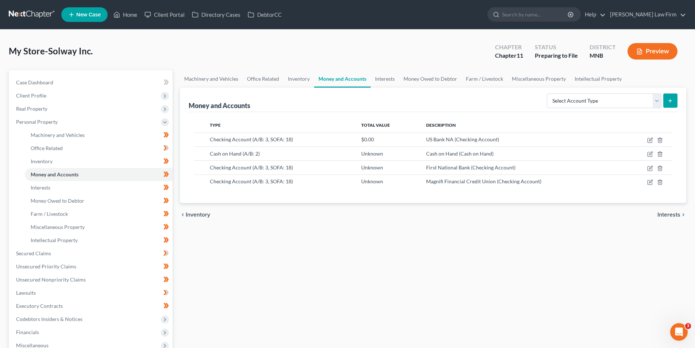
drag, startPoint x: 27, startPoint y: 17, endPoint x: 27, endPoint y: 22, distance: 5.5
click at [27, 16] on link at bounding box center [32, 14] width 47 height 13
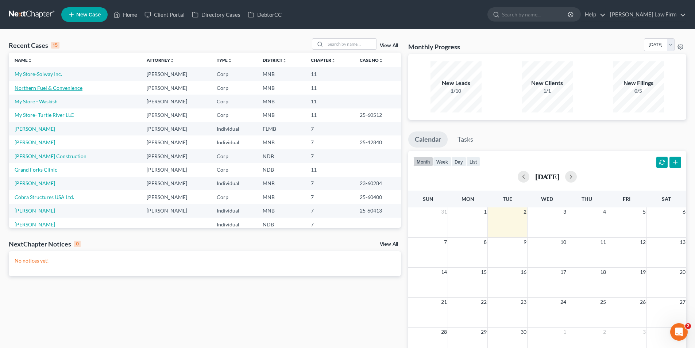
click at [71, 87] on link "Northern Fuel & Convenience" at bounding box center [49, 88] width 68 height 6
select select "17"
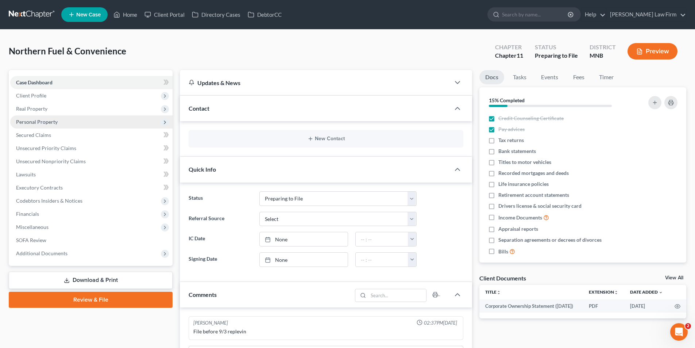
click at [109, 122] on span "Personal Property" at bounding box center [91, 121] width 162 height 13
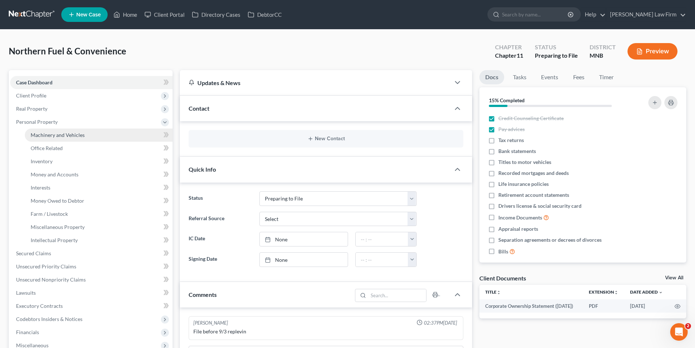
click at [121, 130] on link "Machinery and Vehicles" at bounding box center [99, 134] width 148 height 13
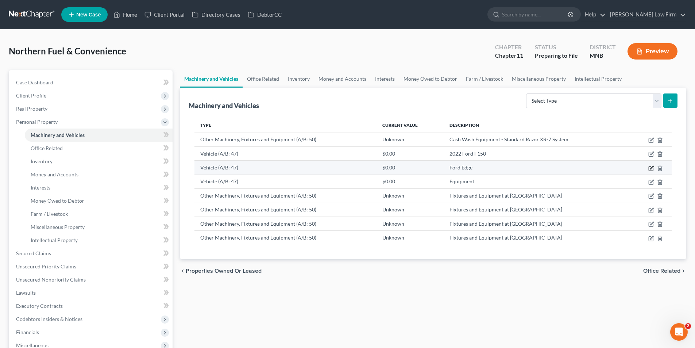
click at [650, 167] on icon "button" at bounding box center [652, 168] width 6 height 6
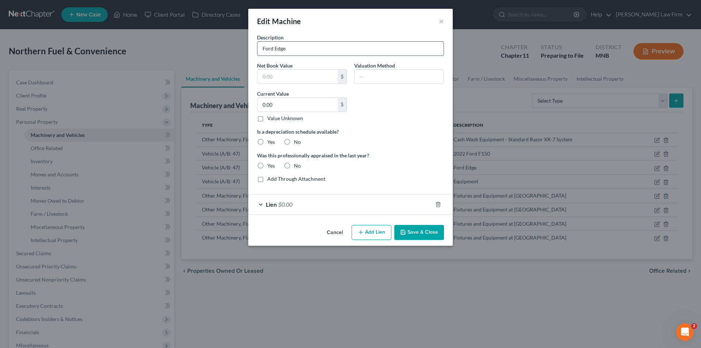
click at [263, 49] on input "Ford Edge" at bounding box center [350, 49] width 186 height 14
type input "2022 Ford Edge"
click at [302, 104] on input "0.00" at bounding box center [297, 105] width 80 height 14
type input "20,000"
click at [294, 141] on label "No" at bounding box center [297, 141] width 7 height 7
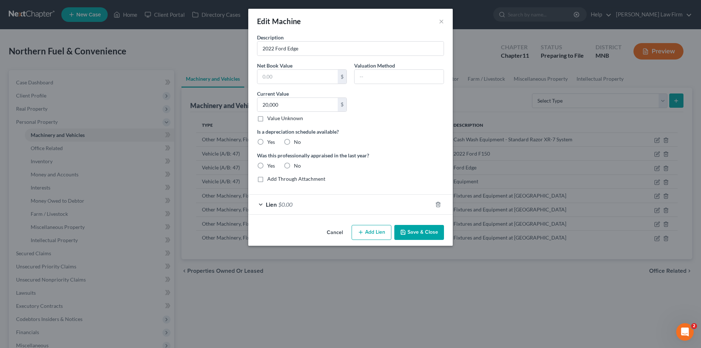
click at [297, 141] on input "No" at bounding box center [299, 140] width 5 height 5
radio input "true"
click at [294, 165] on label "No" at bounding box center [297, 165] width 7 height 7
click at [297, 165] on input "No" at bounding box center [299, 164] width 5 height 5
radio input "true"
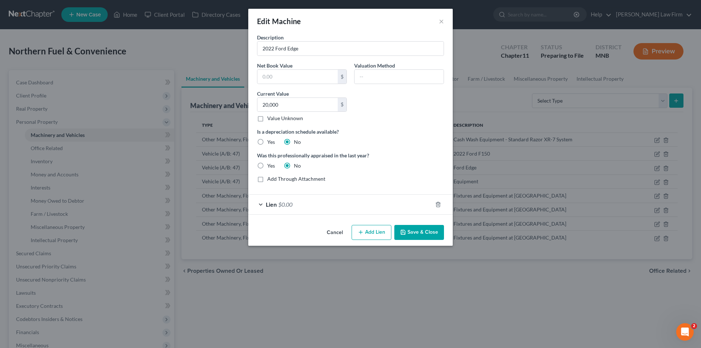
click at [408, 227] on button "Save & Close" at bounding box center [419, 232] width 50 height 15
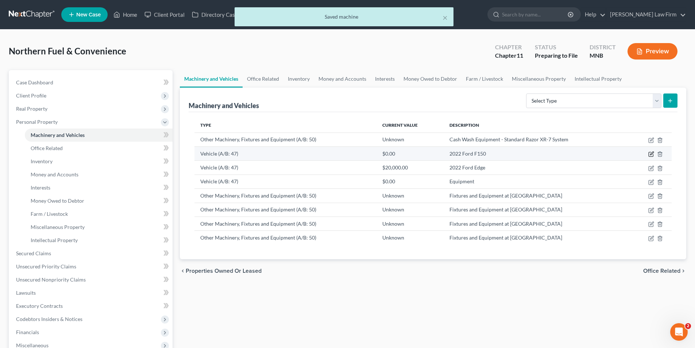
click at [653, 155] on icon "button" at bounding box center [652, 154] width 6 height 6
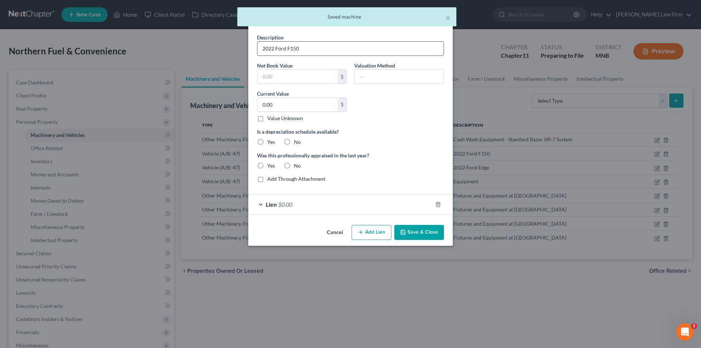
click at [328, 46] on input "2022 Ford F150" at bounding box center [350, 49] width 186 height 14
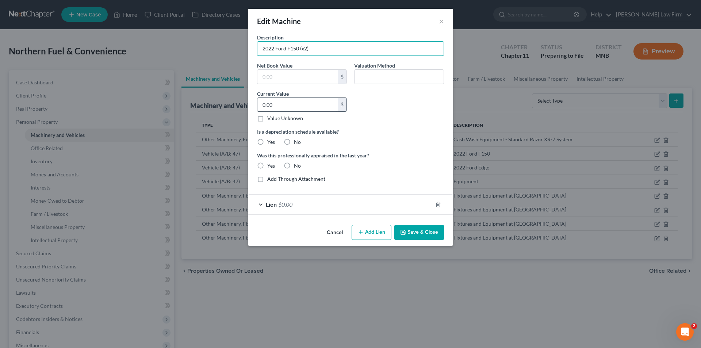
type input "2022 Ford F150 (x2)"
click at [331, 109] on input "0.00" at bounding box center [297, 105] width 80 height 14
click at [330, 106] on input "0.00" at bounding box center [297, 105] width 80 height 14
type input "0"
type input "90,000"
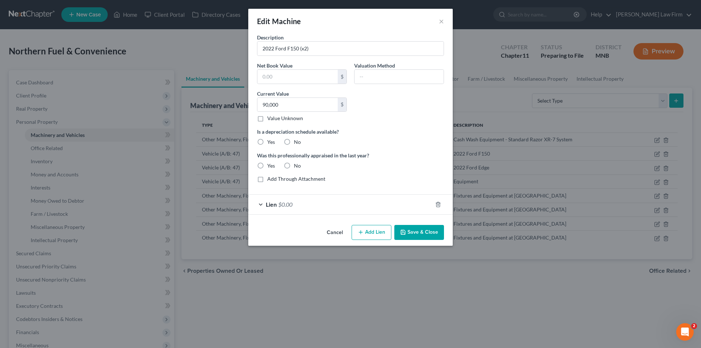
click at [294, 141] on label "No" at bounding box center [297, 141] width 7 height 7
click at [297, 141] on input "No" at bounding box center [299, 140] width 5 height 5
radio input "true"
click at [294, 165] on label "No" at bounding box center [297, 165] width 7 height 7
click at [297, 165] on input "No" at bounding box center [299, 164] width 5 height 5
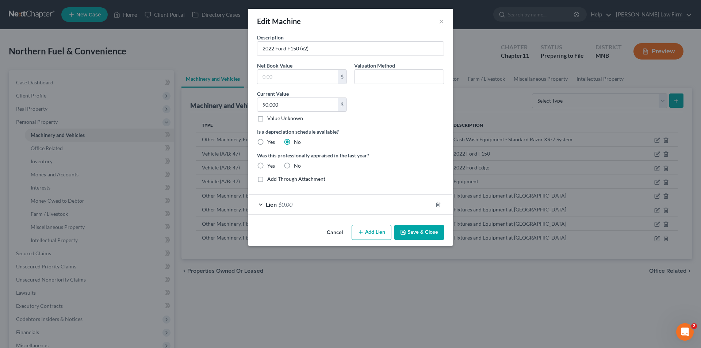
radio input "true"
click at [427, 231] on button "Save & Close" at bounding box center [419, 232] width 50 height 15
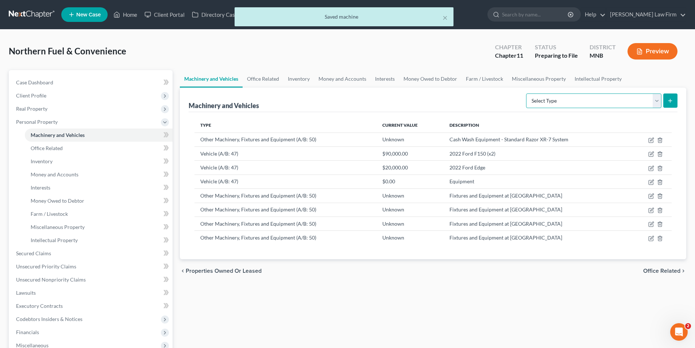
drag, startPoint x: 659, startPoint y: 102, endPoint x: 649, endPoint y: 107, distance: 11.0
click at [659, 102] on select "Select Type Aircraft (A/B: 49) Other Machinery, Fixtures and Equipment (A/B: 50…" at bounding box center [593, 100] width 135 height 15
select select "other"
click at [527, 93] on select "Select Type Aircraft (A/B: 49) Other Machinery, Fixtures and Equipment (A/B: 50…" at bounding box center [593, 100] width 135 height 15
click at [670, 106] on button "submit" at bounding box center [671, 100] width 14 height 14
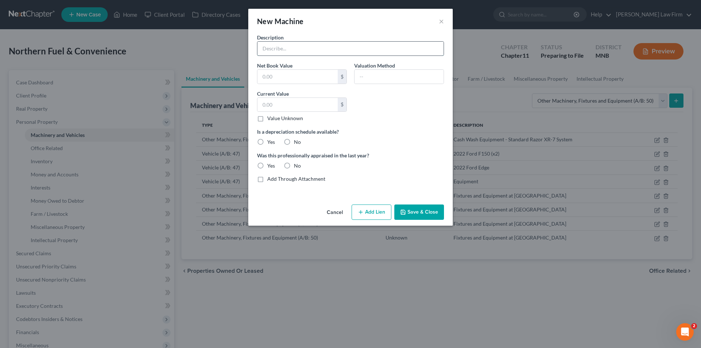
click at [335, 53] on input "text" at bounding box center [350, 49] width 186 height 14
type input "F-350"
type input "60,000"
click at [294, 138] on label "No" at bounding box center [297, 141] width 7 height 7
click at [297, 138] on input "No" at bounding box center [299, 140] width 5 height 5
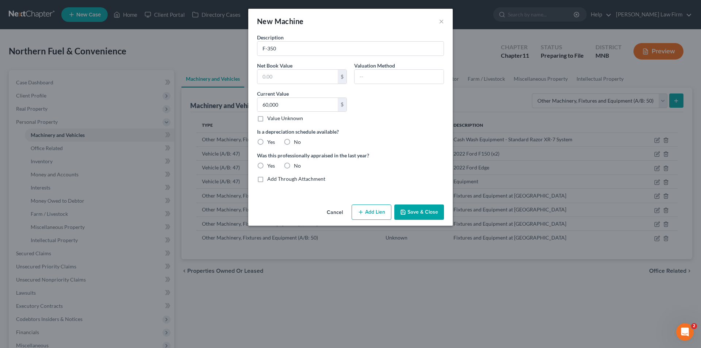
radio input "true"
click at [294, 163] on label "No" at bounding box center [297, 165] width 7 height 7
click at [297, 163] on input "No" at bounding box center [299, 164] width 5 height 5
radio input "true"
drag, startPoint x: 422, startPoint y: 210, endPoint x: 441, endPoint y: 199, distance: 22.2
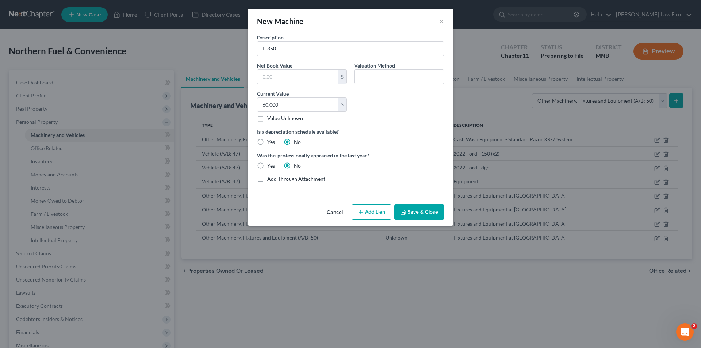
click at [423, 210] on button "Save & Close" at bounding box center [419, 211] width 50 height 15
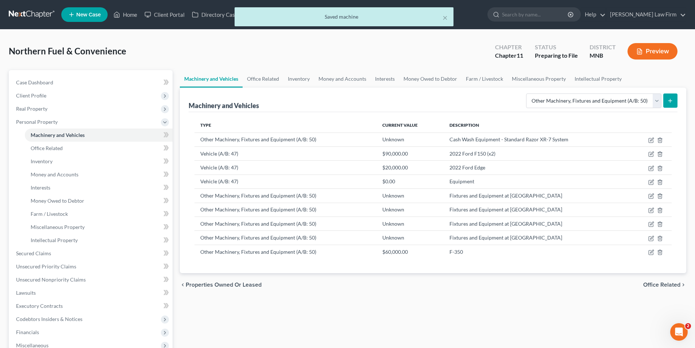
click at [673, 102] on icon "submit" at bounding box center [671, 101] width 6 height 6
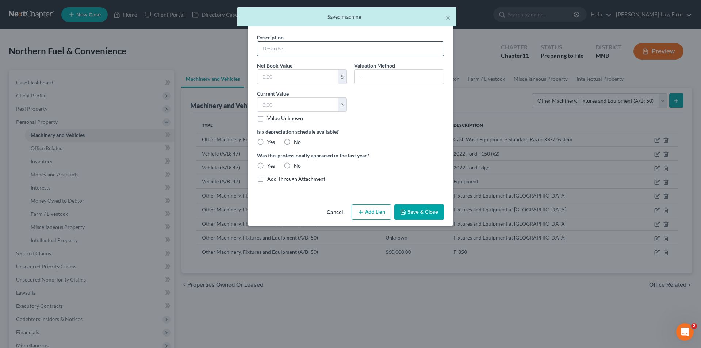
click at [324, 48] on input "text" at bounding box center [350, 49] width 186 height 14
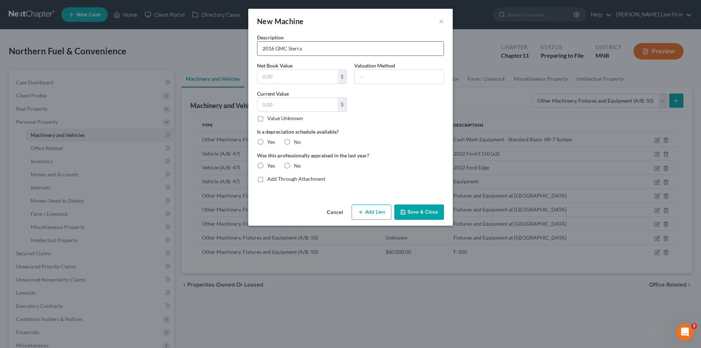
type input "2016 GMC Sierra"
type input "10,000"
click at [295, 143] on label "No" at bounding box center [297, 141] width 7 height 7
click at [297, 143] on input "No" at bounding box center [299, 140] width 5 height 5
radio input "true"
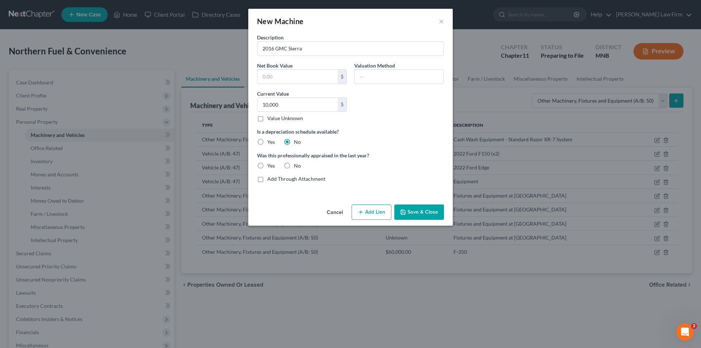
click at [296, 167] on label "No" at bounding box center [297, 165] width 7 height 7
click at [297, 167] on input "No" at bounding box center [299, 164] width 5 height 5
radio input "true"
click at [437, 208] on button "Save & Close" at bounding box center [419, 211] width 50 height 15
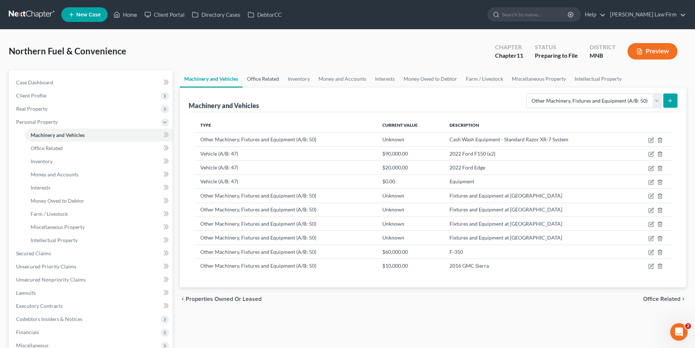
click at [264, 78] on link "Office Related" at bounding box center [263, 79] width 41 height 18
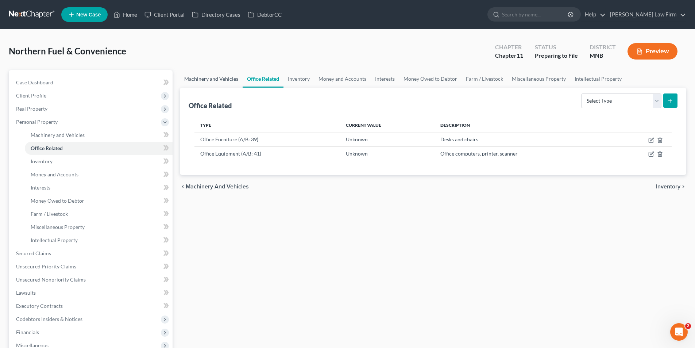
click at [215, 82] on link "Machinery and Vehicles" at bounding box center [211, 79] width 63 height 18
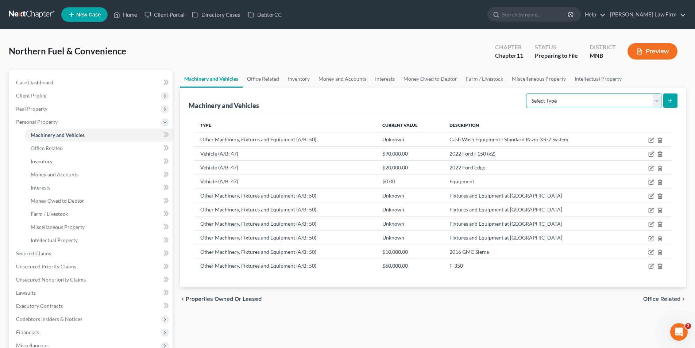
drag, startPoint x: 660, startPoint y: 100, endPoint x: 652, endPoint y: 107, distance: 11.6
click at [660, 100] on select "Select Type Aircraft (A/B: 49) Other Machinery, Fixtures and Equipment (A/B: 50…" at bounding box center [593, 100] width 135 height 15
select select "other"
click at [527, 93] on select "Select Type Aircraft (A/B: 49) Other Machinery, Fixtures and Equipment (A/B: 50…" at bounding box center [593, 100] width 135 height 15
click at [674, 104] on button "submit" at bounding box center [671, 100] width 14 height 14
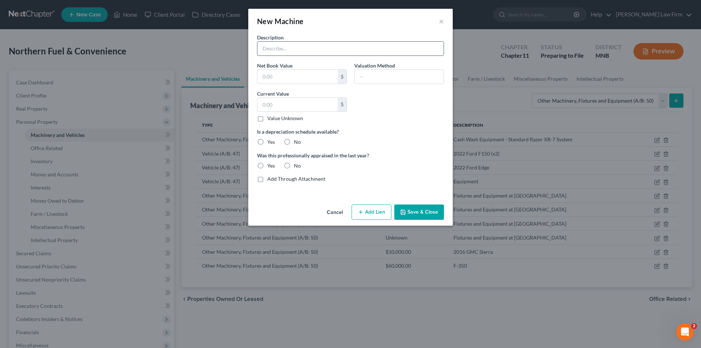
click at [312, 49] on input "text" at bounding box center [350, 49] width 186 height 14
type input "L"
type input "[PERSON_NAME] Deere Lawn Mower X951"
type input "18,000"
click at [294, 143] on label "No" at bounding box center [297, 141] width 7 height 7
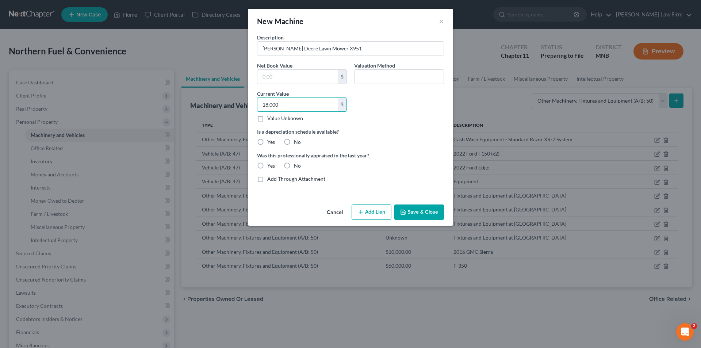
click at [297, 143] on input "No" at bounding box center [299, 140] width 5 height 5
radio input "true"
click at [294, 166] on label "No" at bounding box center [297, 165] width 7 height 7
click at [297, 166] on input "No" at bounding box center [299, 164] width 5 height 5
radio input "true"
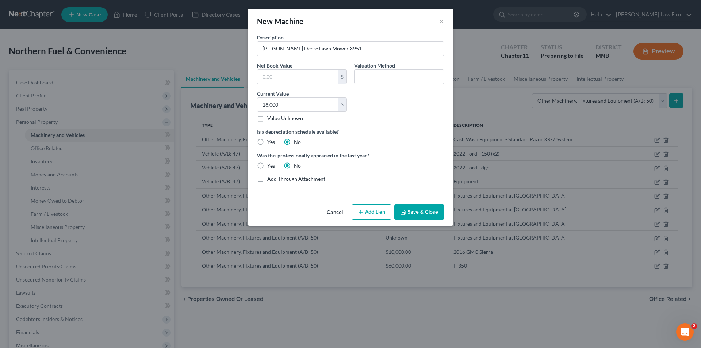
click at [408, 205] on button "Save & Close" at bounding box center [419, 211] width 50 height 15
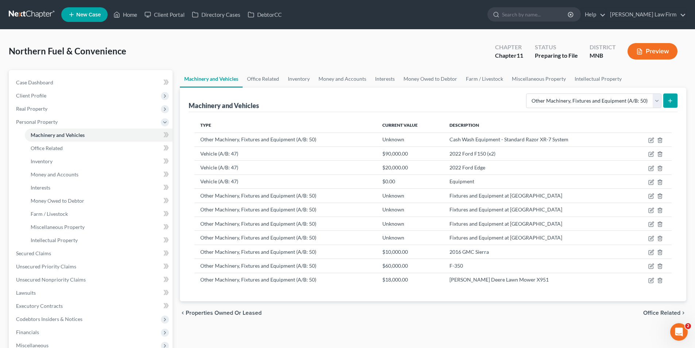
click at [669, 96] on button "submit" at bounding box center [671, 100] width 14 height 14
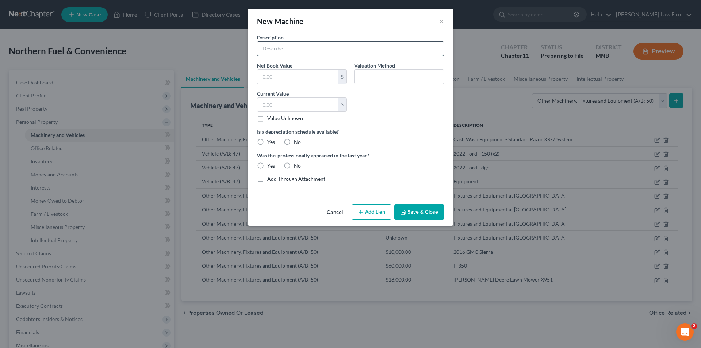
click at [330, 51] on input "text" at bounding box center [350, 49] width 186 height 14
type input "Snow Plows (x2)"
type input "16,000"
click at [294, 142] on label "No" at bounding box center [297, 141] width 7 height 7
click at [297, 142] on input "No" at bounding box center [299, 140] width 5 height 5
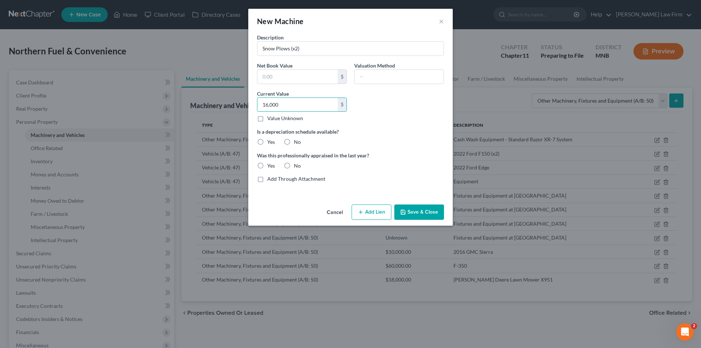
radio input "true"
click at [294, 167] on label "No" at bounding box center [297, 165] width 7 height 7
click at [297, 167] on input "No" at bounding box center [299, 164] width 5 height 5
radio input "true"
click at [425, 204] on div "Cancel Add Lien Add Lease Add Exemption Save & Close" at bounding box center [350, 213] width 204 height 24
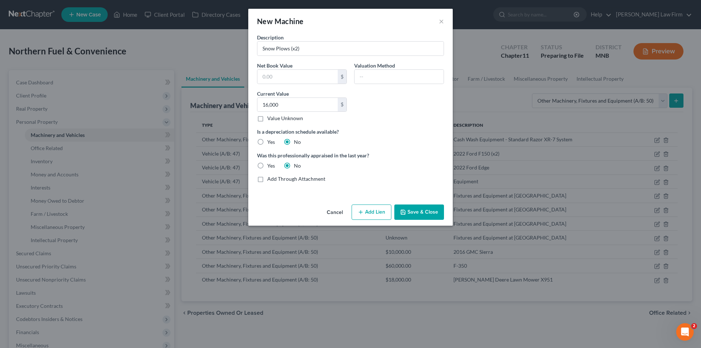
click at [427, 210] on button "Save & Close" at bounding box center [419, 211] width 50 height 15
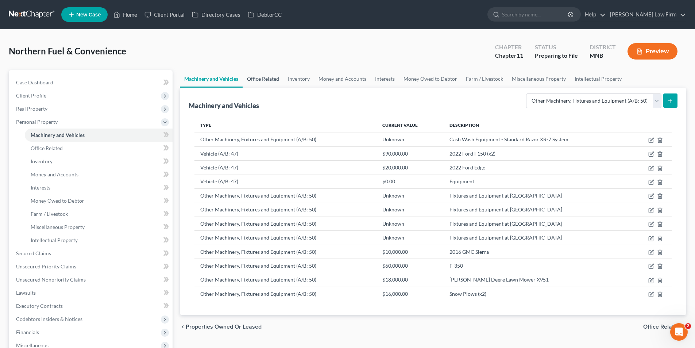
click at [269, 80] on link "Office Related" at bounding box center [263, 79] width 41 height 18
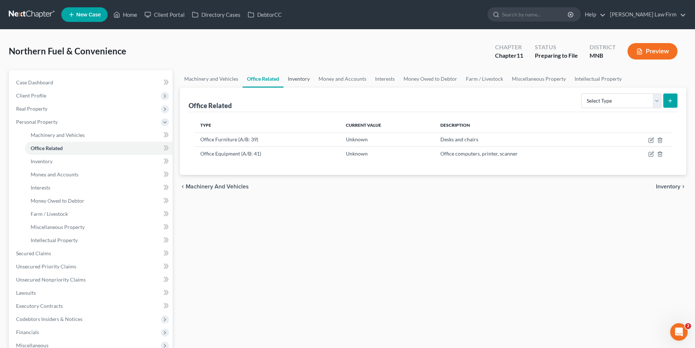
click at [307, 78] on link "Inventory" at bounding box center [299, 79] width 31 height 18
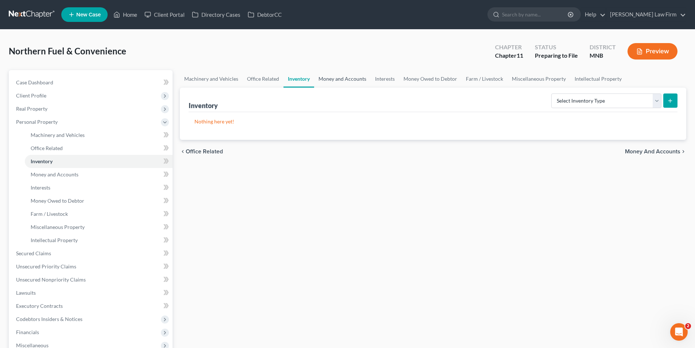
click at [339, 77] on link "Money and Accounts" at bounding box center [342, 79] width 57 height 18
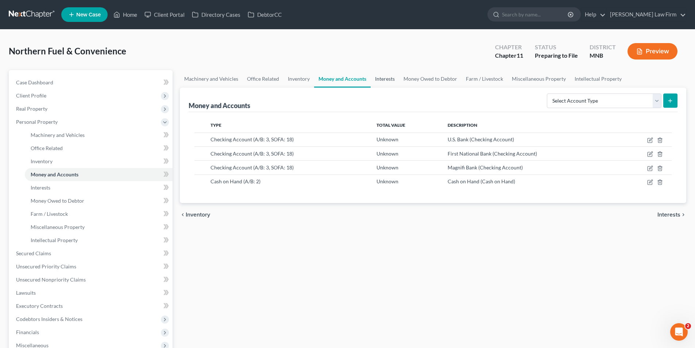
click at [381, 80] on link "Interests" at bounding box center [385, 79] width 28 height 18
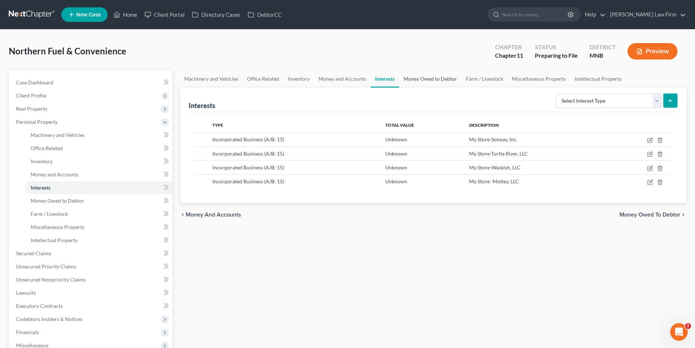
click at [411, 81] on link "Money Owed to Debtor" at bounding box center [430, 79] width 62 height 18
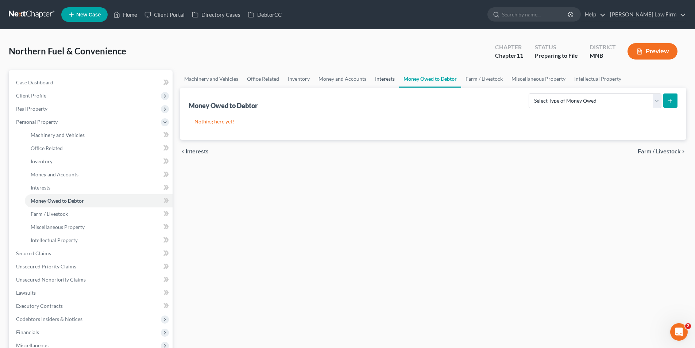
click at [387, 83] on link "Interests" at bounding box center [385, 79] width 28 height 18
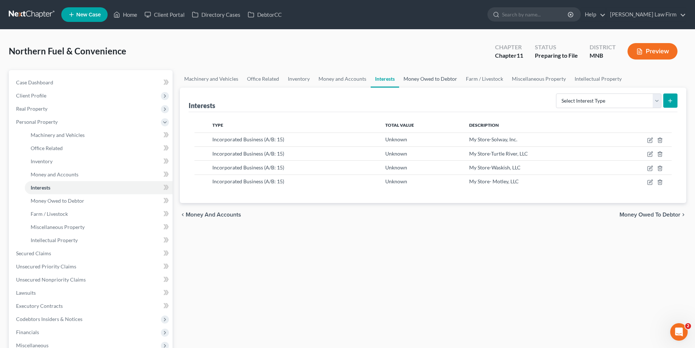
click at [423, 84] on link "Money Owed to Debtor" at bounding box center [430, 79] width 62 height 18
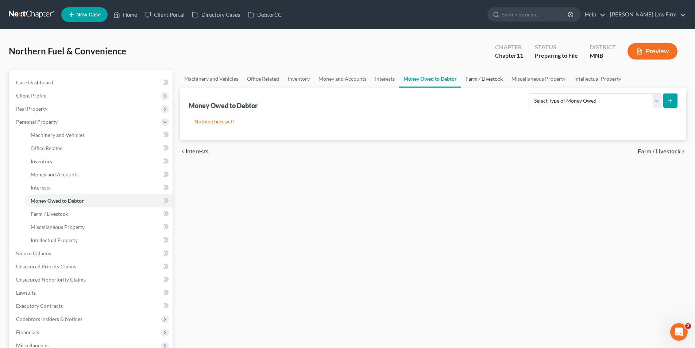
click at [484, 87] on link "Farm / Livestock" at bounding box center [484, 79] width 46 height 18
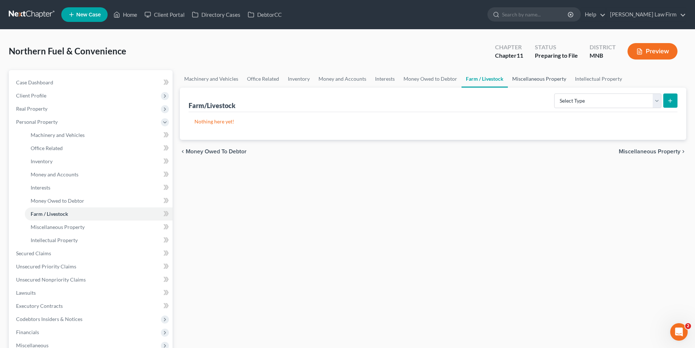
click at [542, 86] on link "Miscellaneous Property" at bounding box center [539, 79] width 63 height 18
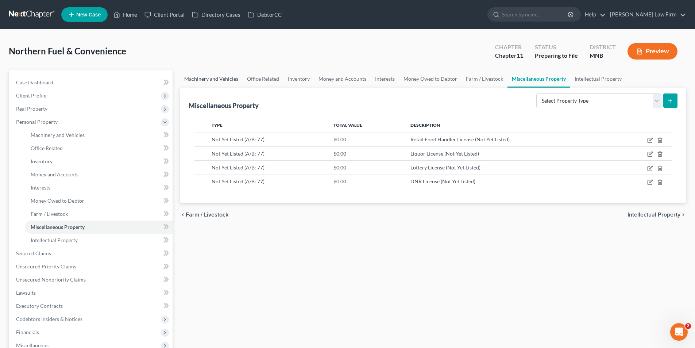
click at [218, 72] on link "Machinery and Vehicles" at bounding box center [211, 79] width 63 height 18
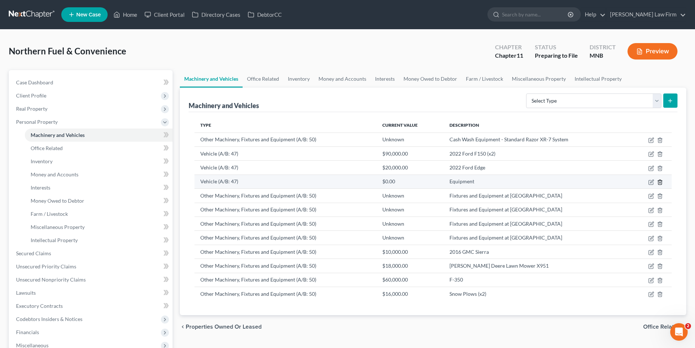
click at [660, 181] on icon "button" at bounding box center [660, 182] width 6 height 6
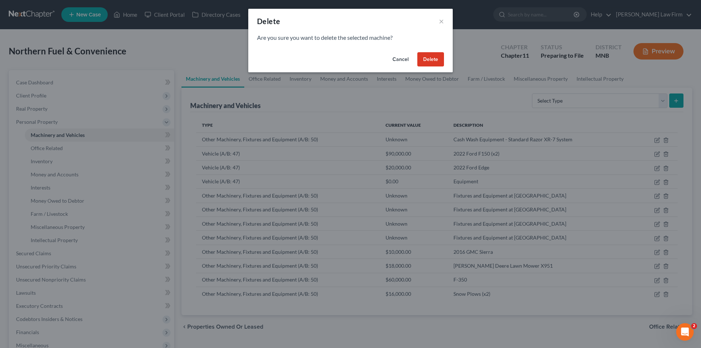
click at [434, 62] on button "Delete" at bounding box center [430, 59] width 27 height 15
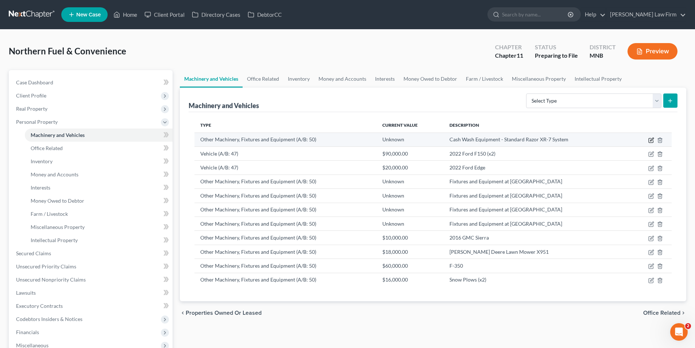
click at [650, 138] on icon "button" at bounding box center [652, 140] width 6 height 6
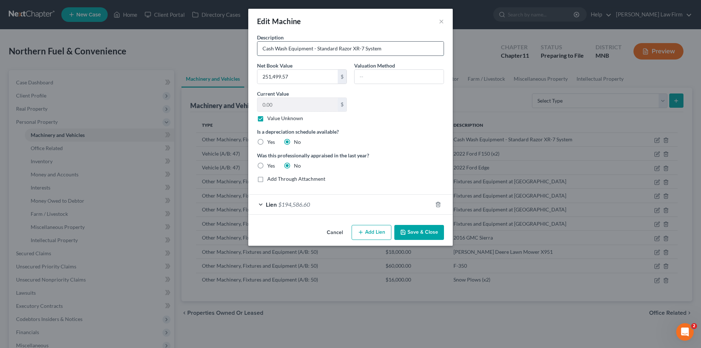
click at [273, 50] on input "Cash Wash Equipment - Standard Razor XR-7 System" at bounding box center [350, 49] width 186 height 14
type input "Car Wash Equipment - Standard Razor XR-7 System"
click at [428, 230] on button "Save & Close" at bounding box center [419, 232] width 50 height 15
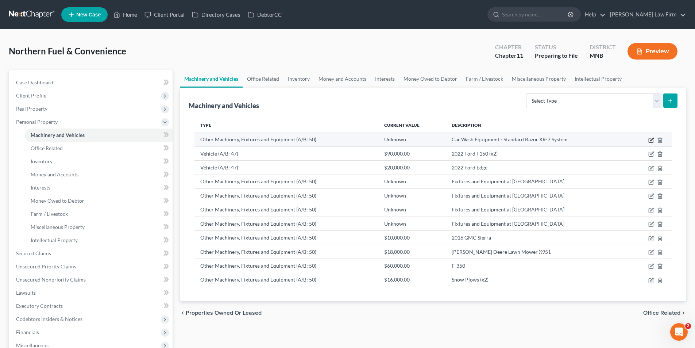
click at [650, 139] on icon "button" at bounding box center [652, 140] width 6 height 6
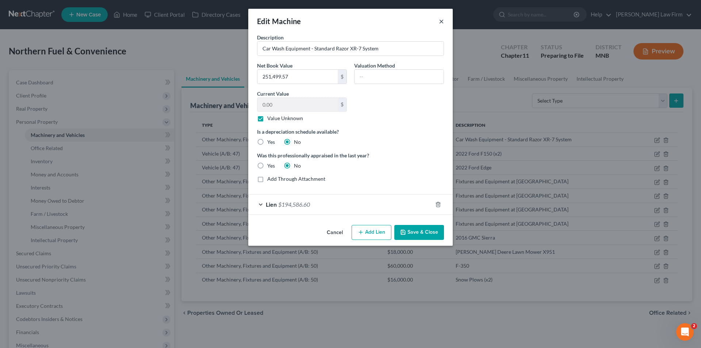
click at [441, 21] on button "×" at bounding box center [441, 21] width 5 height 9
